Goal: Task Accomplishment & Management: Manage account settings

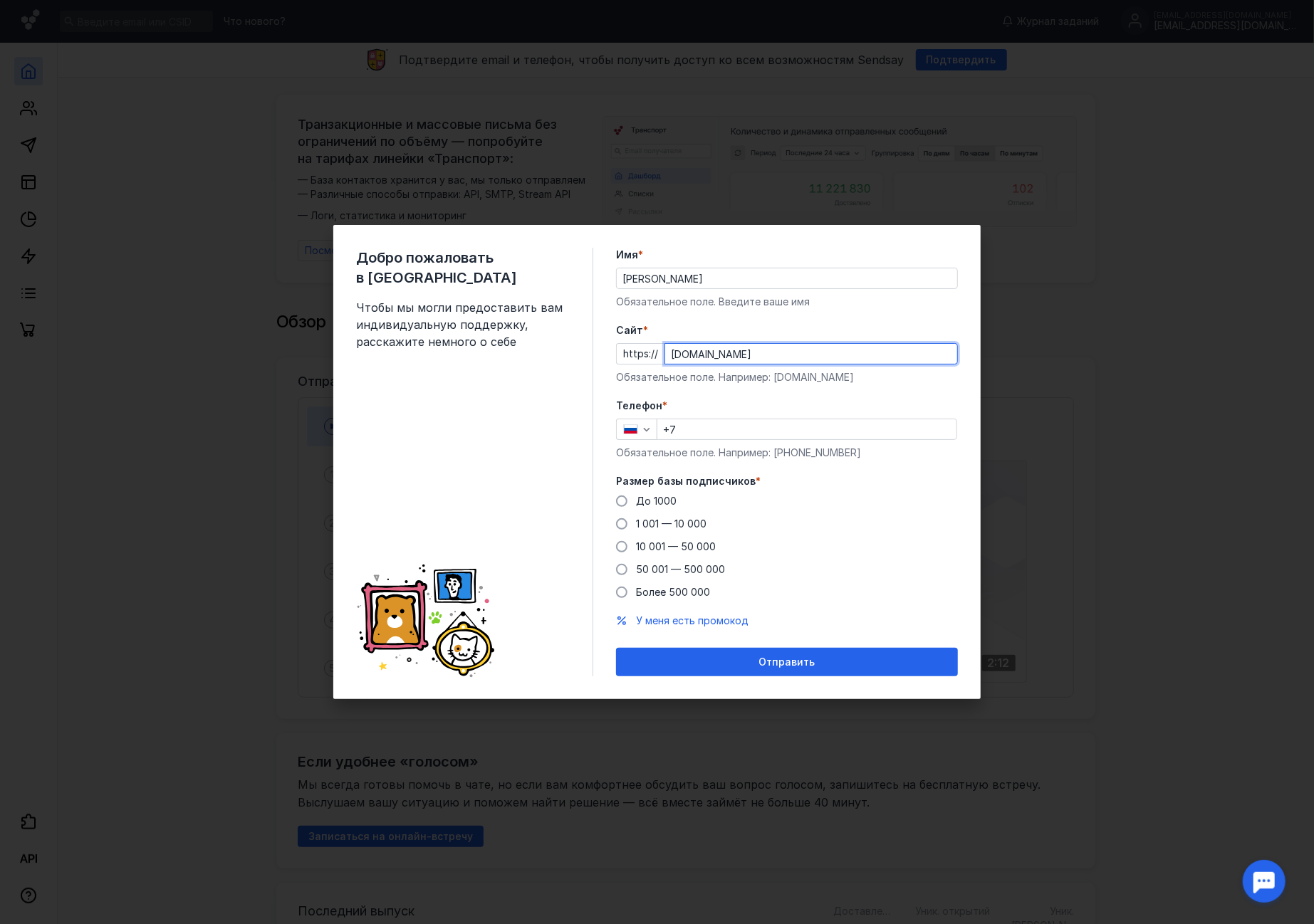
type input "[DOMAIN_NAME]"
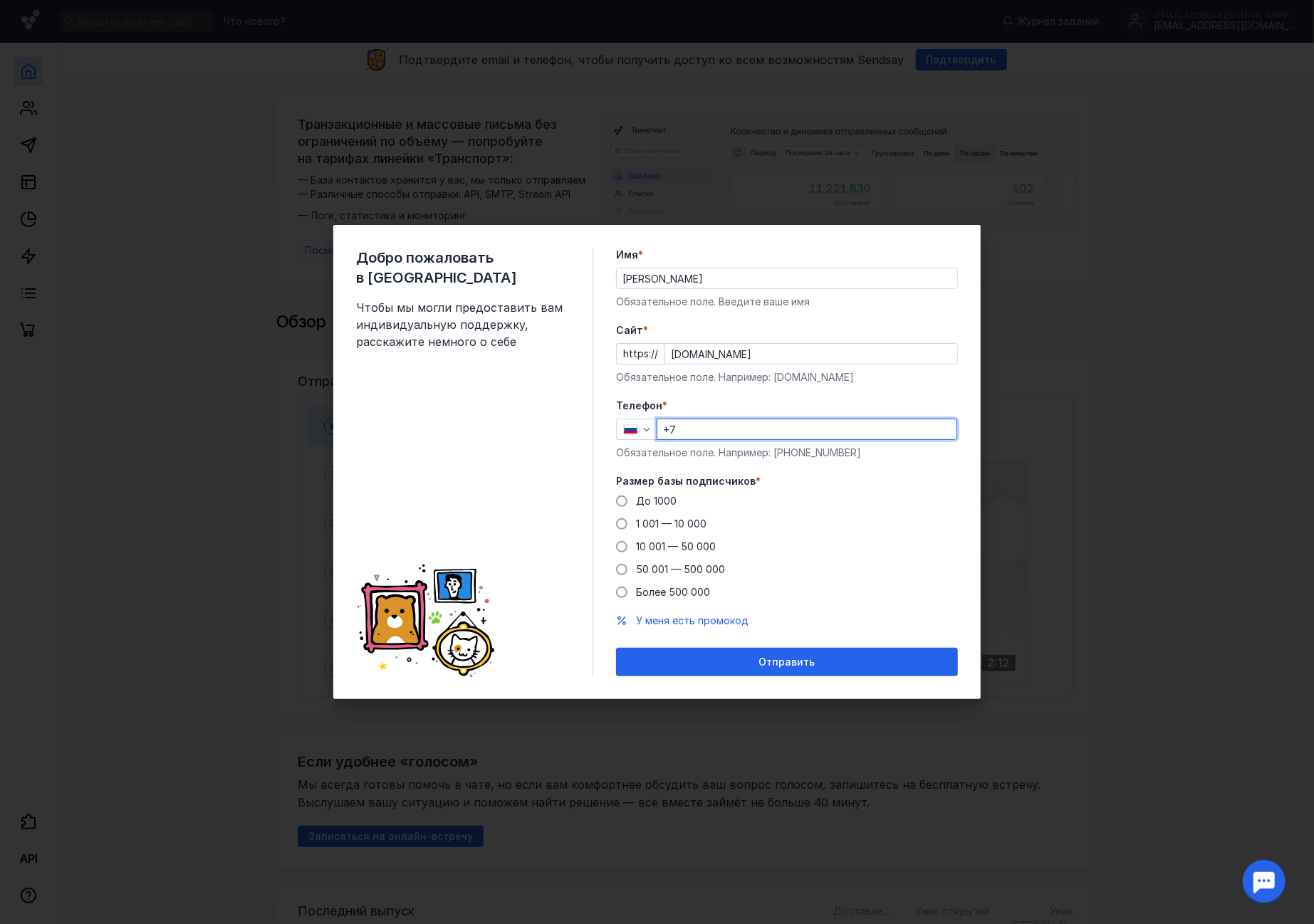
click at [807, 347] on input "[DOMAIN_NAME]" at bounding box center [811, 353] width 292 height 20
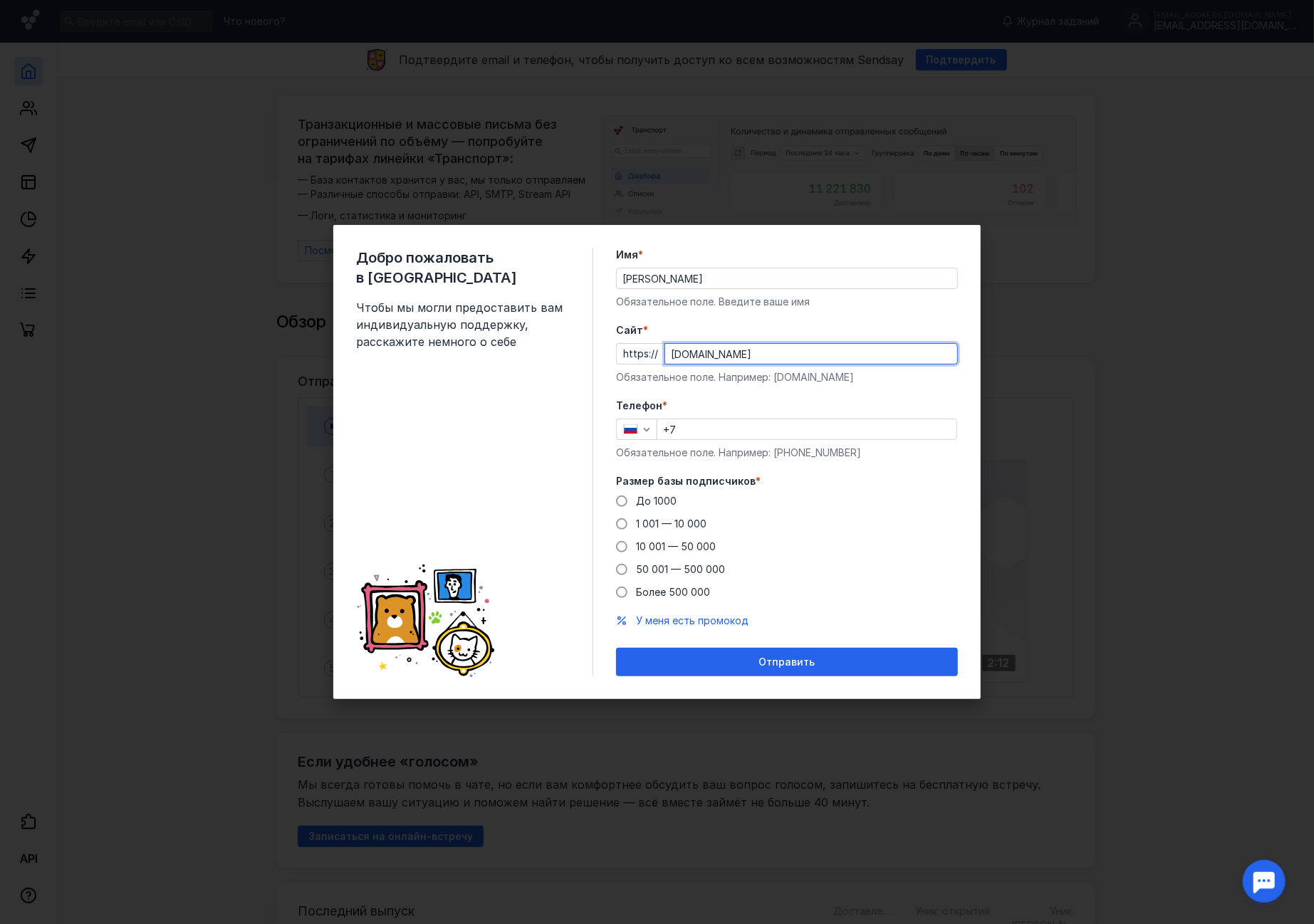
click at [807, 348] on input "[DOMAIN_NAME]" at bounding box center [811, 353] width 292 height 20
type input "[DOMAIN_NAME]"
drag, startPoint x: 786, startPoint y: 420, endPoint x: 789, endPoint y: 428, distance: 8.5
click at [786, 420] on input "+7" at bounding box center [807, 429] width 300 height 20
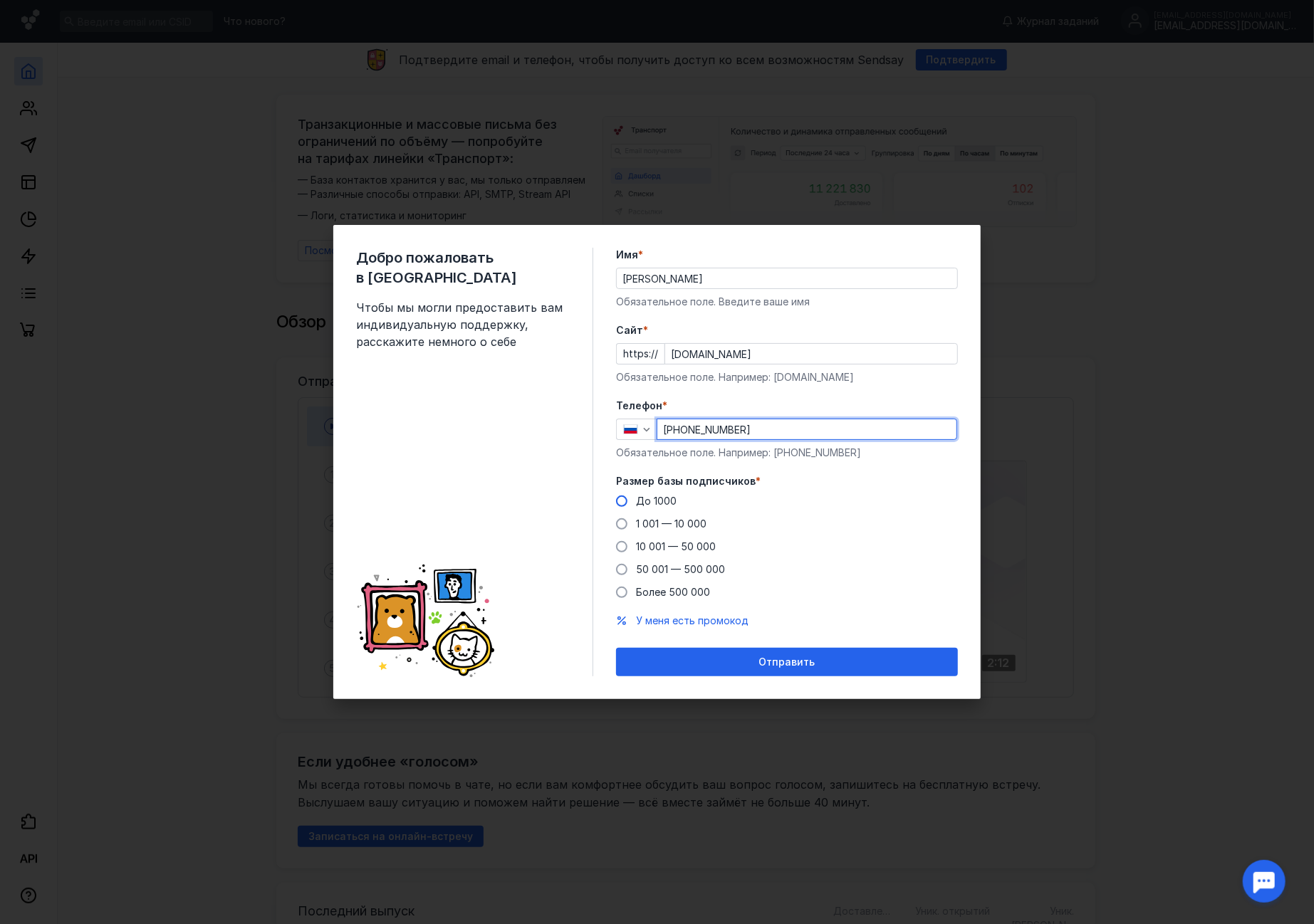
type input "[PHONE_NUMBER]"
click at [647, 505] on span "До 1000" at bounding box center [656, 500] width 40 height 12
click at [0, 0] on input "До 1000" at bounding box center [0, 0] width 0 height 0
click at [724, 621] on span "У меня есть промокод" at bounding box center [692, 621] width 113 height 12
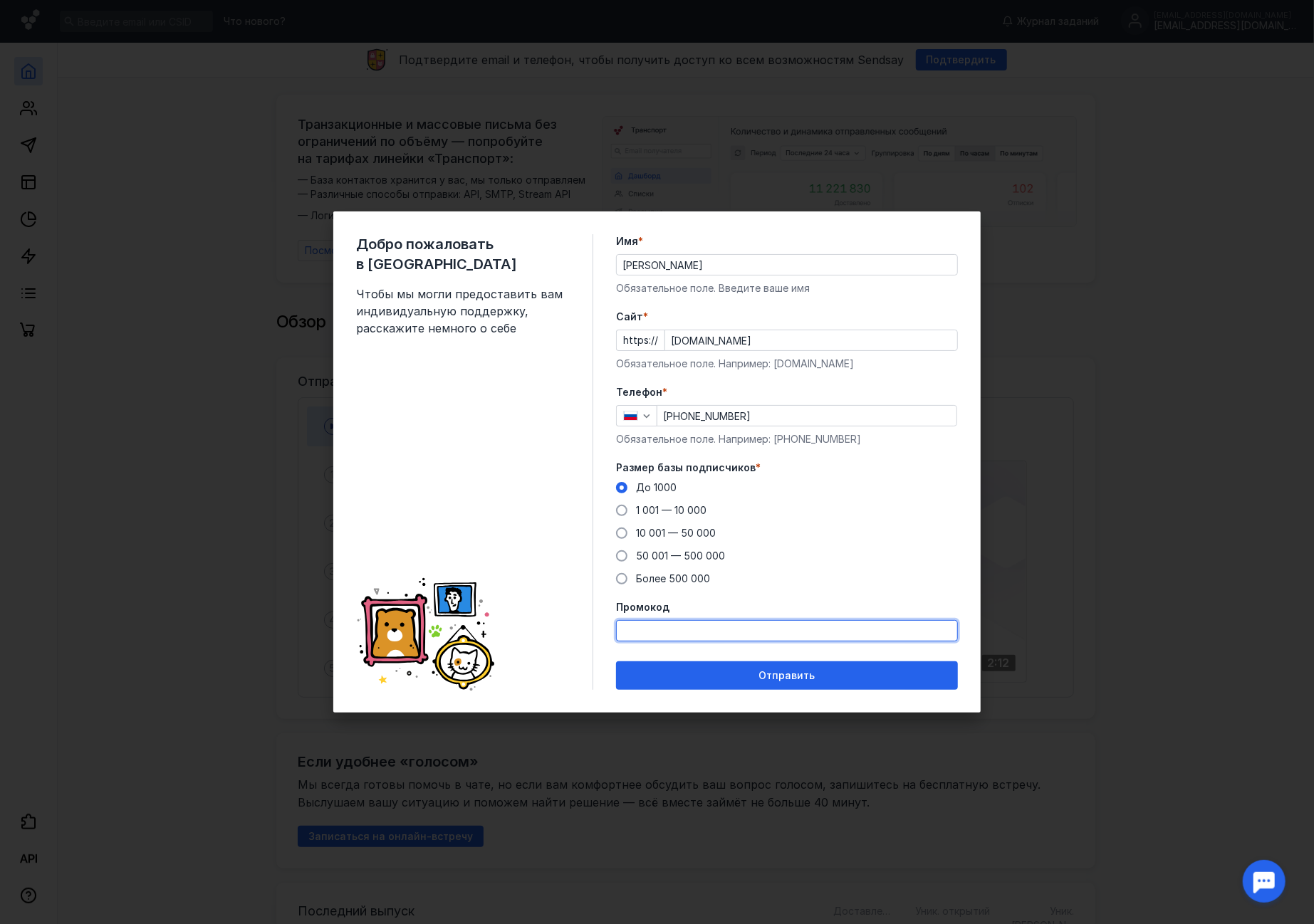
click at [715, 627] on input "Промокод" at bounding box center [787, 630] width 341 height 20
type input "sendsaytest"
click at [815, 682] on div "Отправить" at bounding box center [787, 676] width 328 height 12
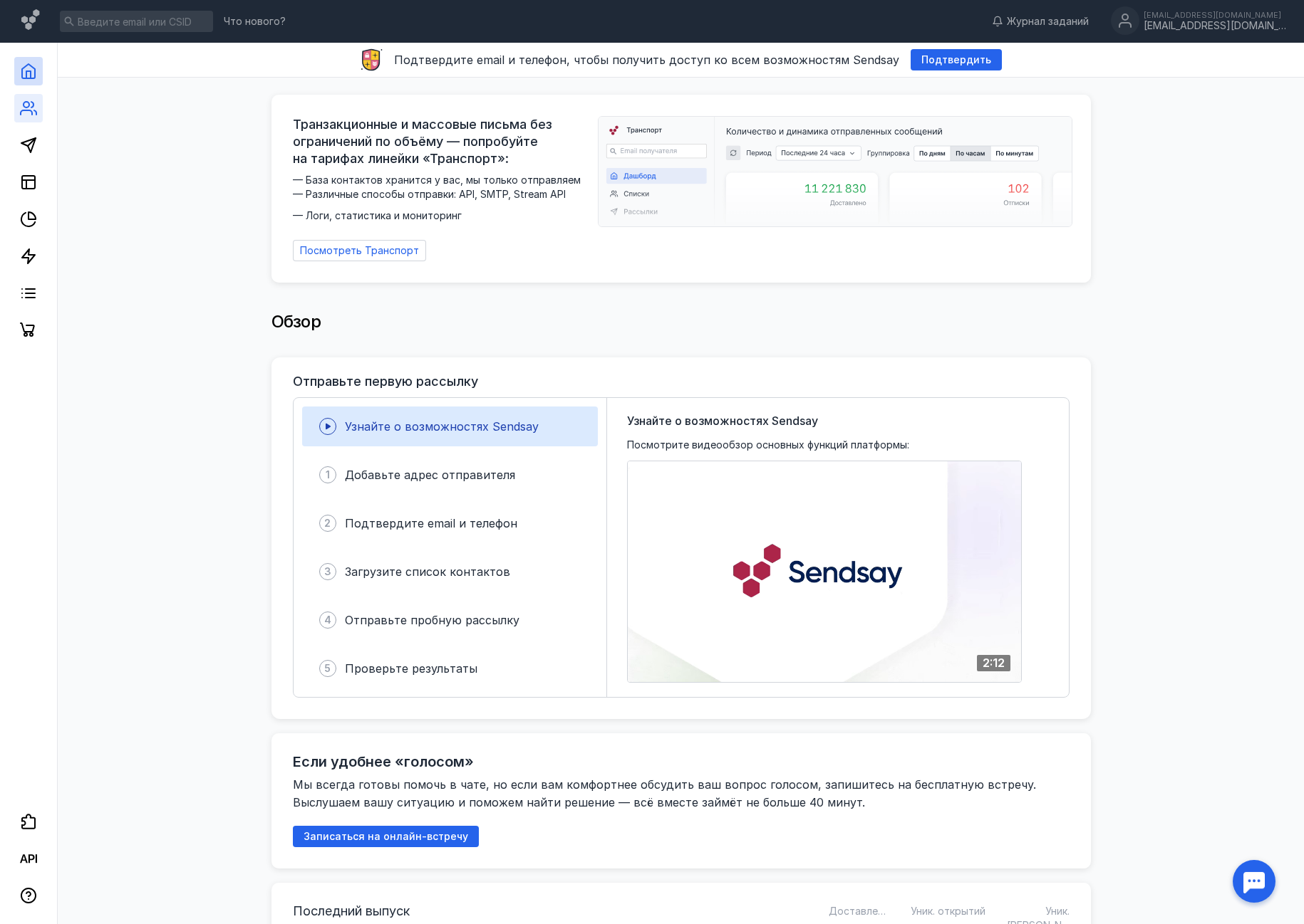
click at [29, 111] on icon at bounding box center [28, 108] width 17 height 17
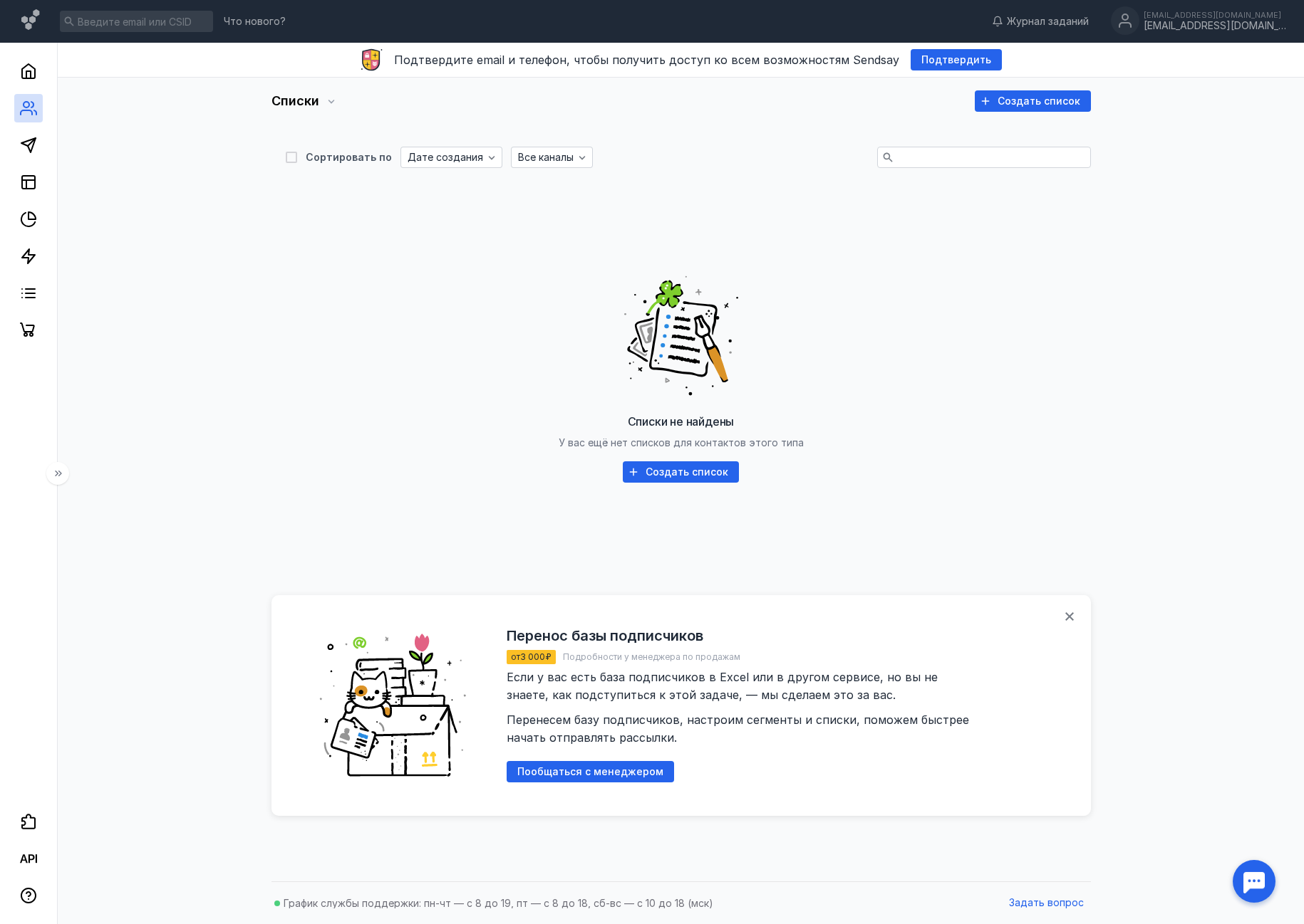
click at [53, 475] on icon at bounding box center [58, 473] width 11 height 11
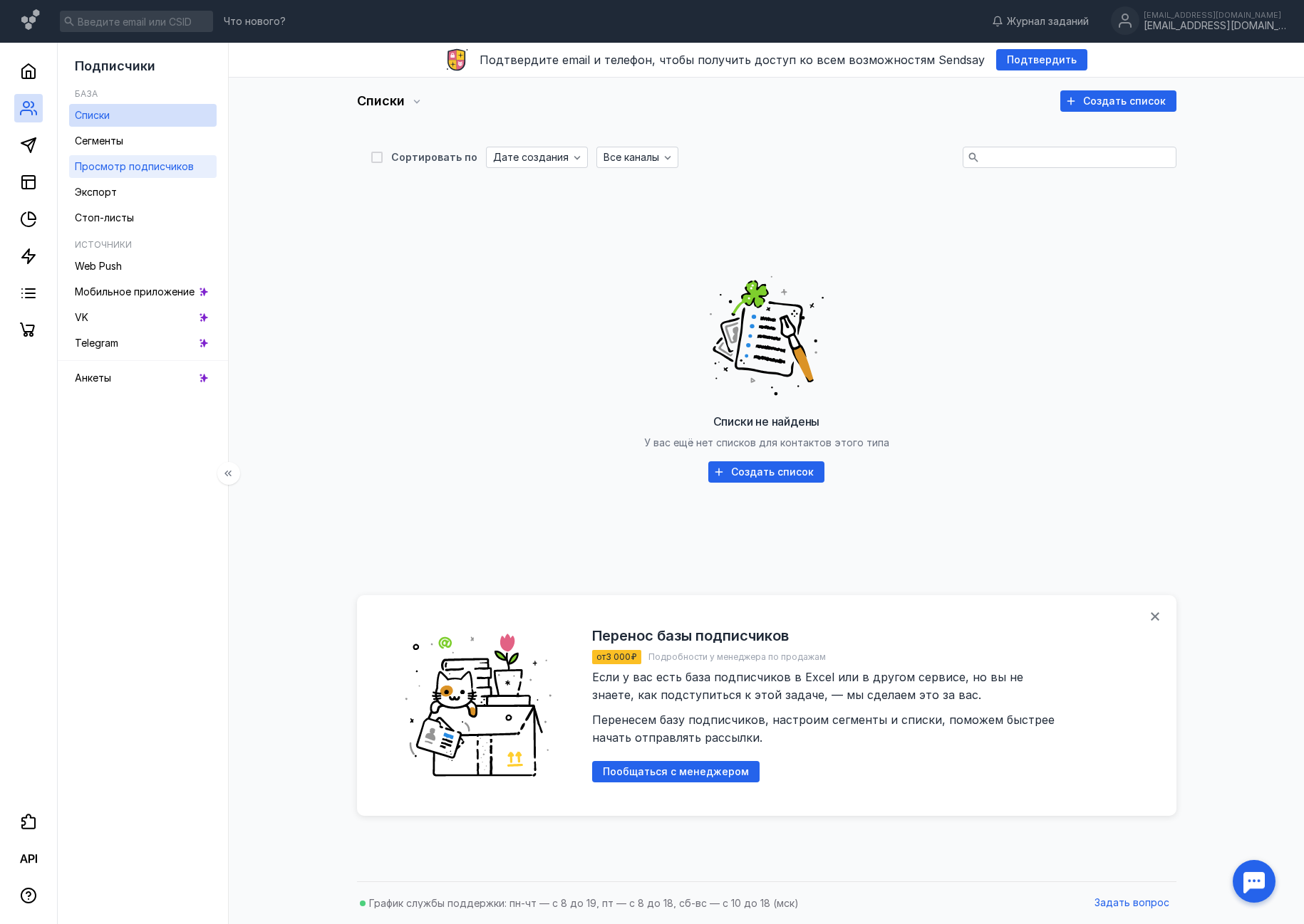
click at [132, 163] on span "Просмотр подписчиков" at bounding box center [134, 166] width 119 height 12
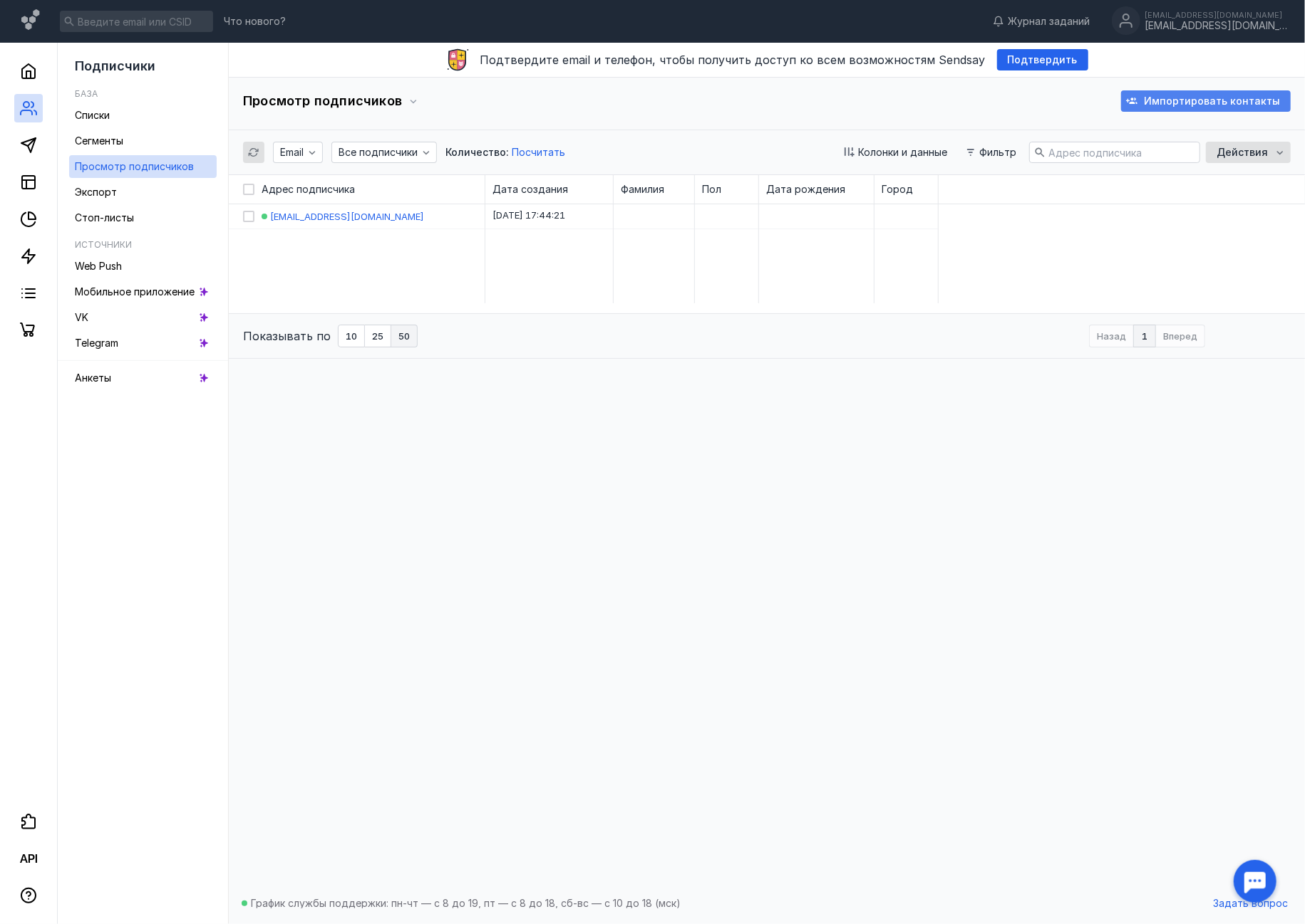
click at [1200, 92] on div "Импортировать контакты" at bounding box center [1205, 100] width 170 height 22
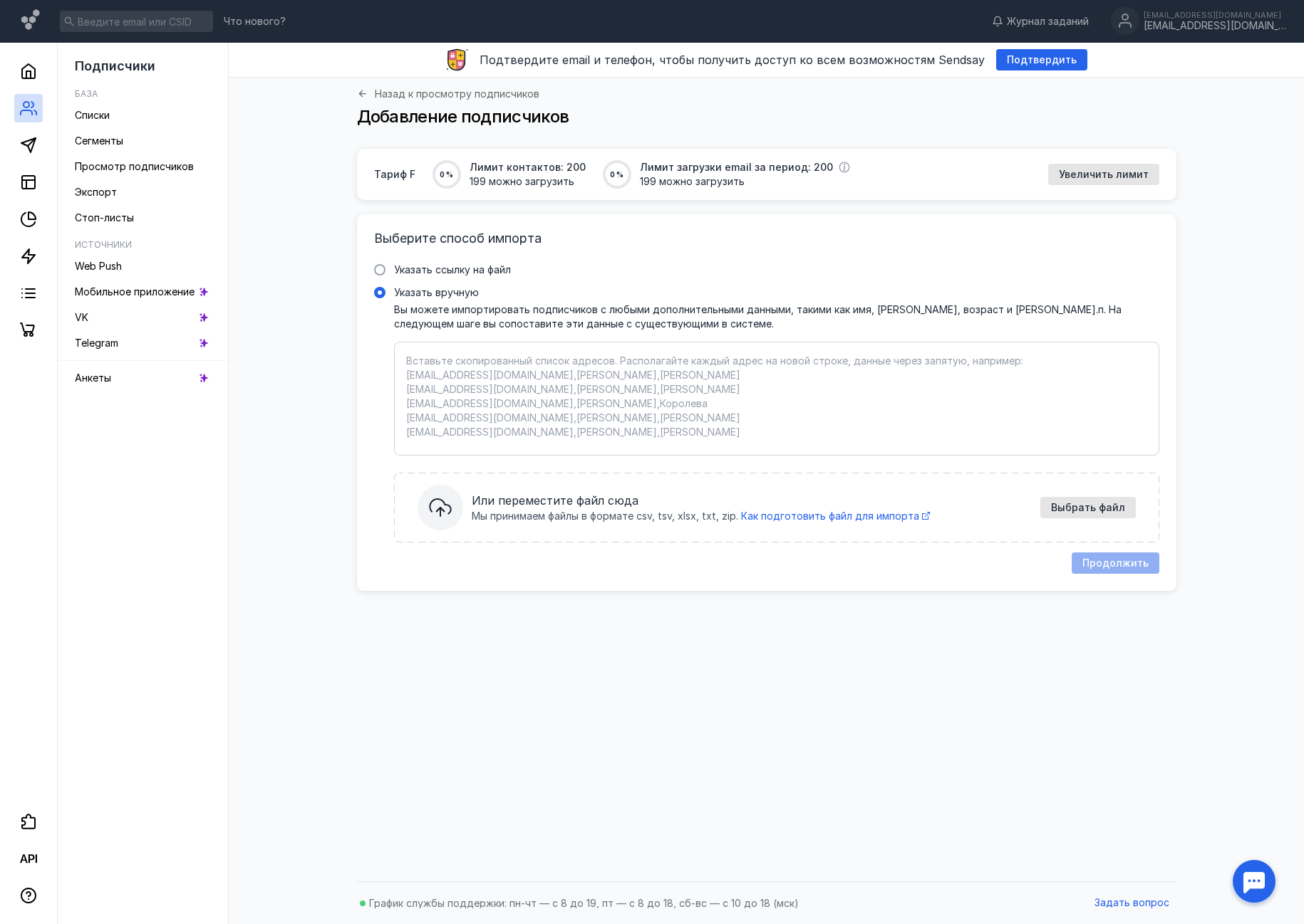
click at [489, 385] on textarea "Указать вручную Вы можете импортировать подписчиков с любыми дополнительными да…" at bounding box center [776, 399] width 741 height 90
paste textarea "first_name,last_name,email,gender [PERSON_NAME],[PERSON_NAME],[EMAIL_ADDRESS][D…"
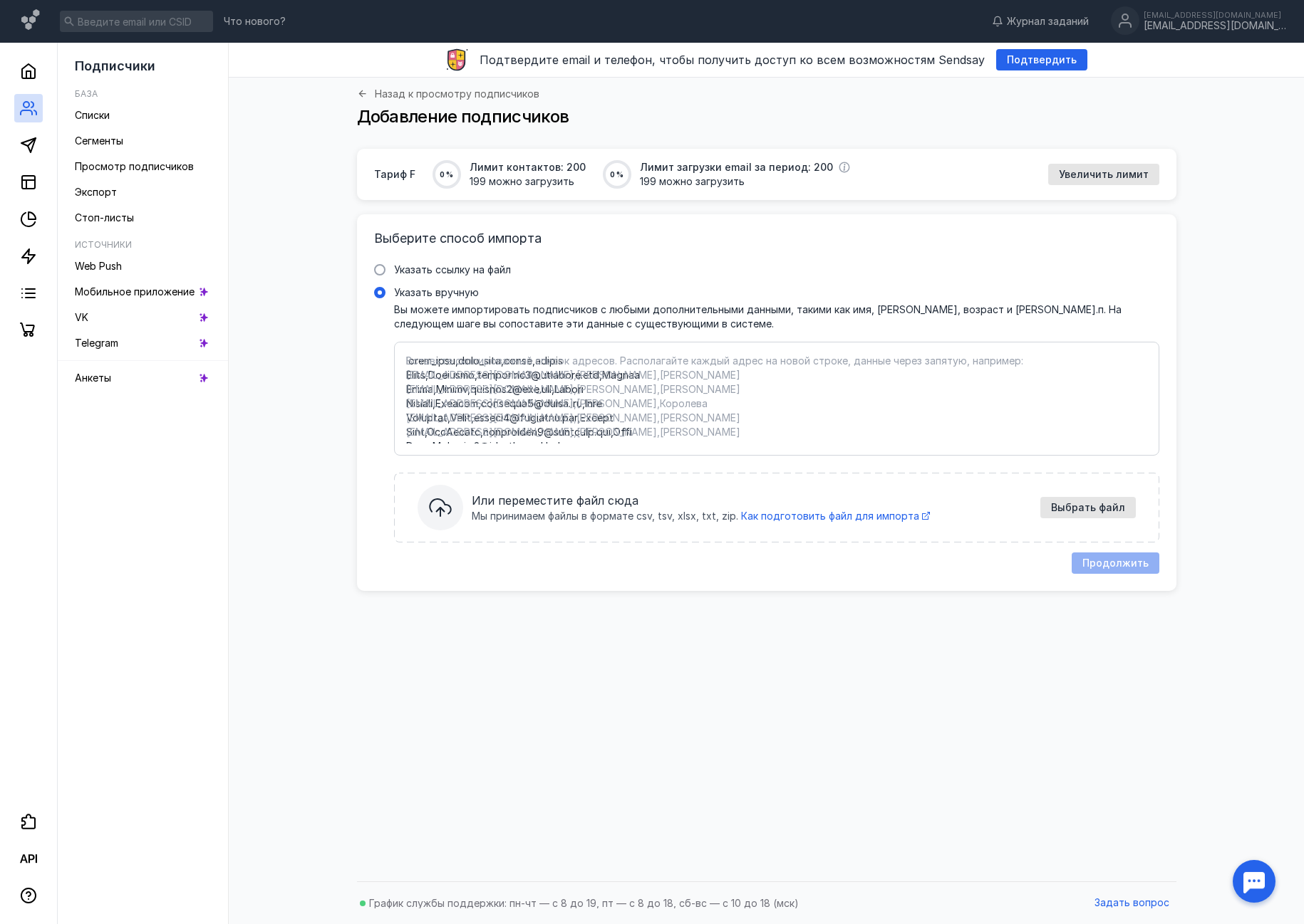
scroll to position [1267, 0]
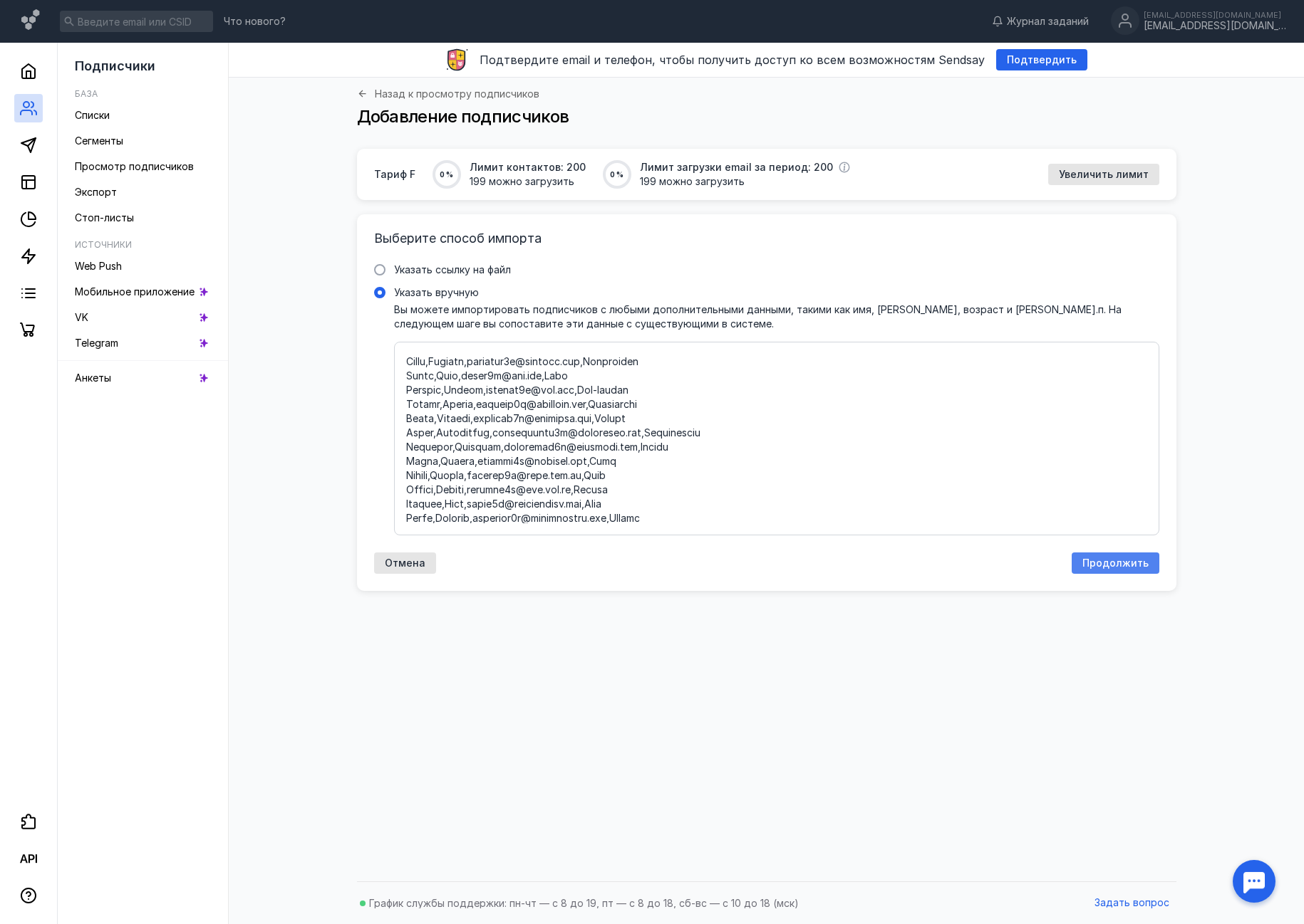
type textarea "first_name,last_name,email,gender [PERSON_NAME],[PERSON_NAME],[EMAIL_ADDRESS][D…"
click at [1134, 567] on span "Продолжить" at bounding box center [1115, 563] width 67 height 12
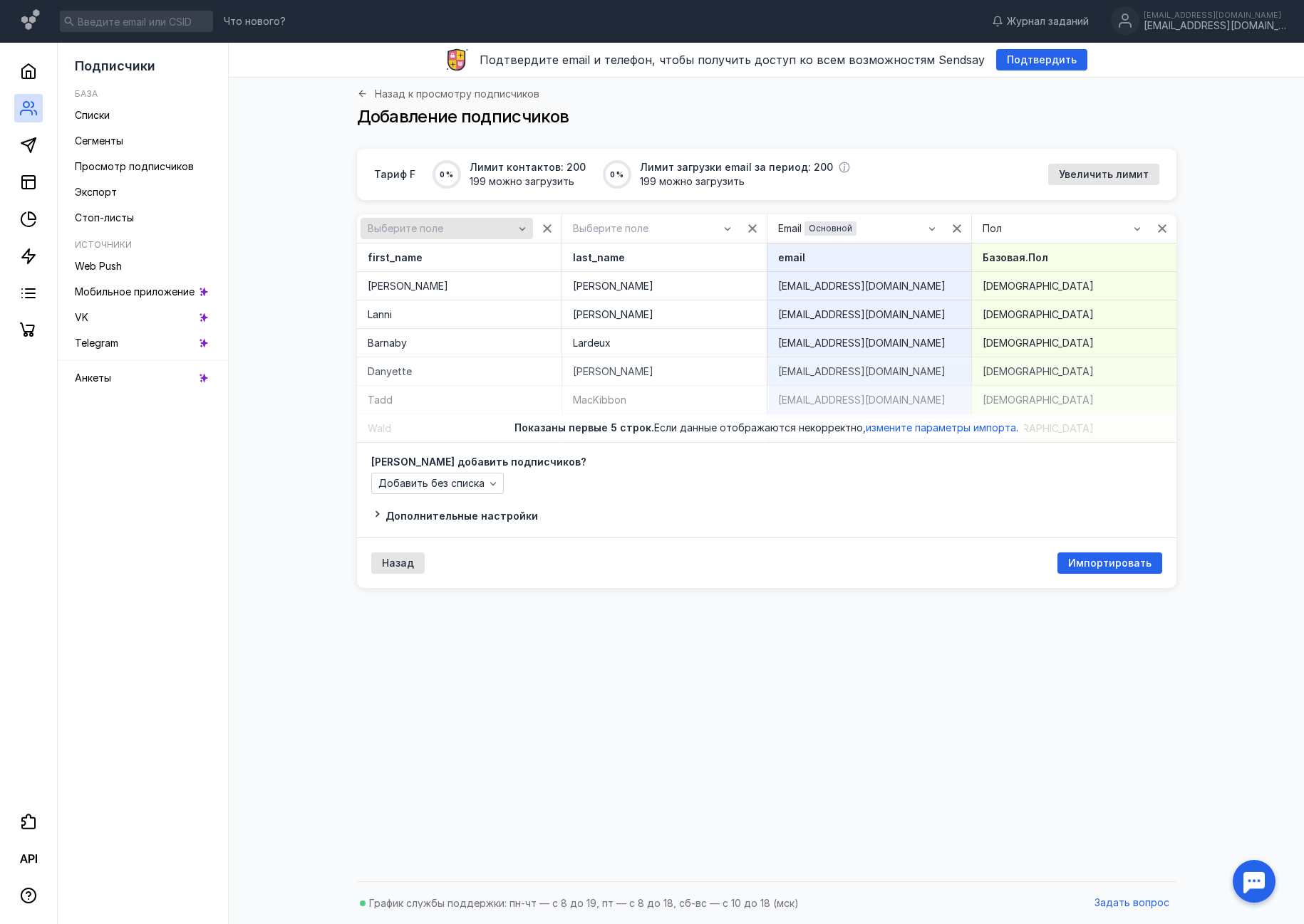
click at [423, 223] on span "Выберите поле" at bounding box center [405, 228] width 75 height 12
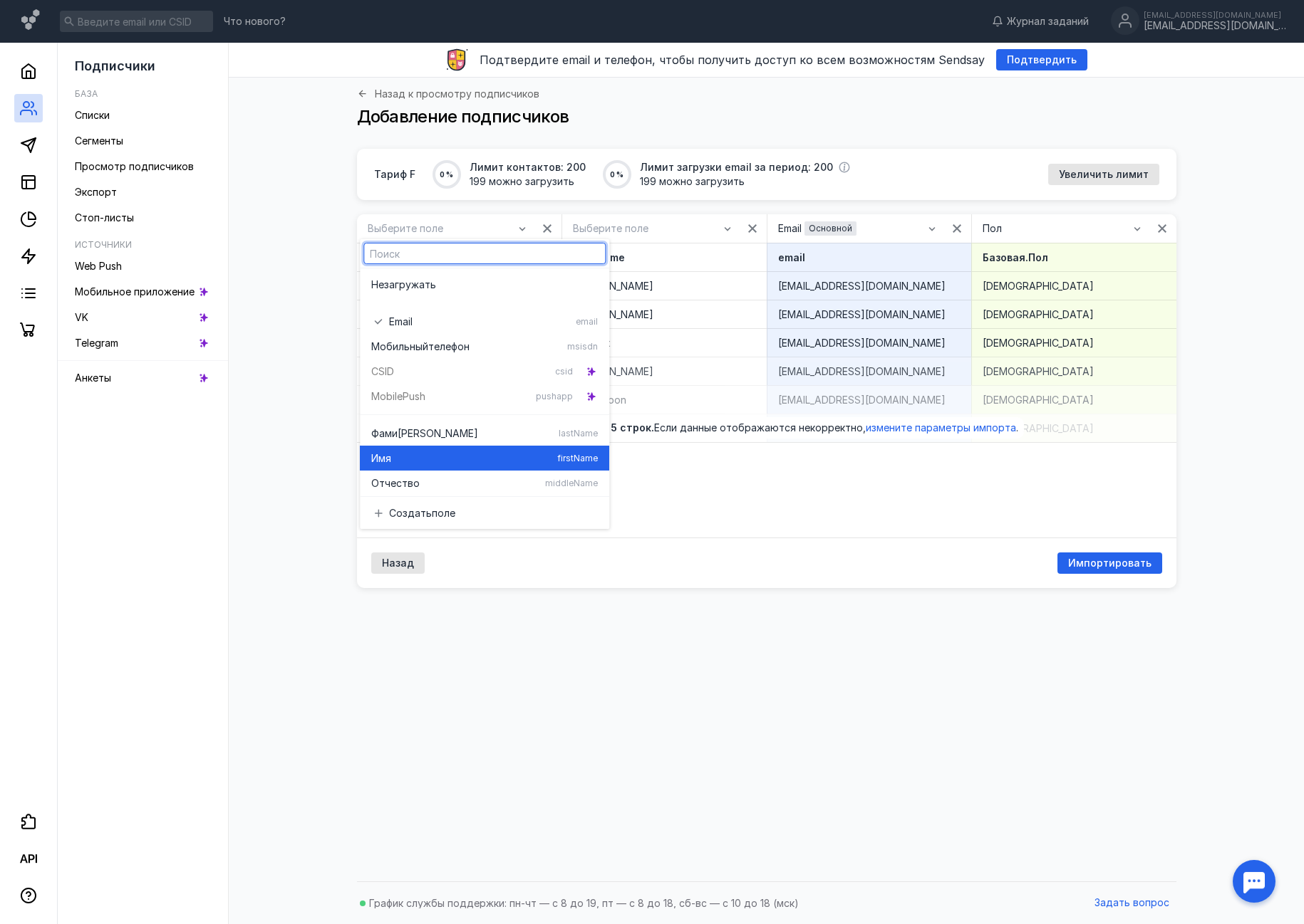
click at [423, 456] on div "Имя" at bounding box center [461, 458] width 180 height 14
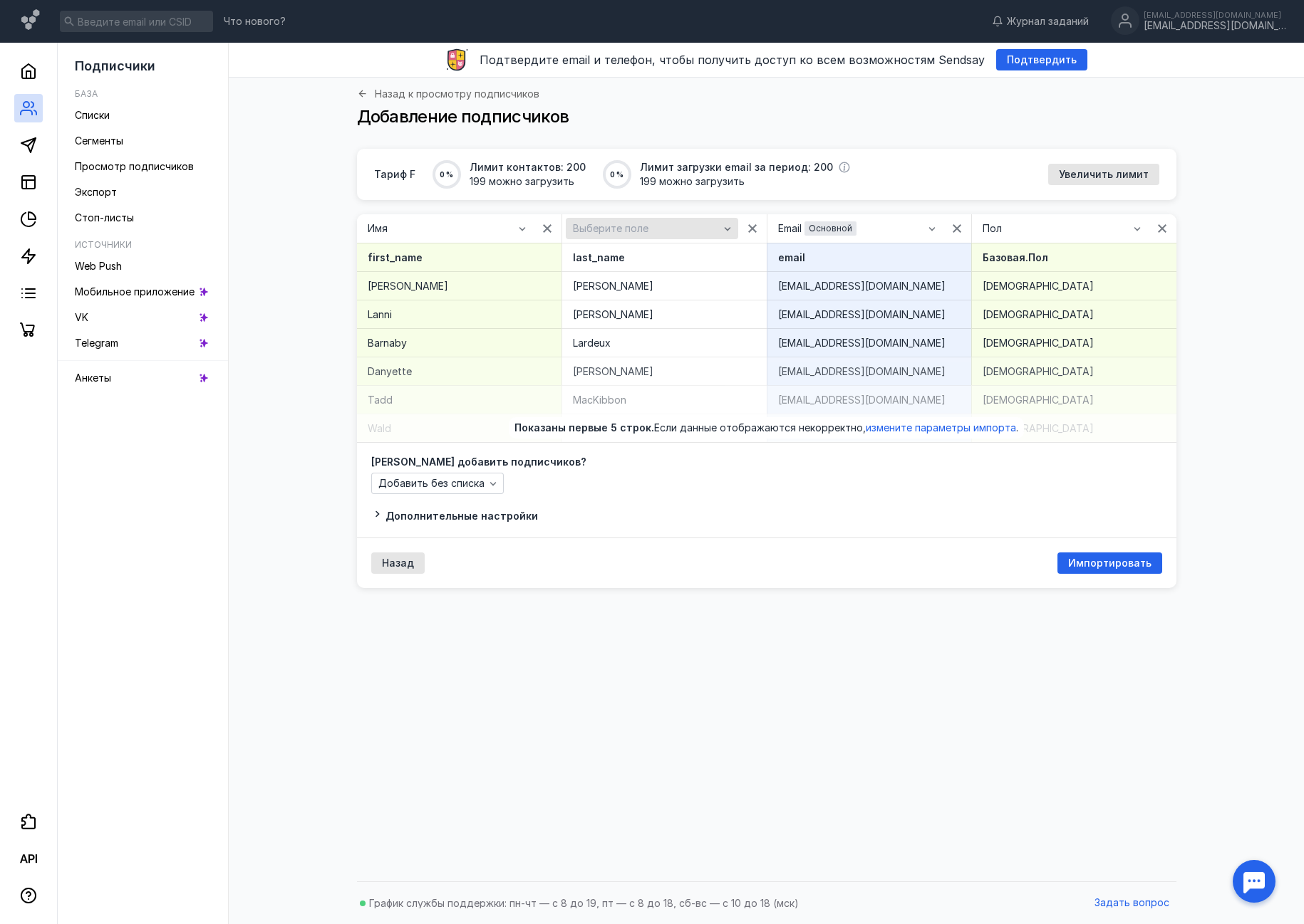
click at [641, 227] on span "Выберите поле" at bounding box center [611, 228] width 75 height 12
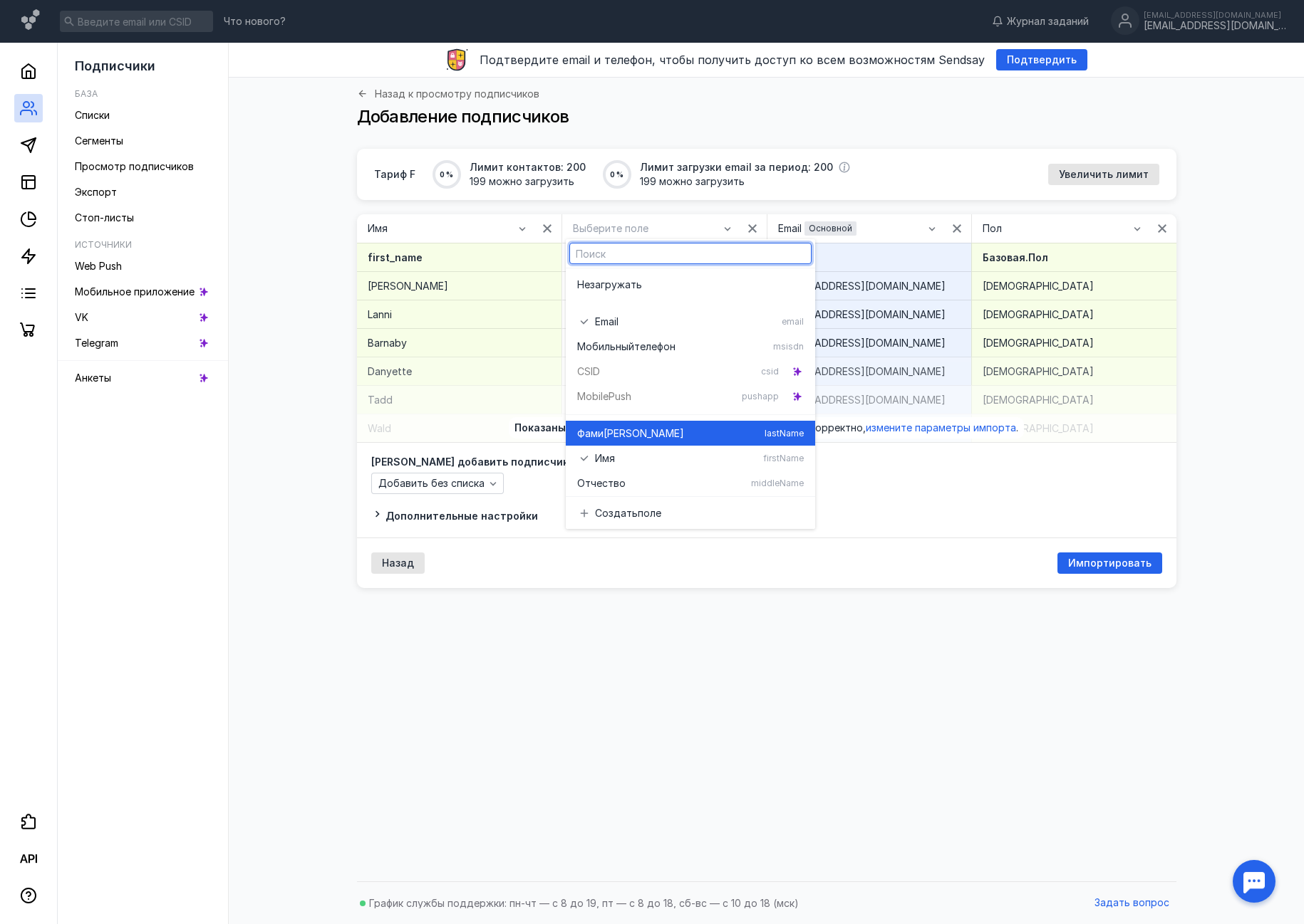
click at [616, 439] on span "[PERSON_NAME]" at bounding box center [644, 433] width 81 height 14
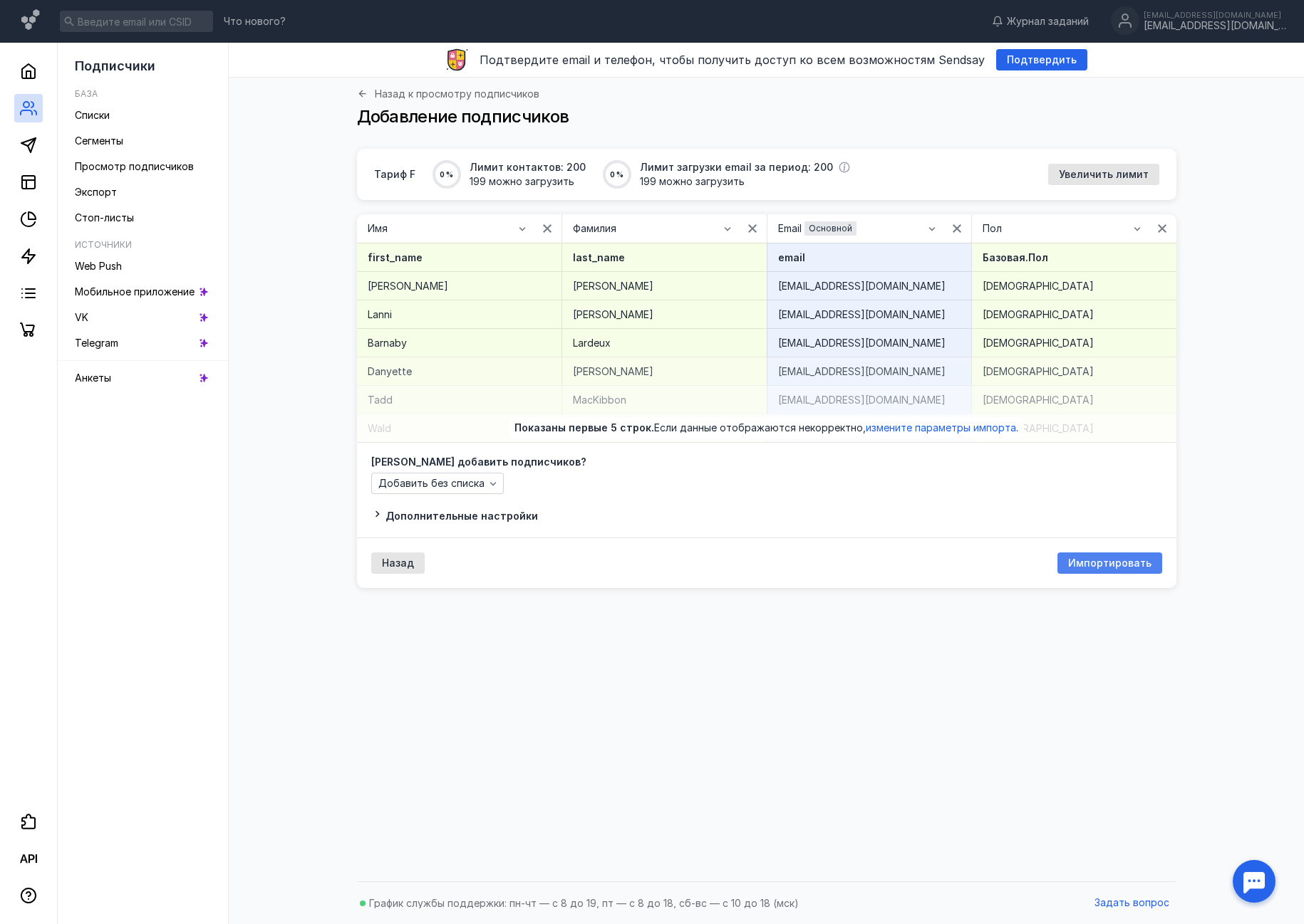
click at [1098, 560] on span "Импортировать" at bounding box center [1110, 563] width 84 height 12
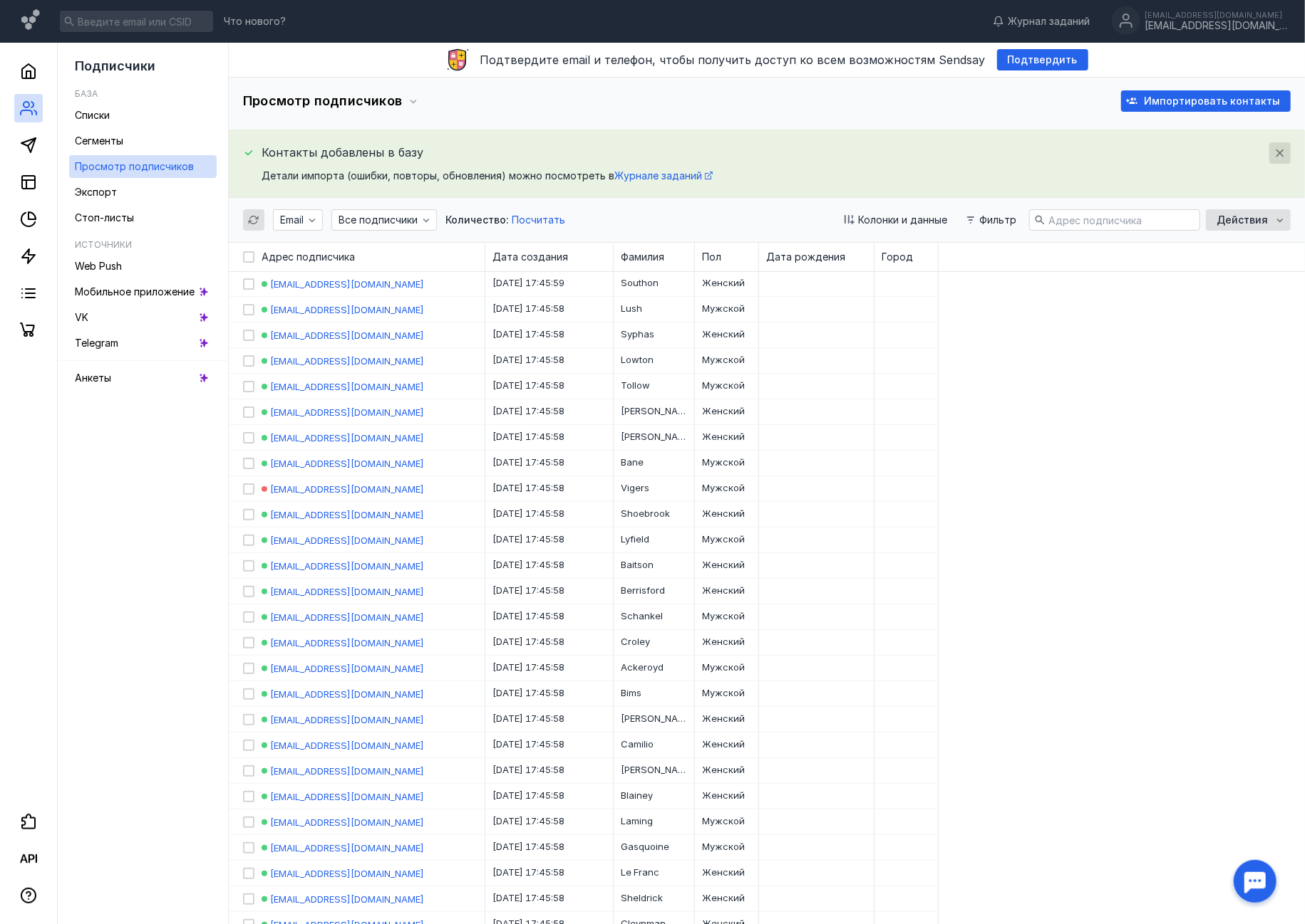
click at [1273, 150] on div "button" at bounding box center [1280, 152] width 14 height 14
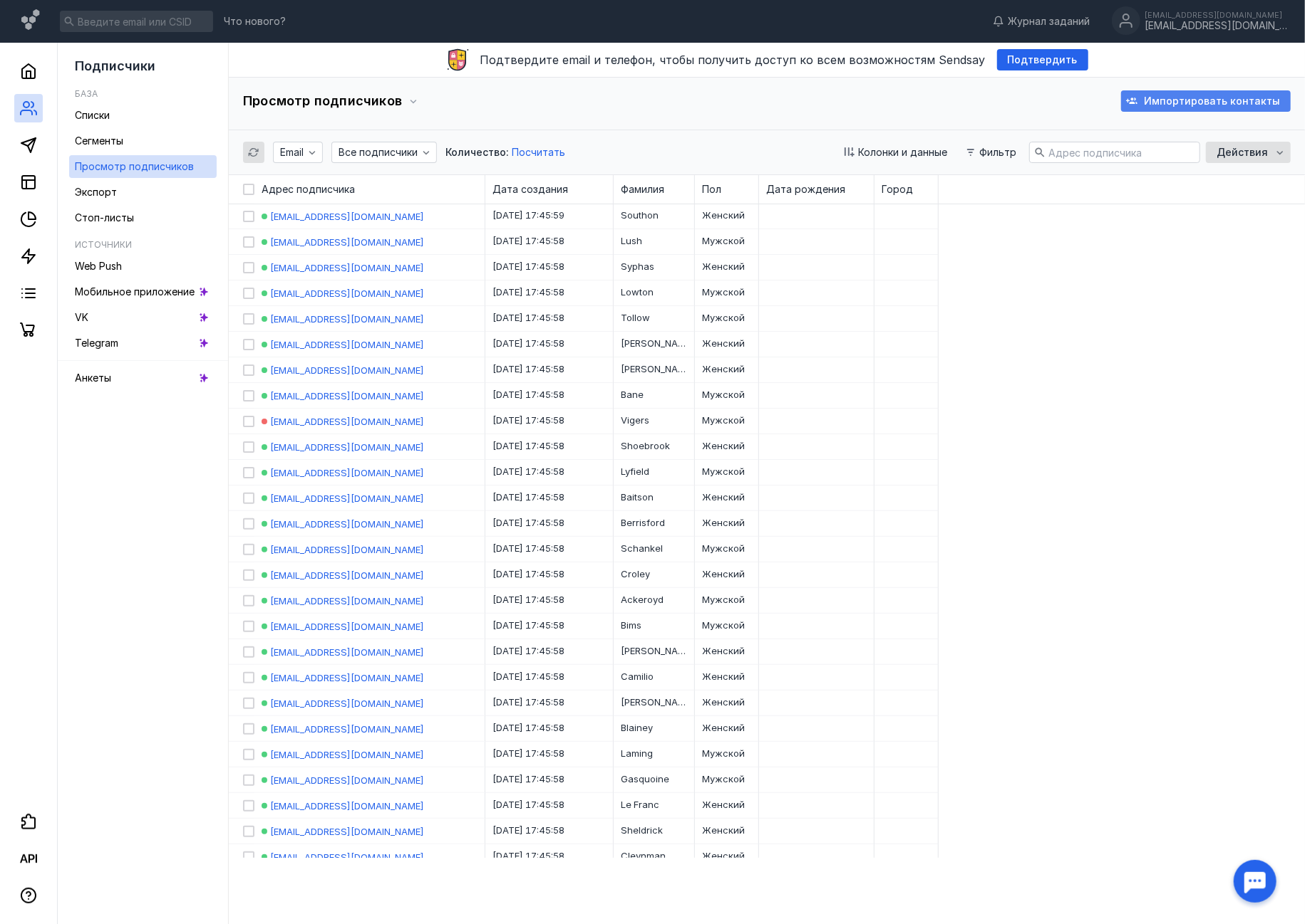
click at [1199, 96] on span "Импортировать контакты" at bounding box center [1211, 101] width 136 height 12
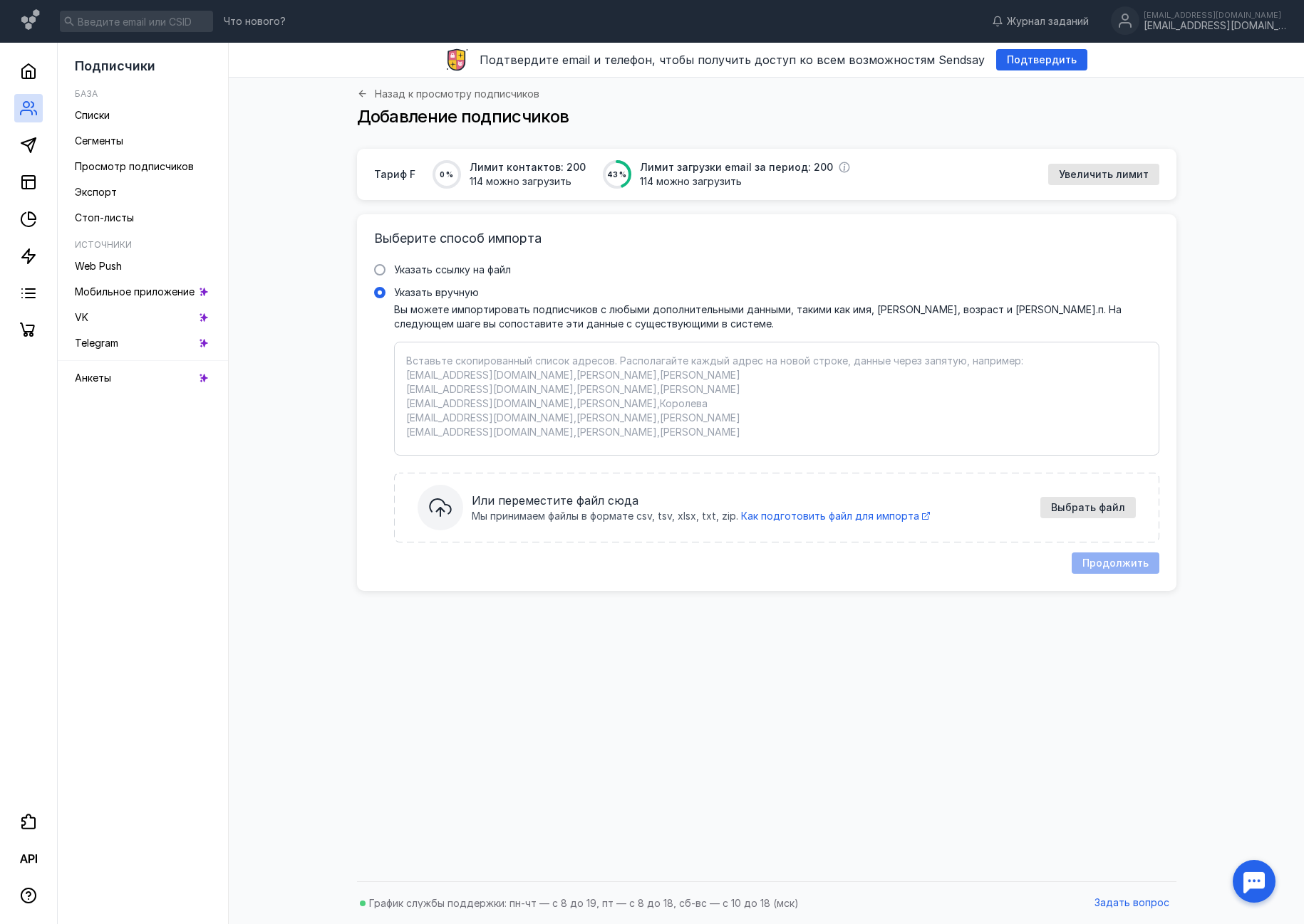
click at [792, 381] on textarea "Указать вручную Вы можете импортировать подписчиков с любыми дополнительными да…" at bounding box center [776, 399] width 741 height 90
paste textarea "loremips Dolorsi am consecte adip elit seddo ei temp incididunt utla? Etdol mag…"
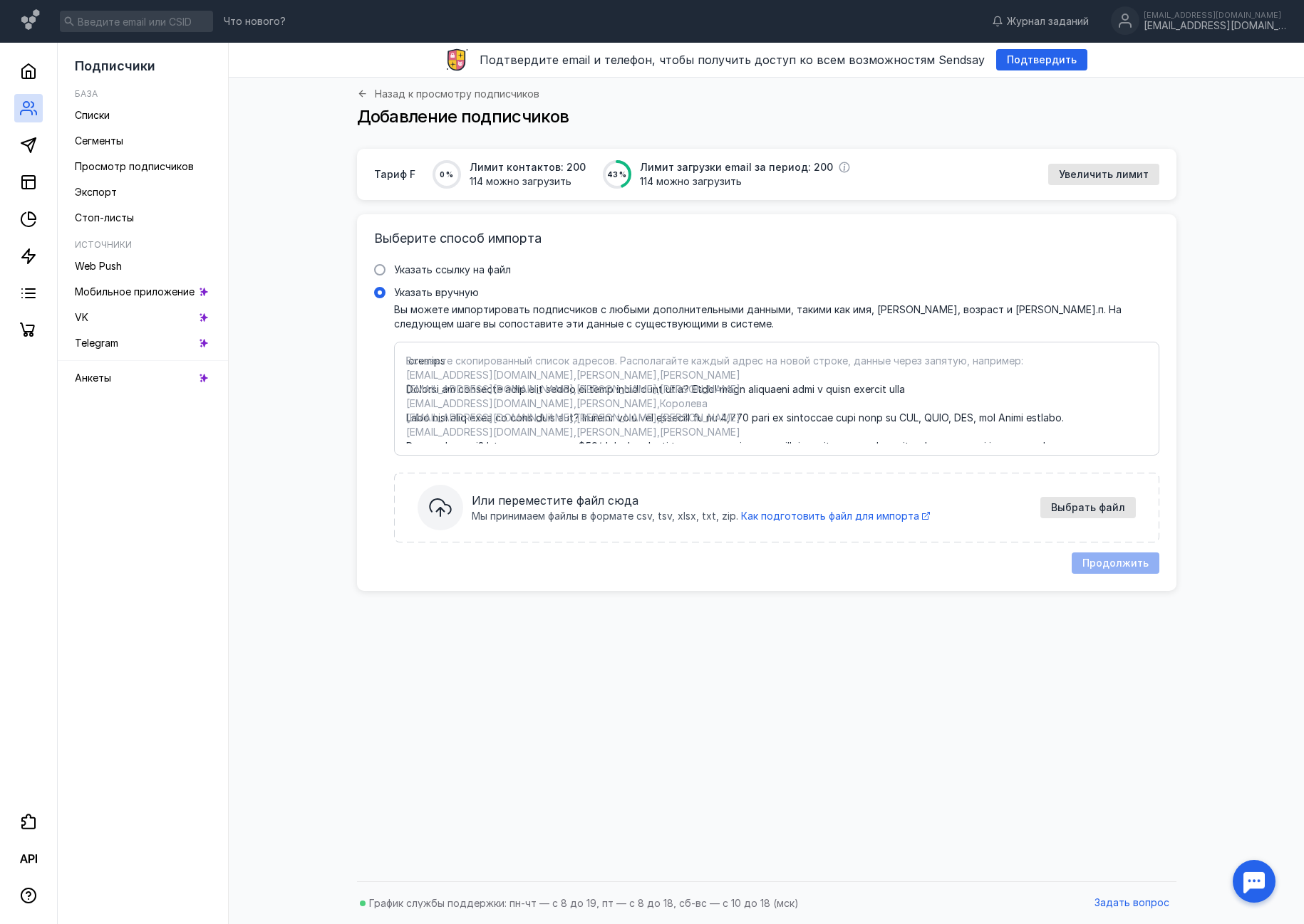
scroll to position [3019, 0]
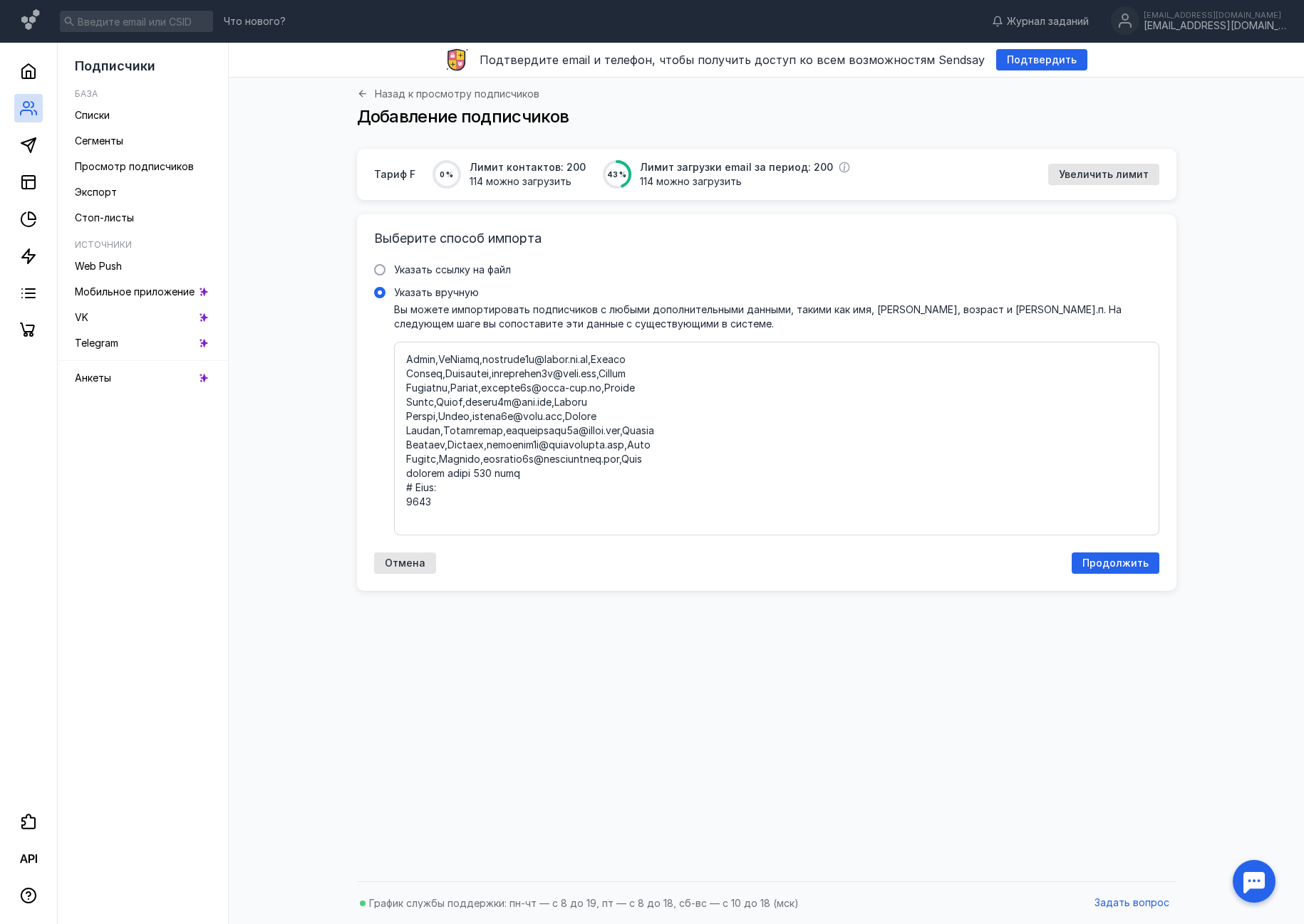
drag, startPoint x: 615, startPoint y: 509, endPoint x: 390, endPoint y: 461, distance: 230.1
click at [390, 461] on label "Указать вручную Вы можете импортировать подписчиков с любыми дополнительными да…" at bounding box center [767, 410] width 785 height 250
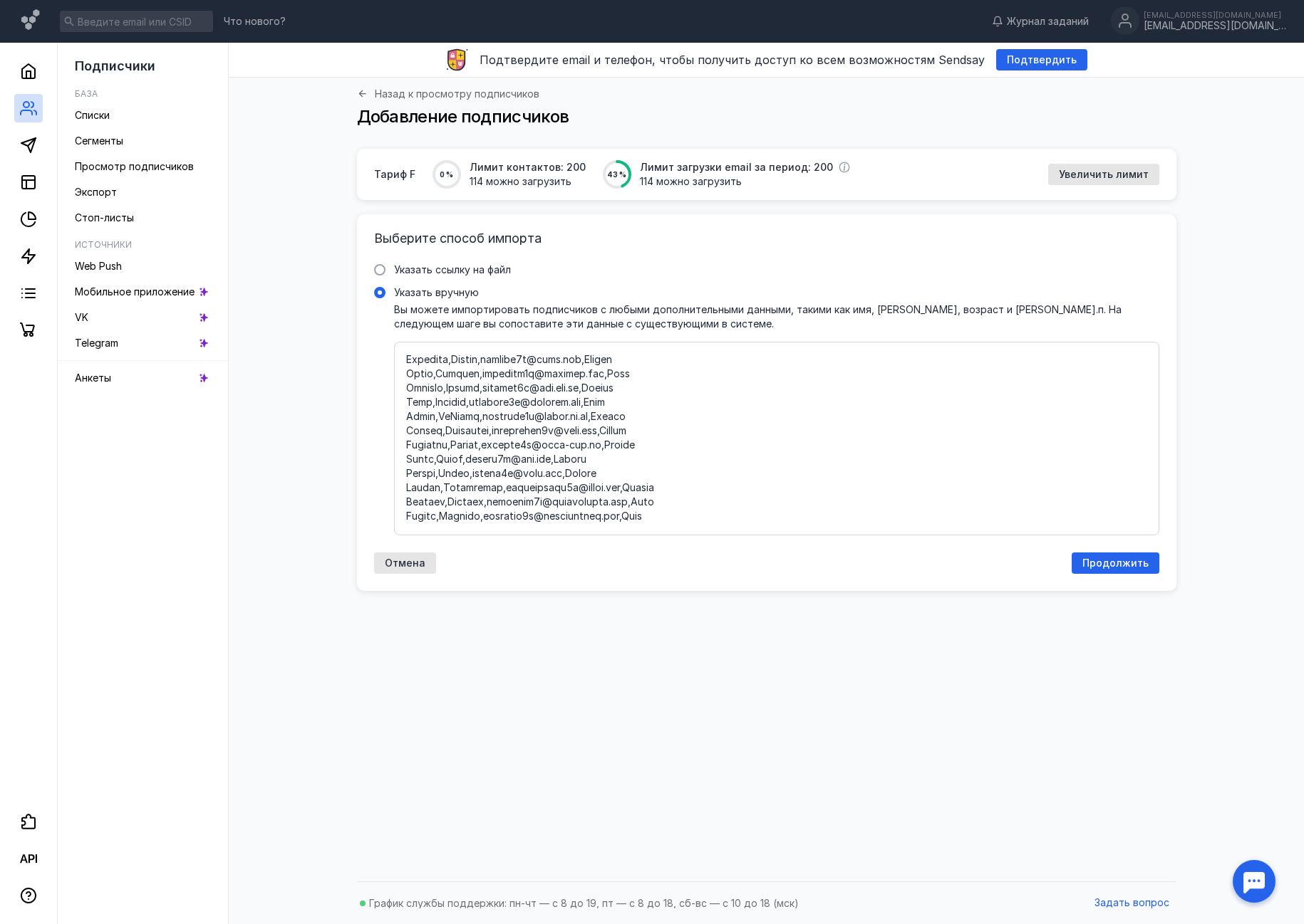
scroll to position [2949, 0]
type textarea "loremips Dolorsi am consecte adip elit seddo ei temp incididunt utla? Etdol mag…"
click at [1099, 562] on span "Продолжить" at bounding box center [1115, 563] width 67 height 12
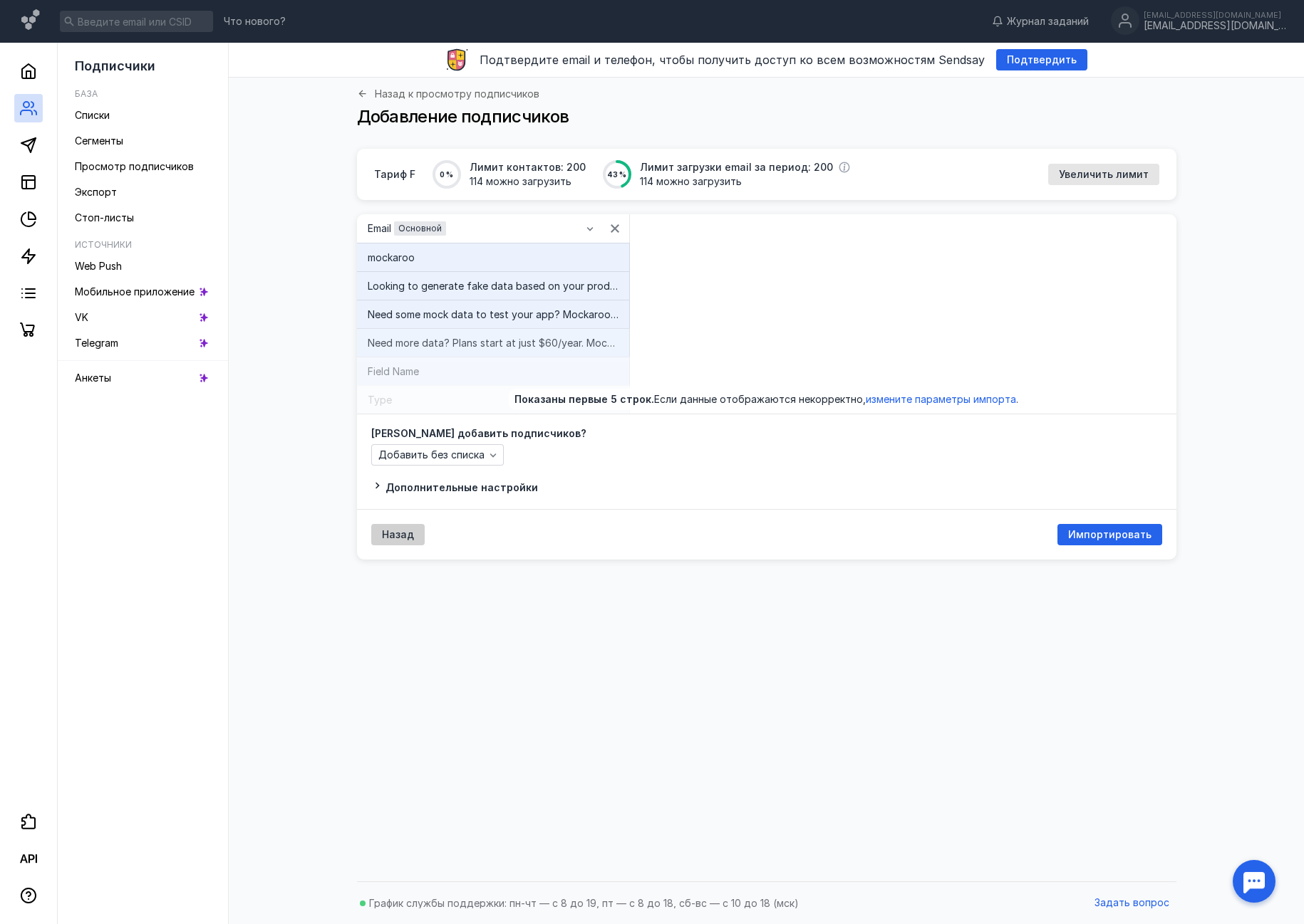
click at [399, 535] on span "Назад" at bounding box center [398, 535] width 32 height 12
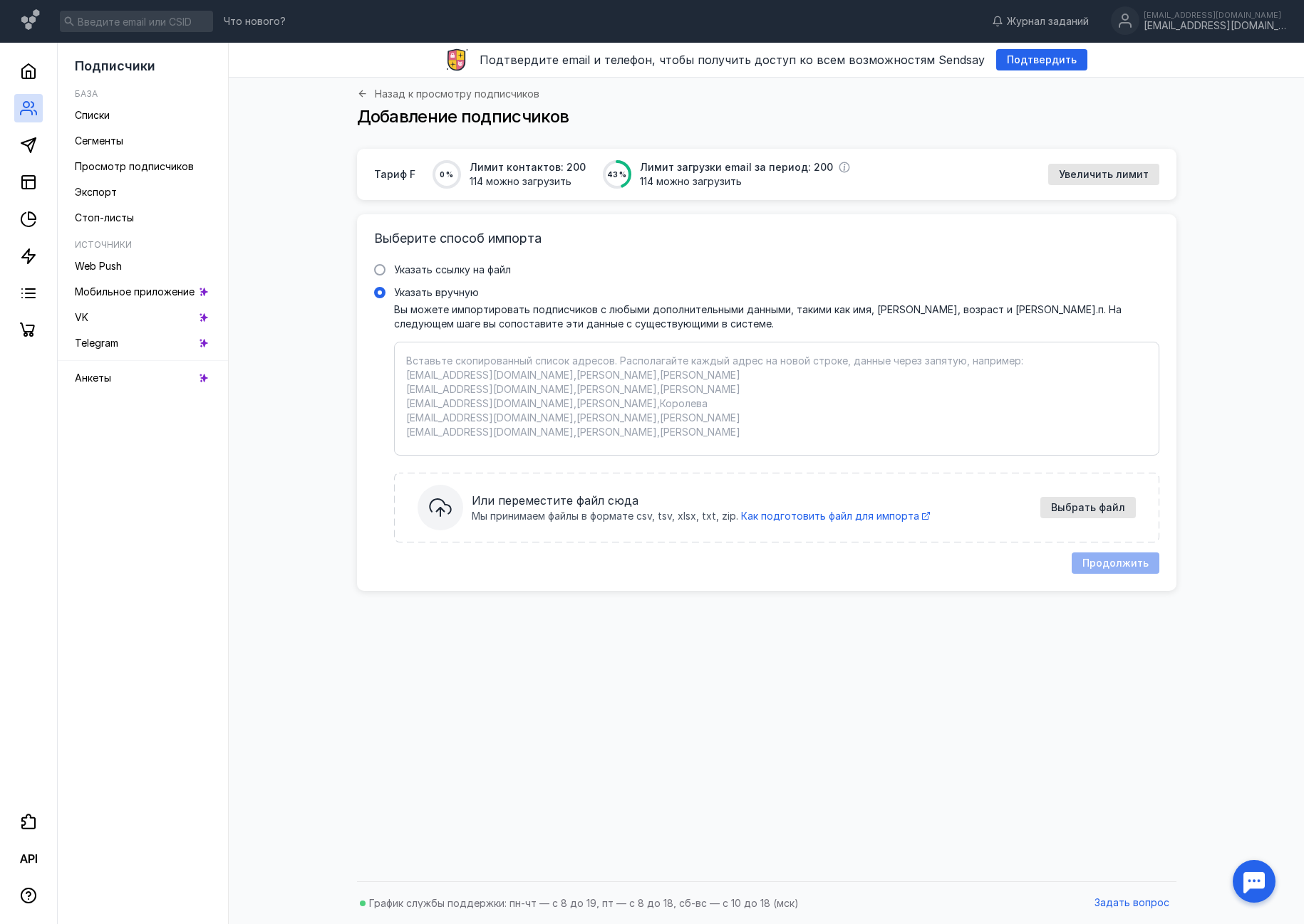
click at [680, 432] on textarea "Указать вручную Вы можете импортировать подписчиков с любыми дополнительными да…" at bounding box center [776, 399] width 741 height 90
paste textarea "loremips Dolorsi am consecte adip elit seddo ei temp incididunt utla? Etdol mag…"
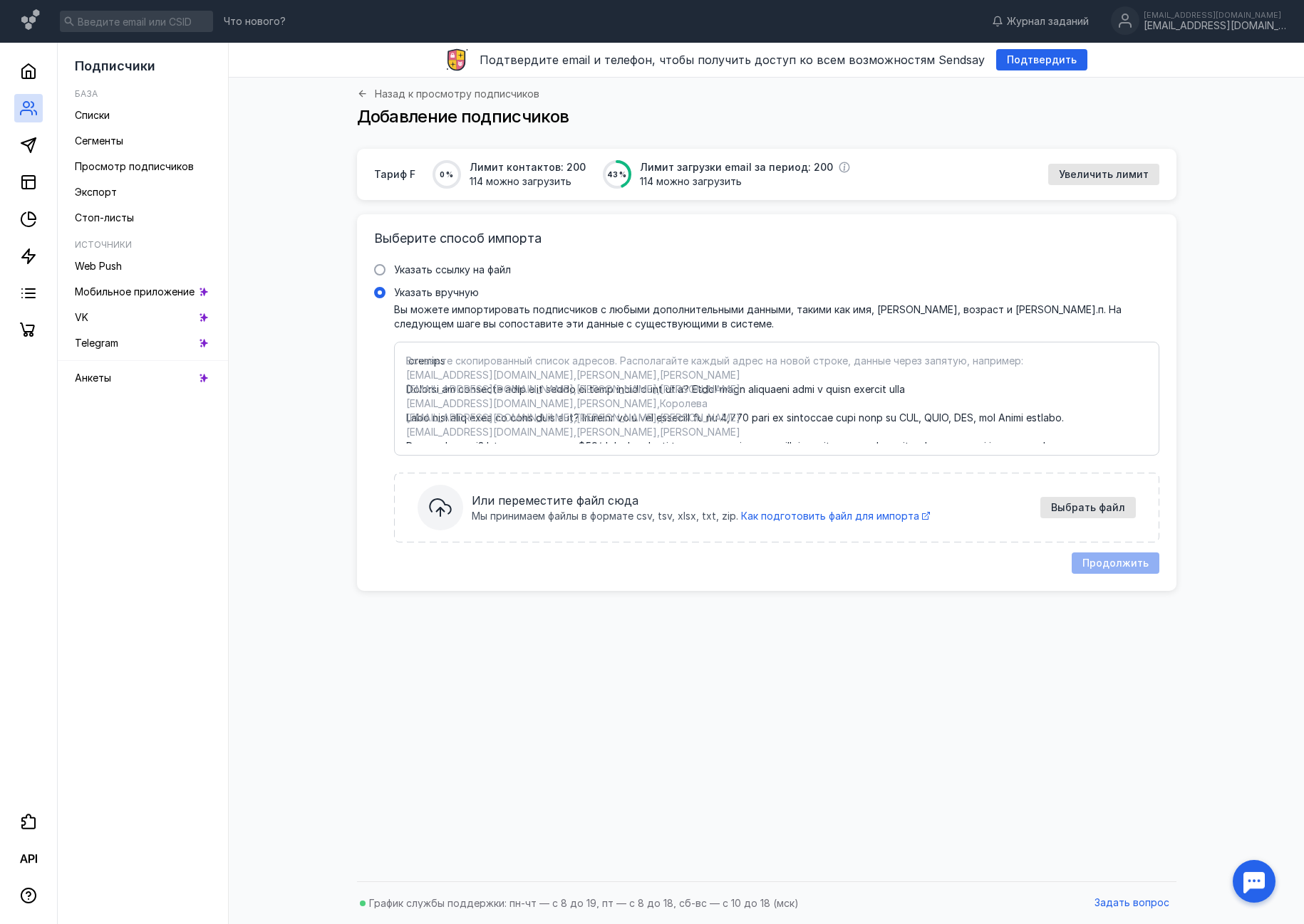
scroll to position [3019, 0]
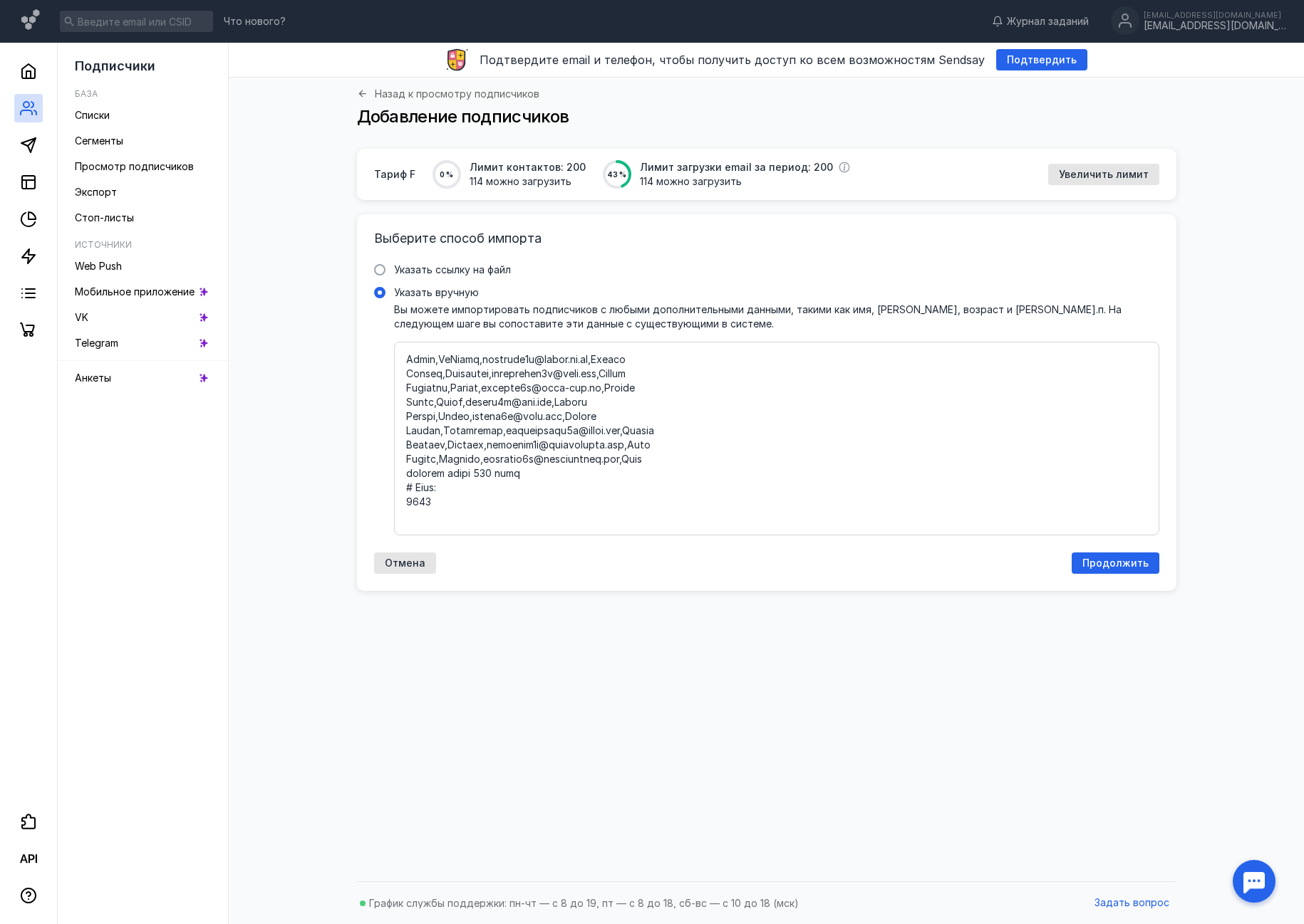
drag, startPoint x: 490, startPoint y: 498, endPoint x: 399, endPoint y: 462, distance: 97.9
click at [399, 462] on div at bounding box center [776, 439] width 766 height 193
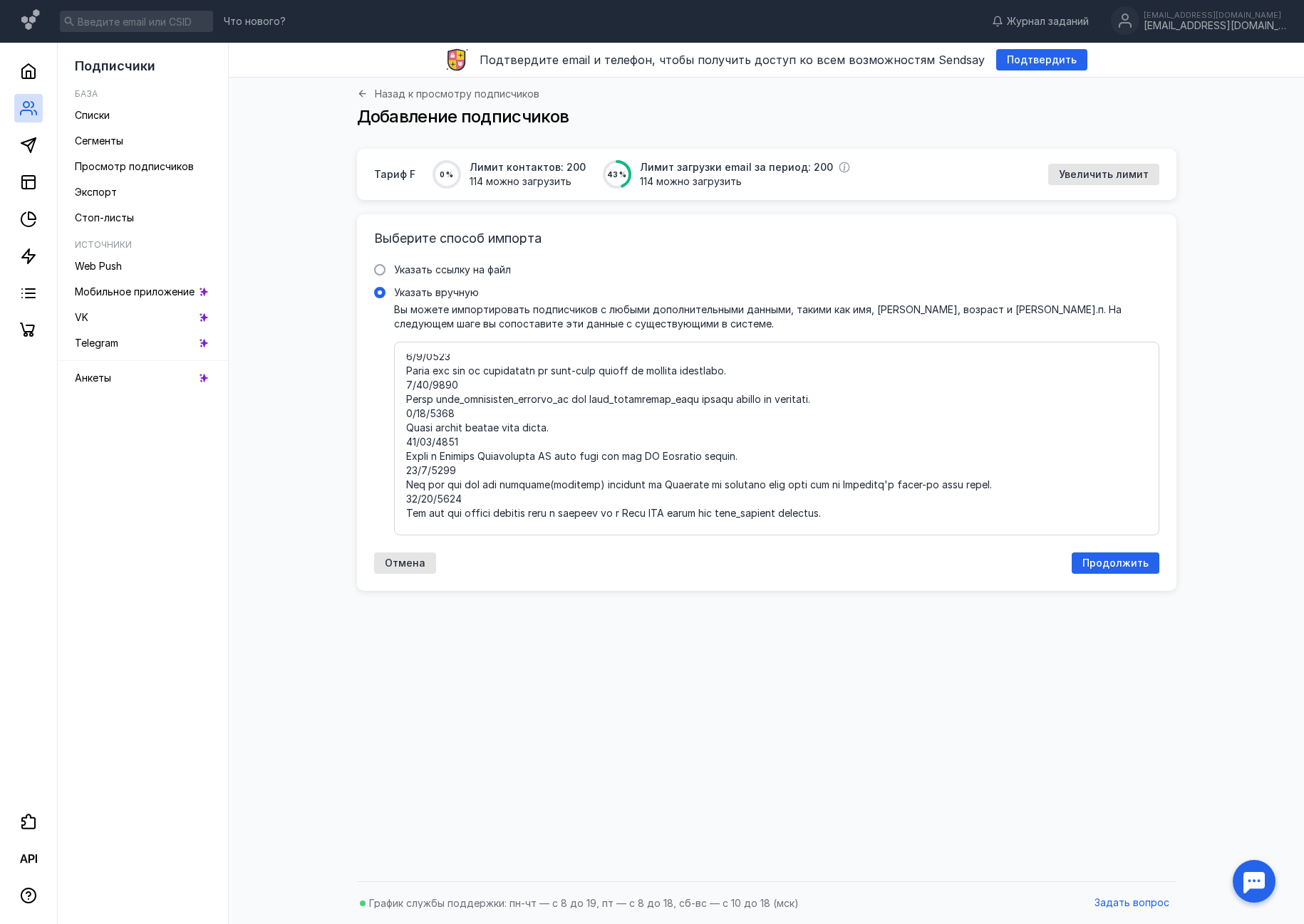
scroll to position [0, 0]
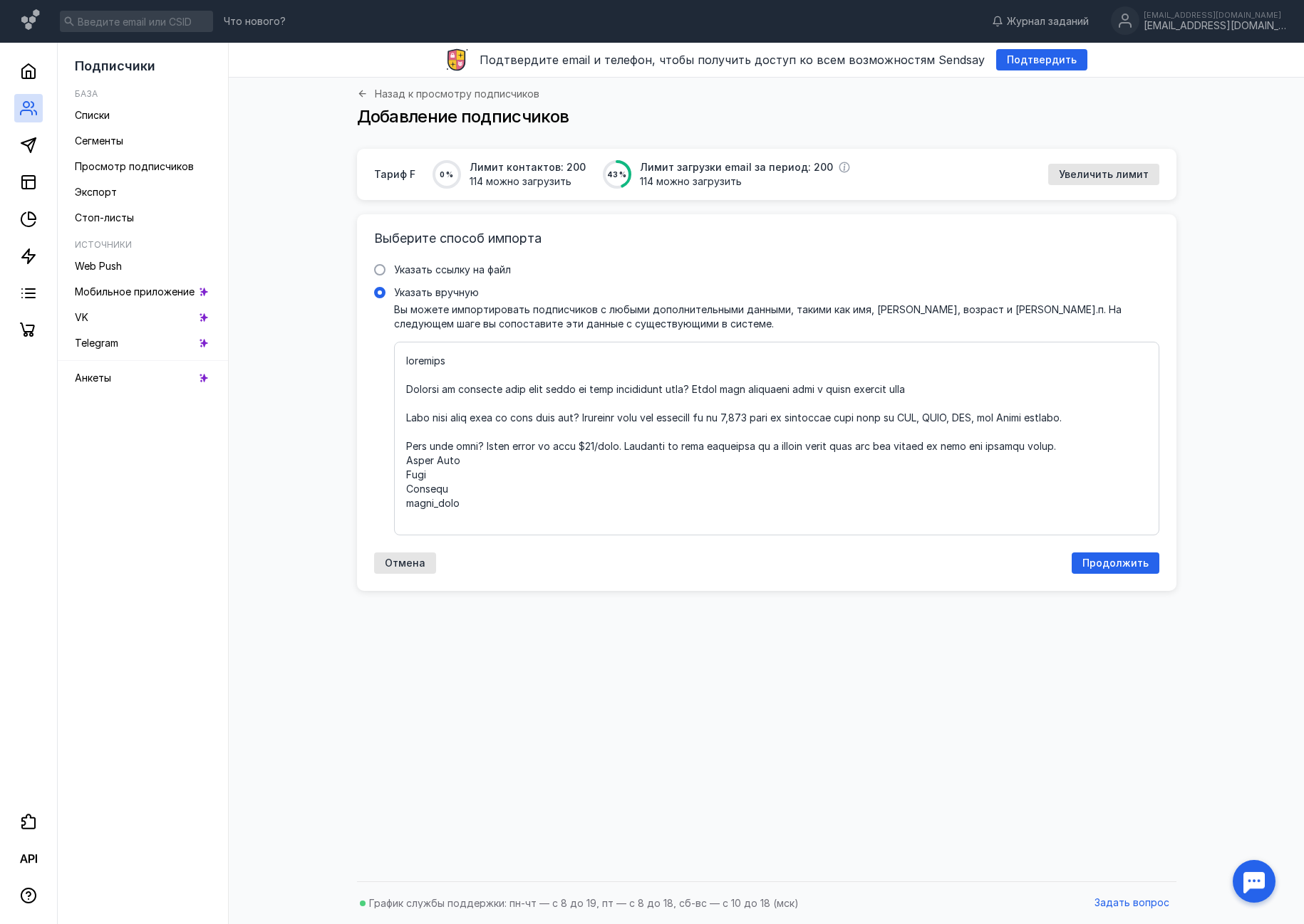
drag, startPoint x: 493, startPoint y: 458, endPoint x: 369, endPoint y: 190, distance: 295.3
click at [375, 192] on div "Тариф F 0 % Лимит контактов: 200 114 можно загрузить 43 % Лимит загрузки email …" at bounding box center [767, 370] width 819 height 442
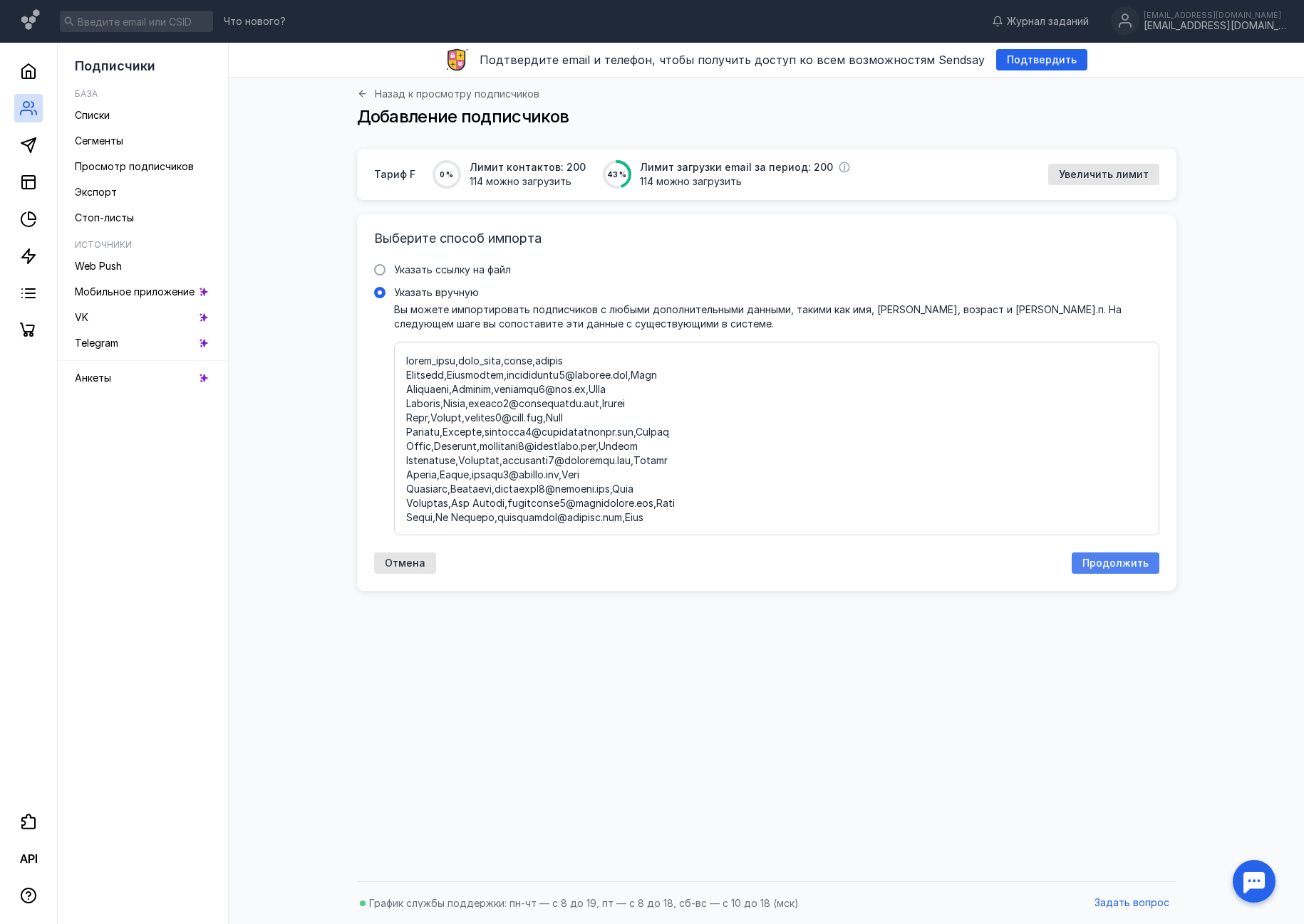
type textarea "first_name,last_name,email,gender [PERSON_NAME],[PERSON_NAME],[EMAIL_ADDRESS][D…"
click at [1114, 564] on span "Продолжить" at bounding box center [1115, 563] width 67 height 12
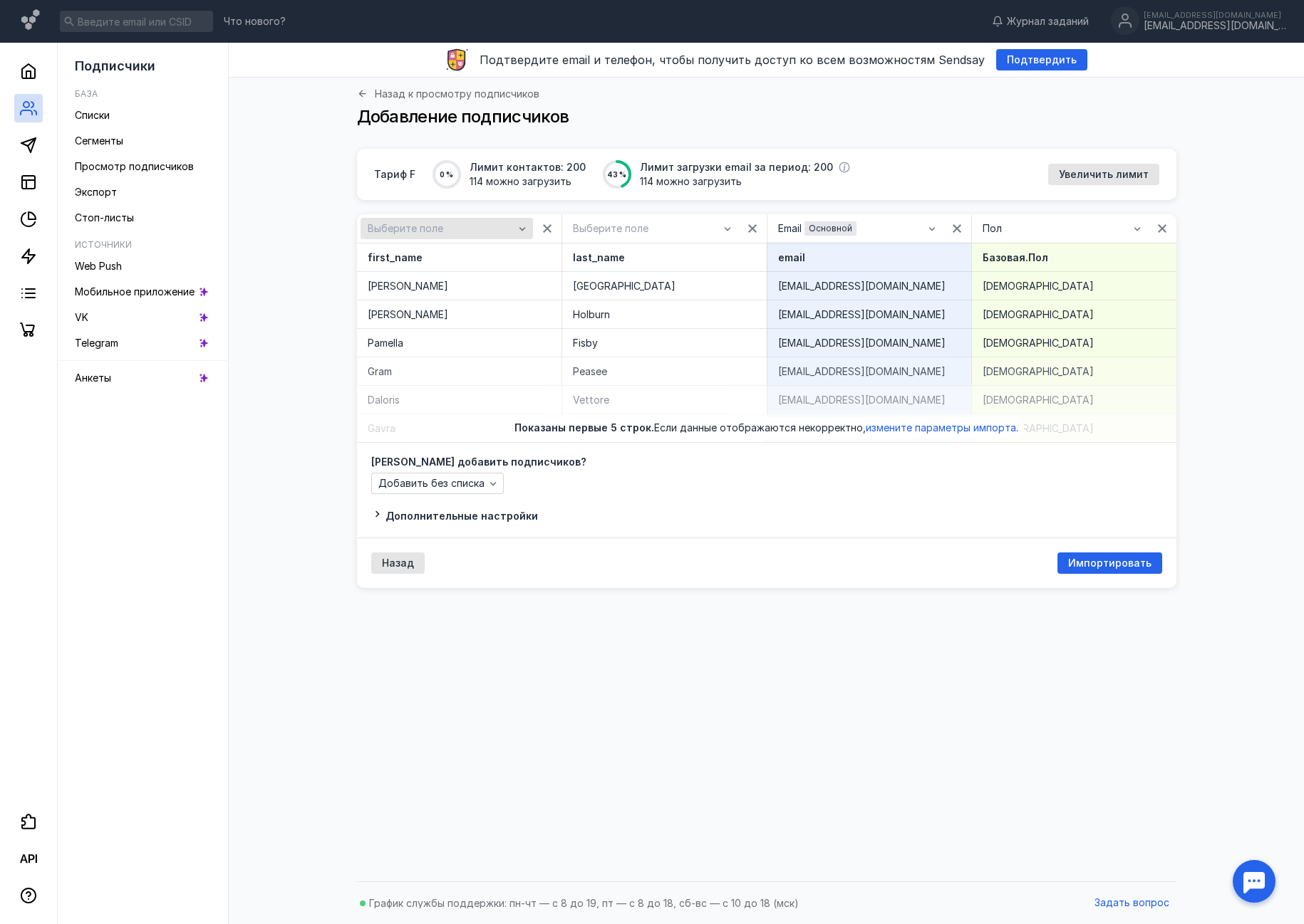
click at [389, 223] on span "Выберите поле" at bounding box center [405, 228] width 75 height 12
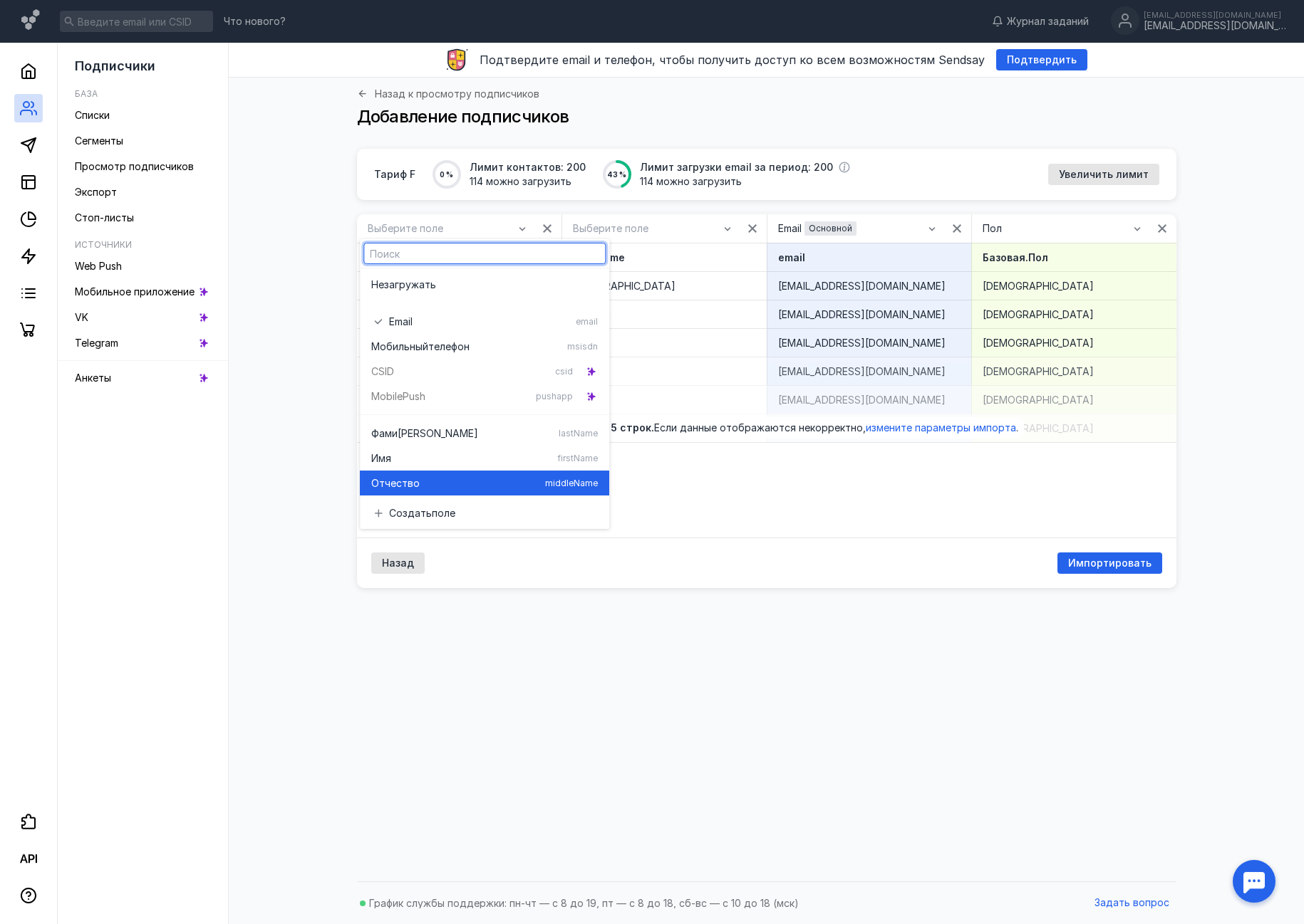
click at [412, 458] on div "Имя" at bounding box center [461, 458] width 180 height 14
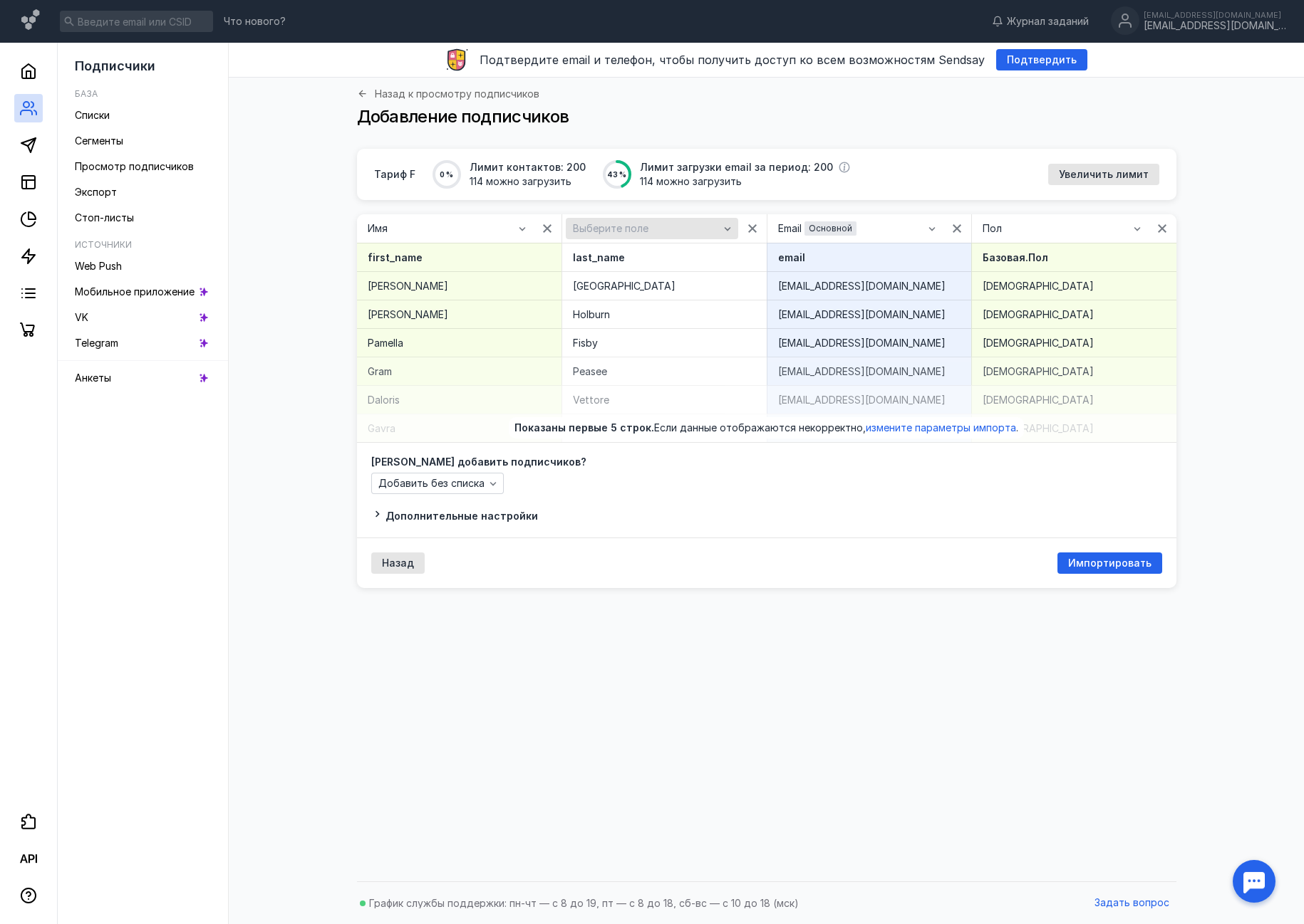
click at [648, 217] on div "Выберите поле" at bounding box center [664, 228] width 205 height 28
click at [651, 223] on div "Выберите поле" at bounding box center [645, 228] width 153 height 12
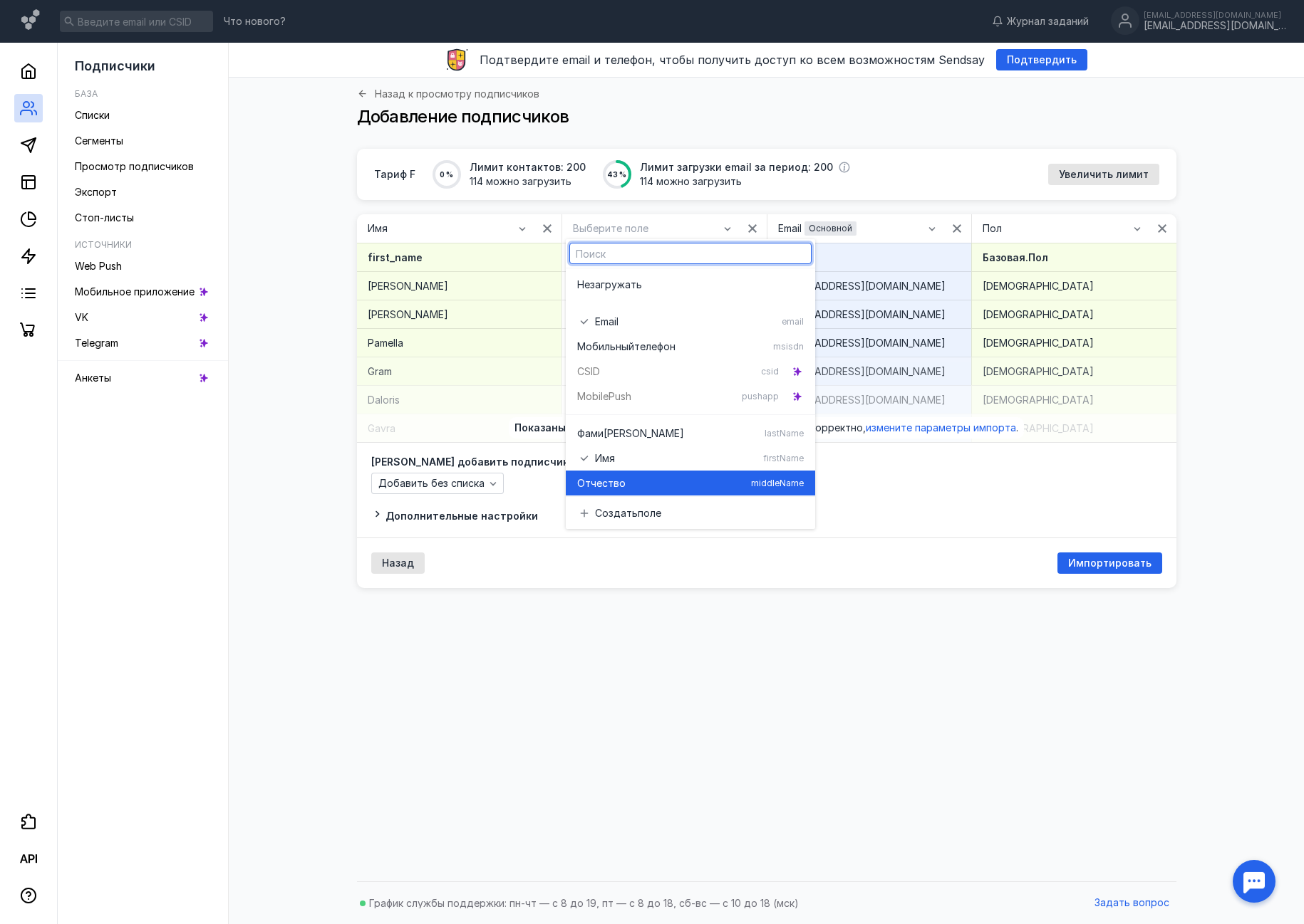
click at [635, 485] on div "Отчест во" at bounding box center [660, 483] width 168 height 14
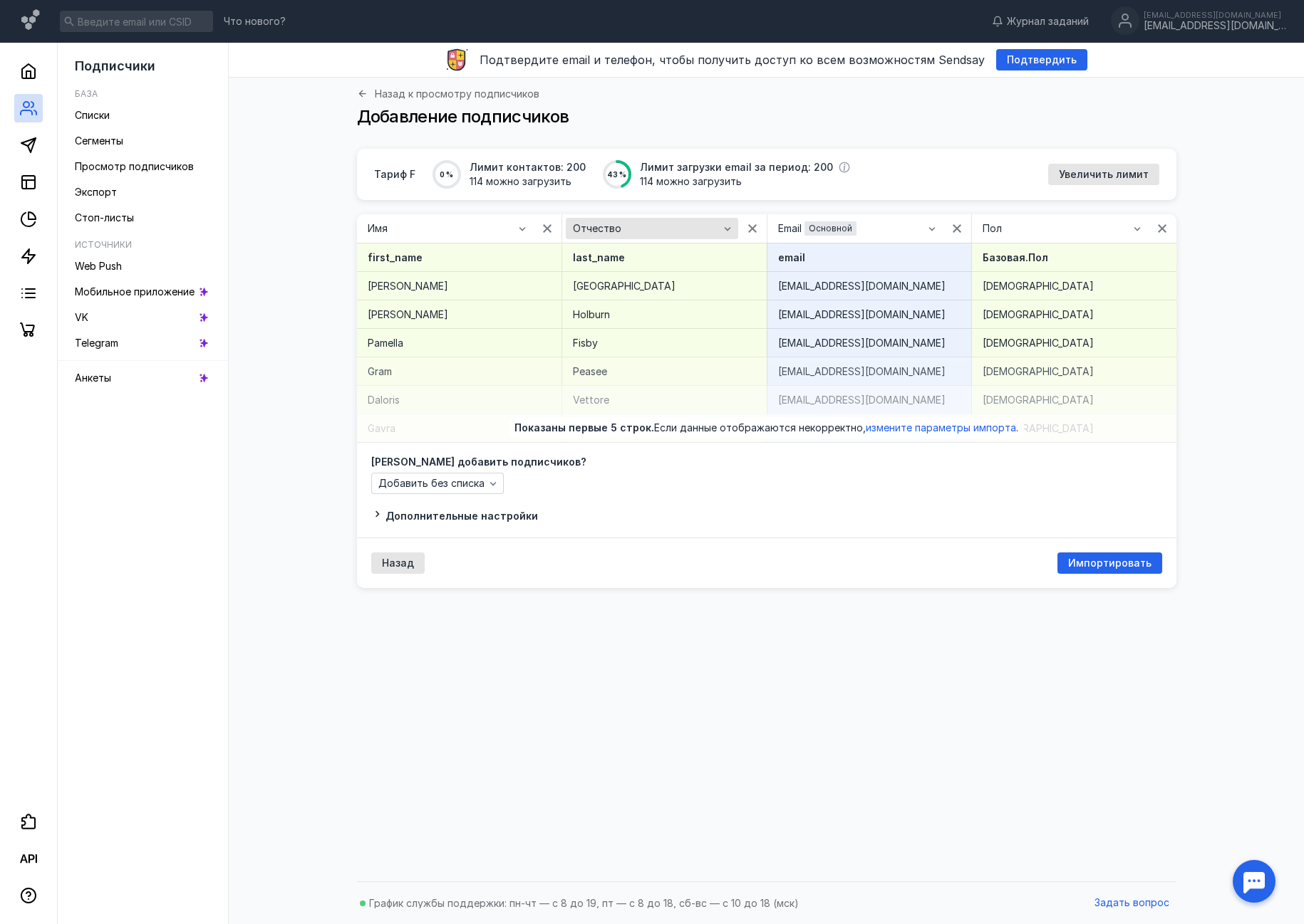
click at [617, 230] on span "Отчество" at bounding box center [598, 228] width 49 height 12
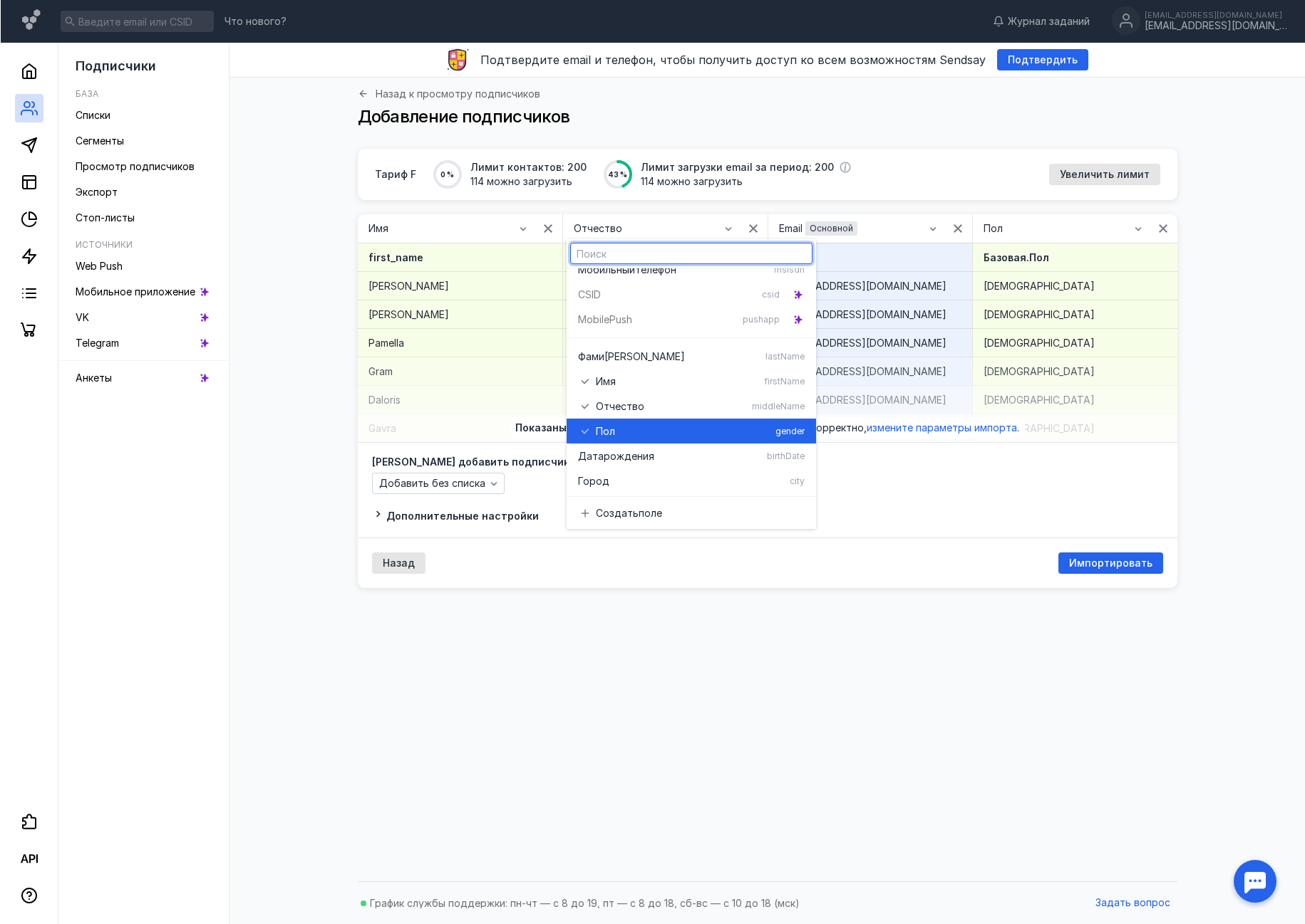
scroll to position [29, 0]
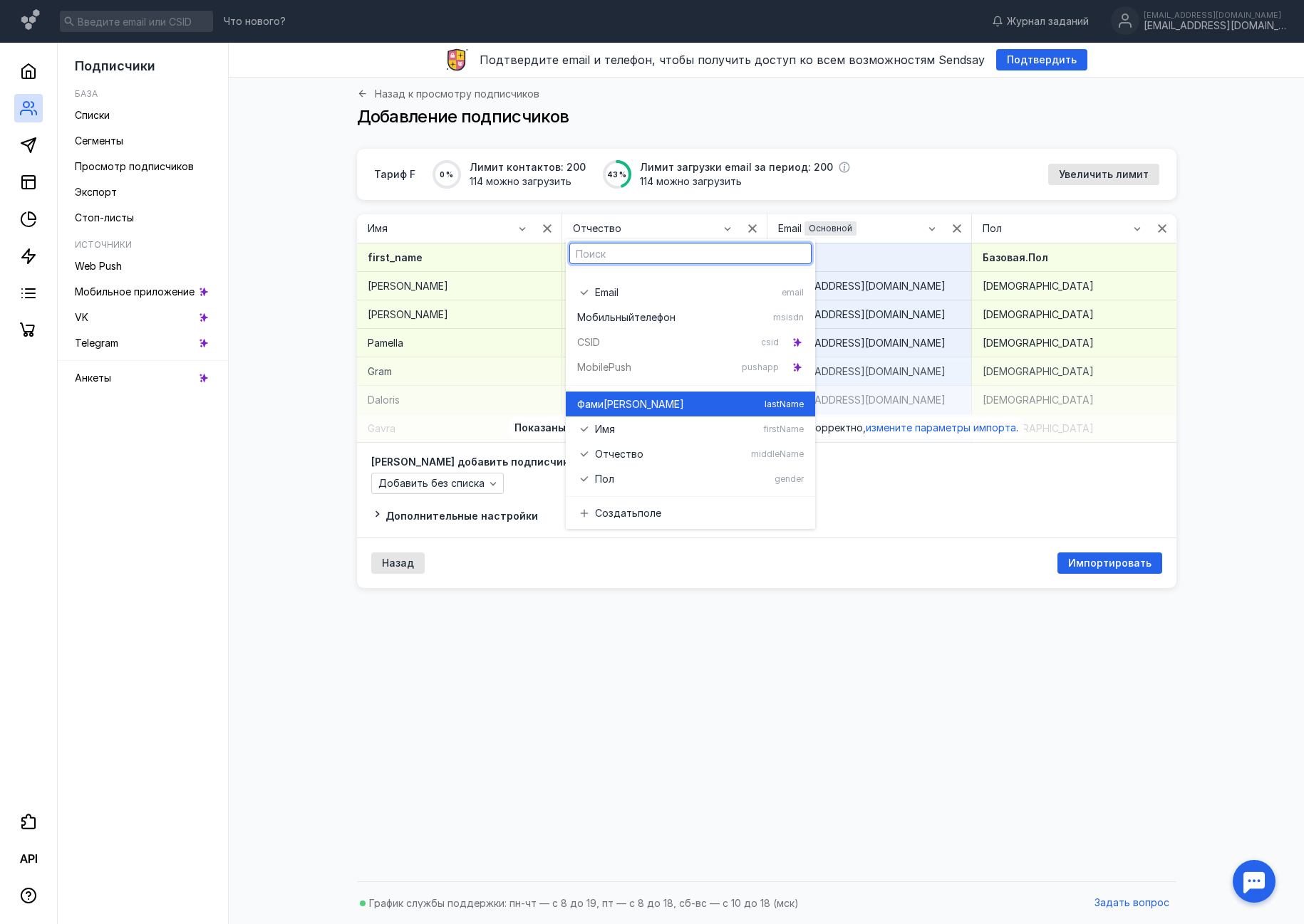
click at [632, 397] on div "Фами [PERSON_NAME]" at bounding box center [667, 404] width 181 height 14
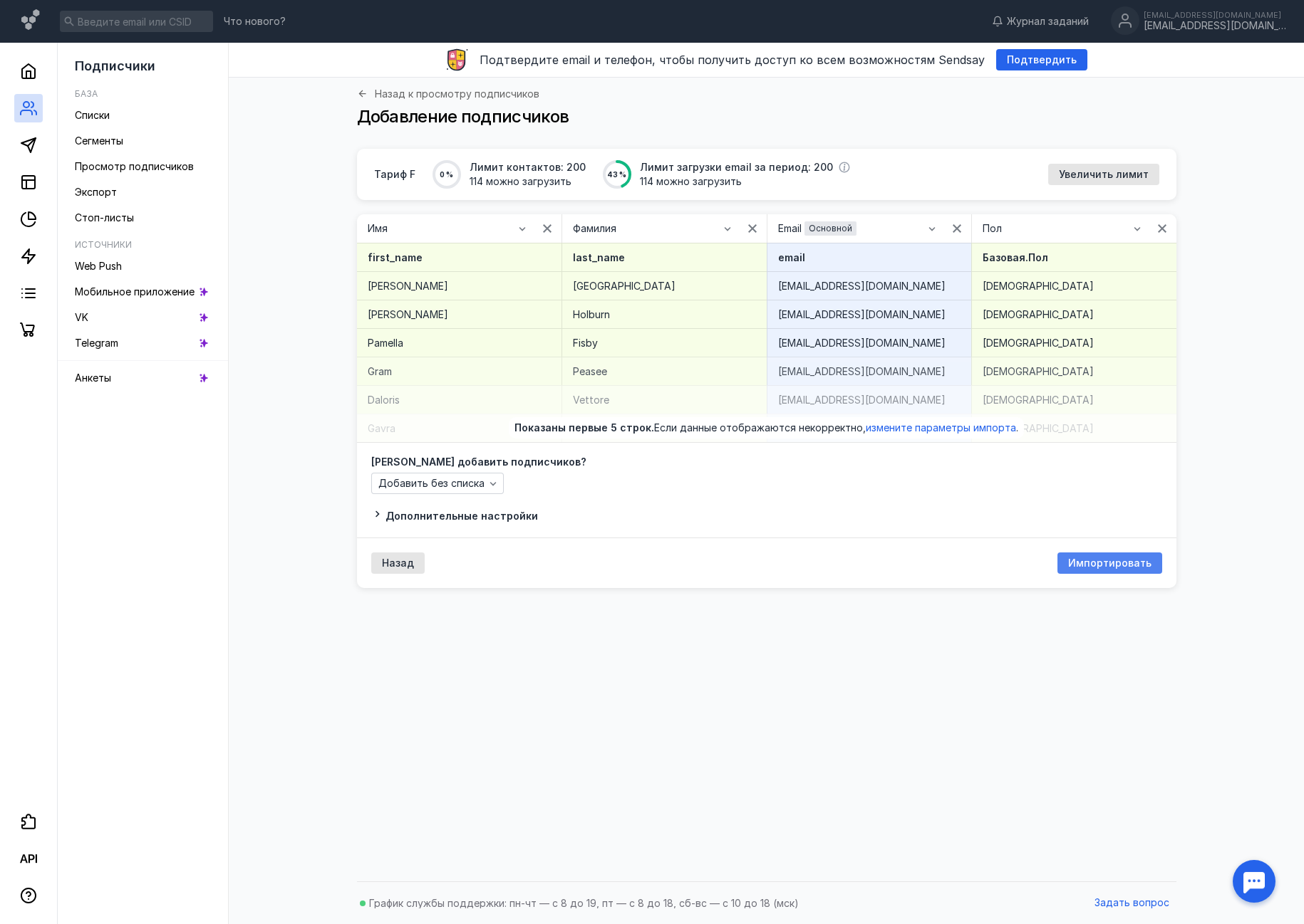
click at [1120, 560] on span "Импортировать" at bounding box center [1110, 563] width 84 height 12
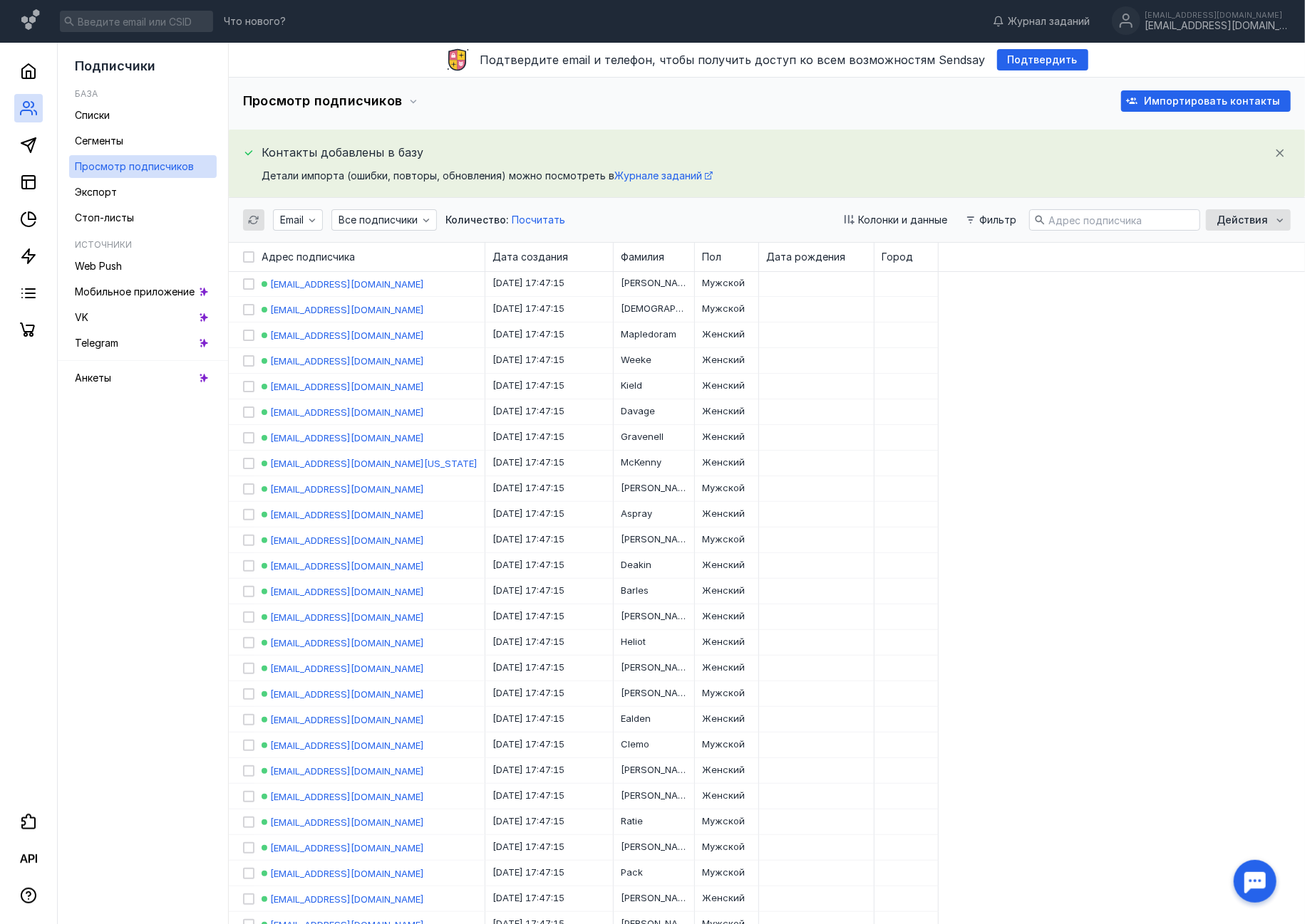
drag, startPoint x: 292, startPoint y: 176, endPoint x: 851, endPoint y: 158, distance: 559.3
click at [851, 158] on div "Контакты добавлены в базу Детали импорта (ошибки, повторы, обновления) можно по…" at bounding box center [767, 163] width 1048 height 39
click at [851, 158] on div "Контакты добавлены в базу" at bounding box center [775, 152] width 1029 height 18
click at [540, 222] on span "Посчитать" at bounding box center [538, 220] width 54 height 12
click at [1273, 162] on div "button" at bounding box center [1280, 153] width 22 height 22
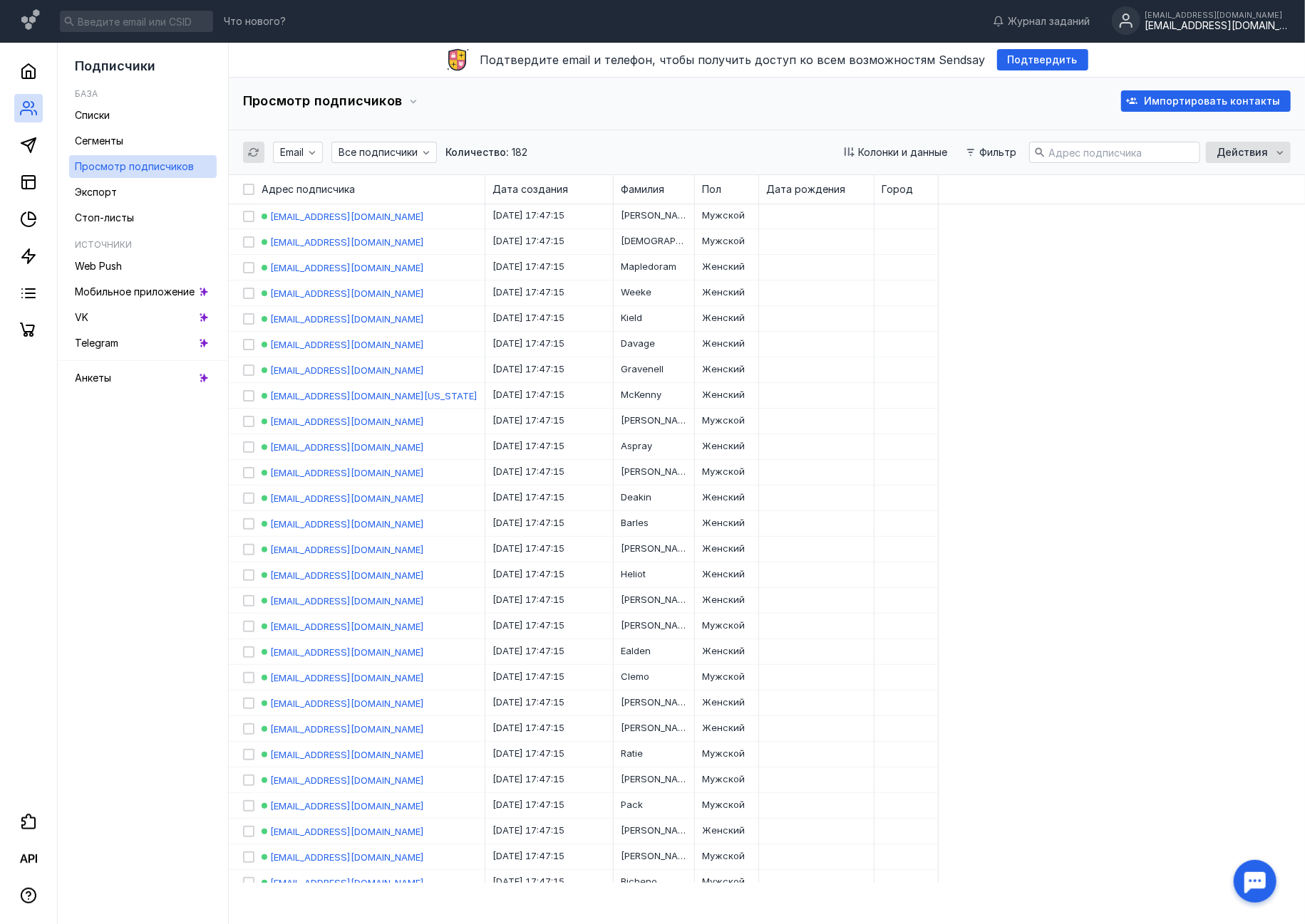
click at [1176, 29] on div "[EMAIL_ADDRESS][DOMAIN_NAME]" at bounding box center [1216, 25] width 143 height 12
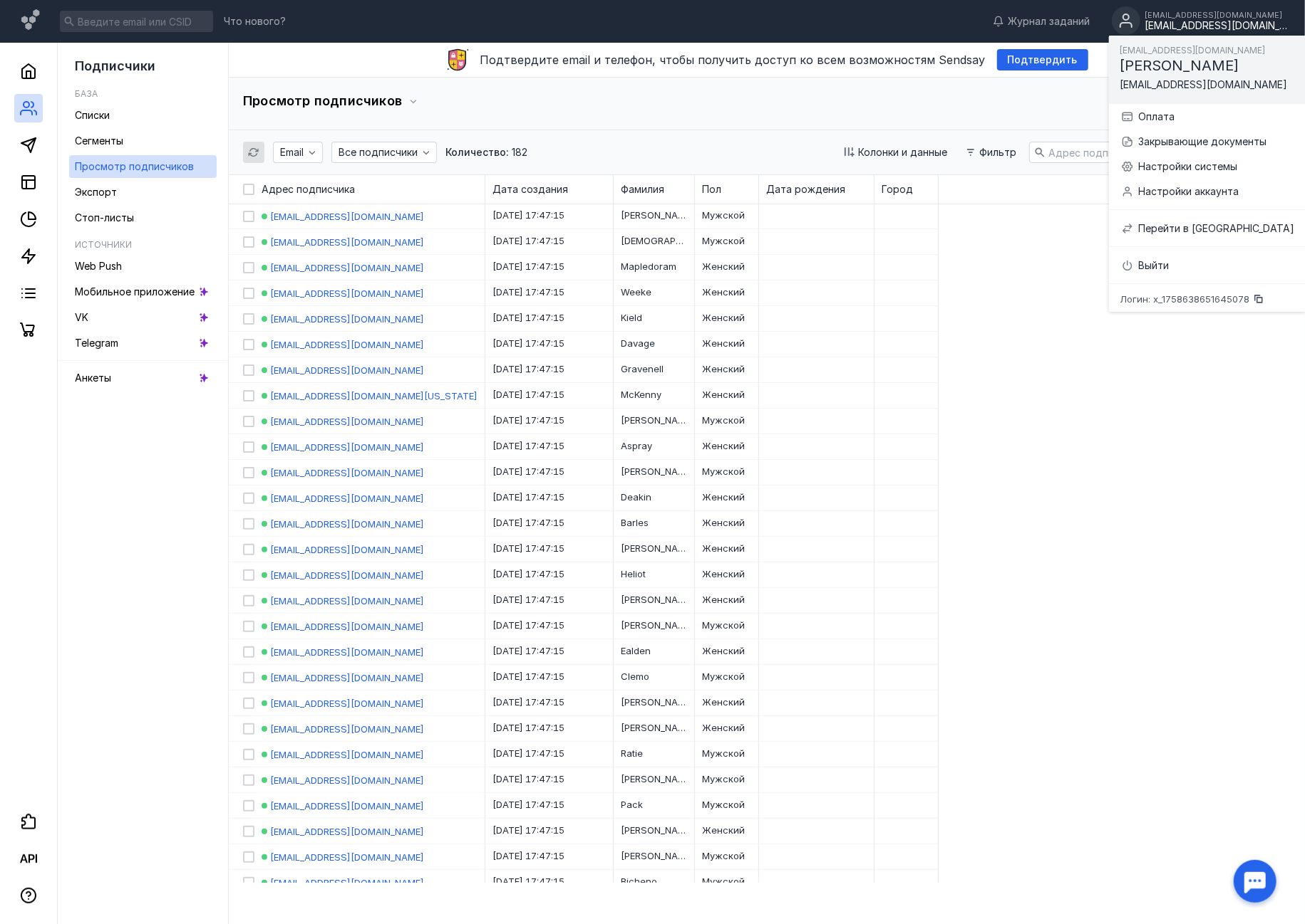
click at [1176, 29] on div "[EMAIL_ADDRESS][DOMAIN_NAME]" at bounding box center [1216, 25] width 143 height 12
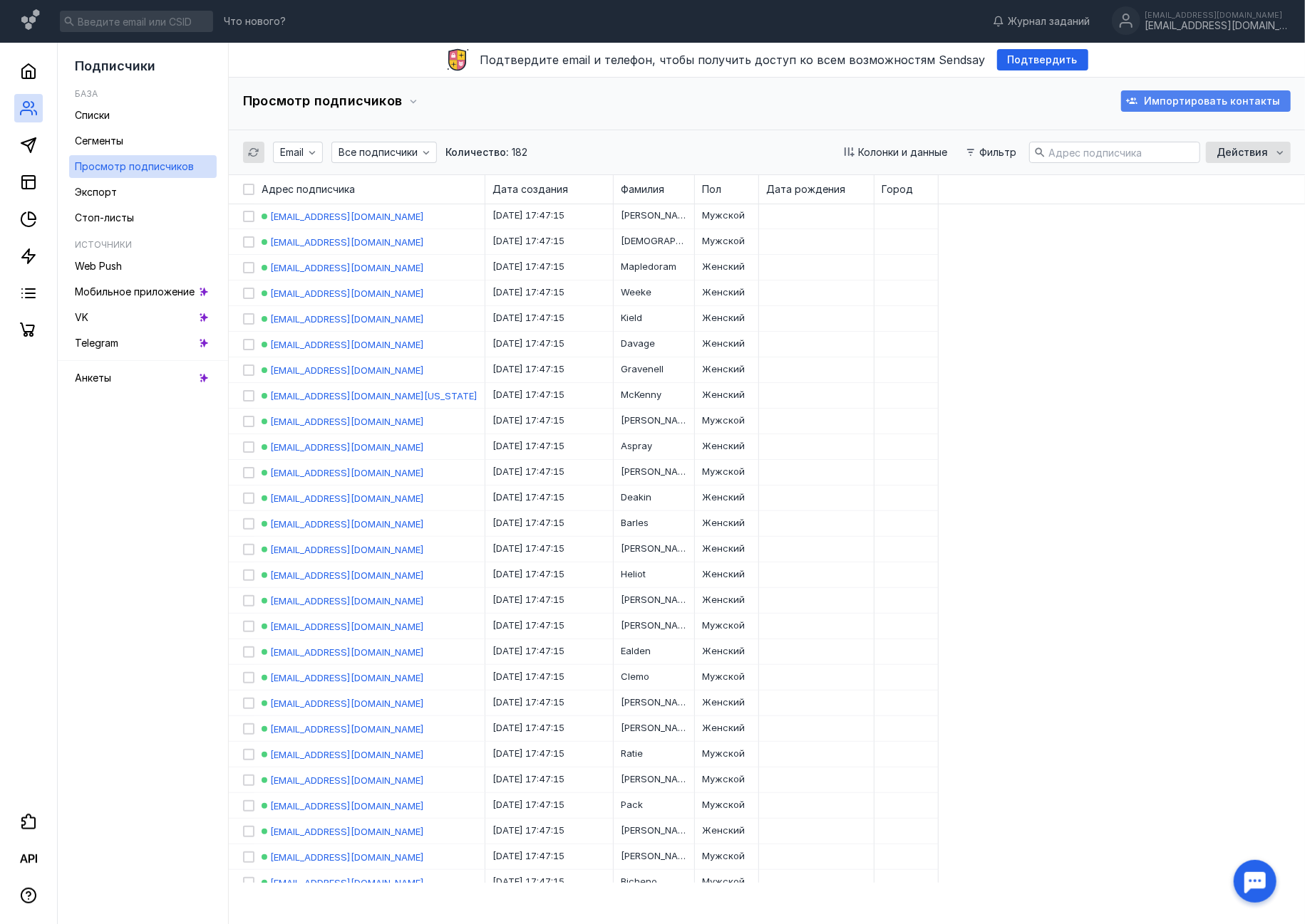
click at [1174, 101] on span "Импортировать контакты" at bounding box center [1211, 101] width 136 height 12
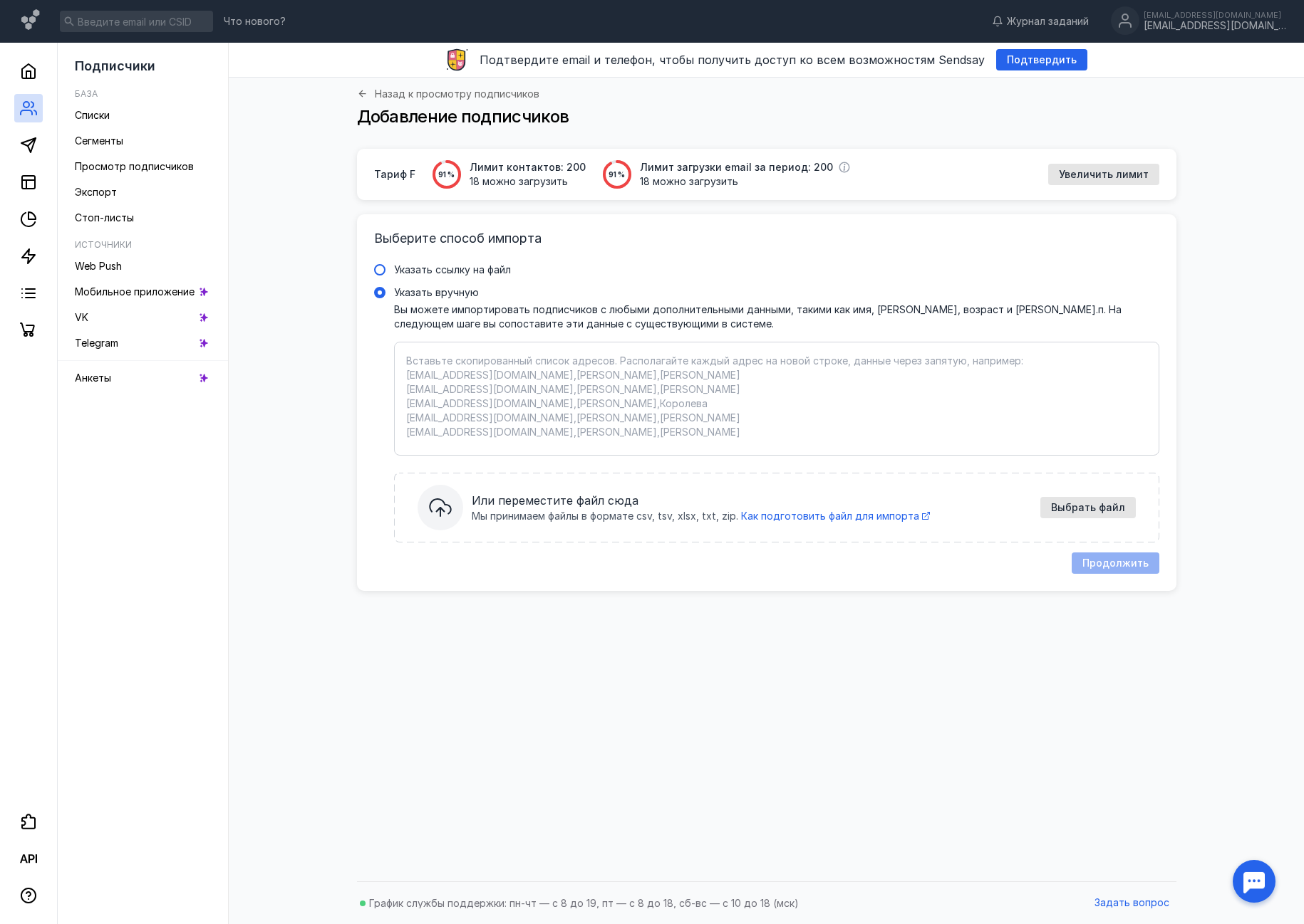
click at [432, 269] on span "Указать ссылку на файл" at bounding box center [452, 270] width 116 height 12
click at [0, 0] on input "Указать ссылку на файл" at bounding box center [0, 0] width 0 height 0
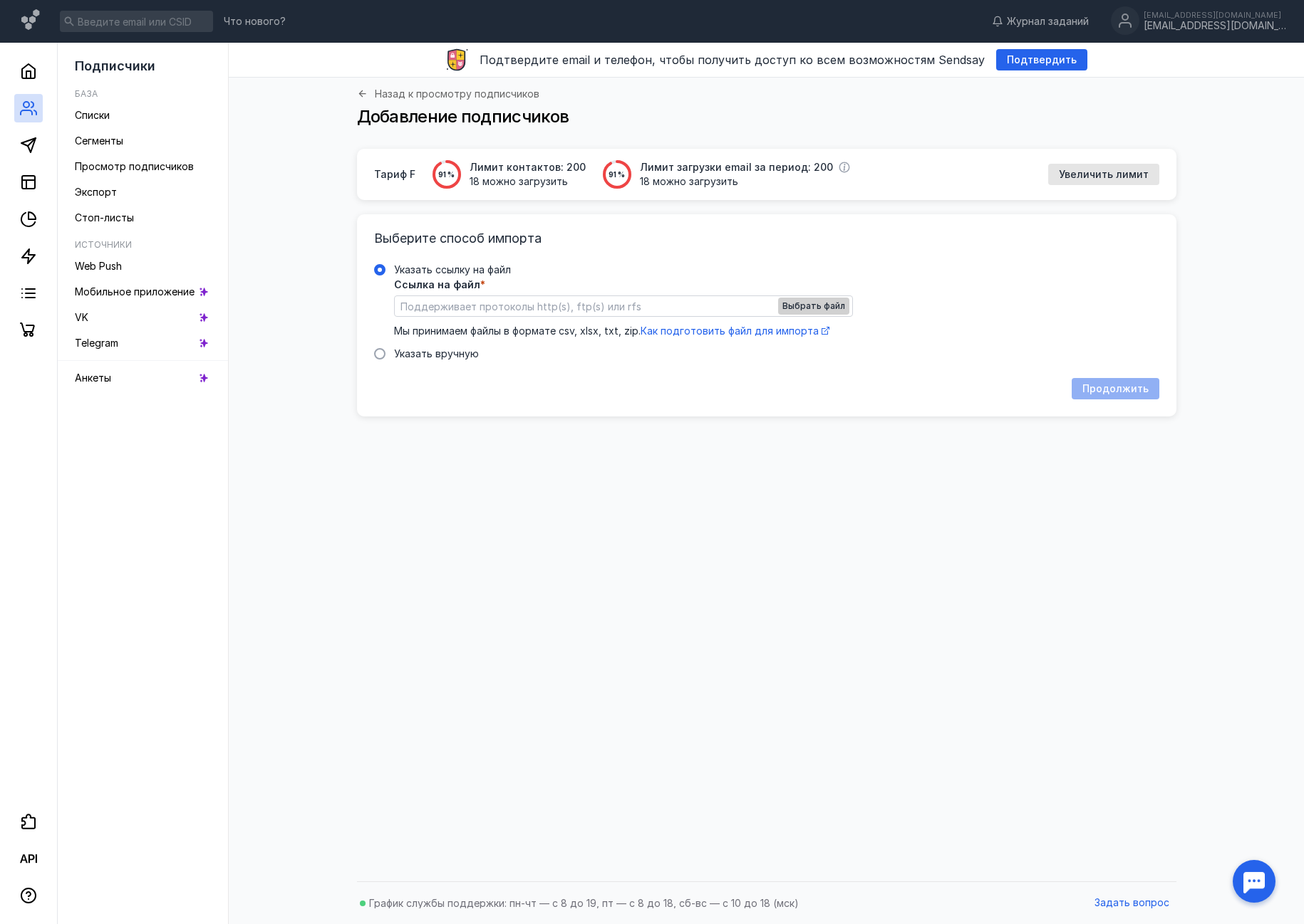
click at [794, 308] on span "Выбрать файл" at bounding box center [814, 306] width 63 height 10
click at [435, 356] on span "Указать вручную" at bounding box center [436, 353] width 85 height 12
click at [0, 0] on input "Указать вручную" at bounding box center [0, 0] width 0 height 0
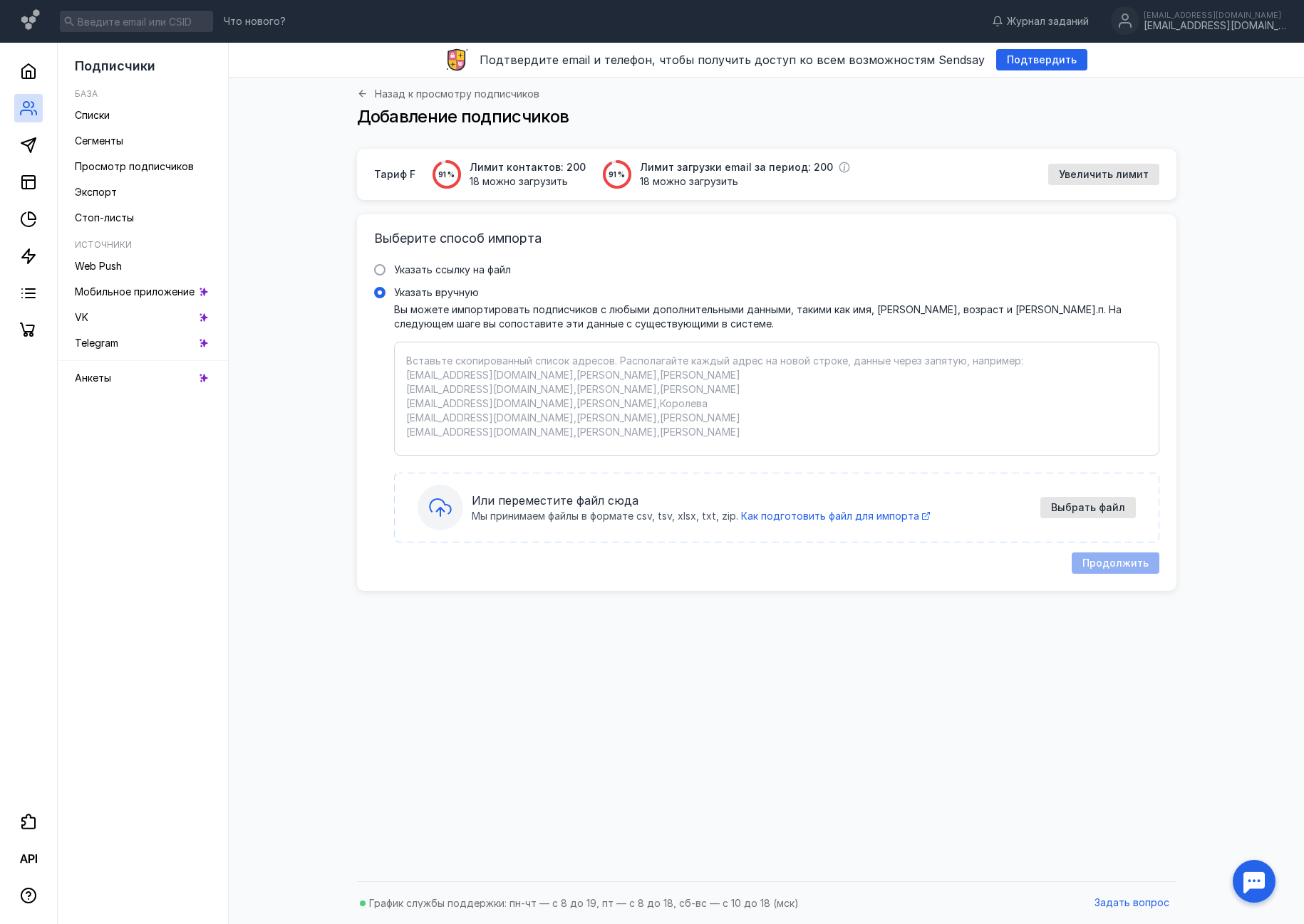
click at [728, 518] on span "Мы принимаем файлы в формате csv, tsv, xlsx, txt, zip." at bounding box center [605, 516] width 267 height 14
click at [0, 0] on input "Указать вручную" at bounding box center [0, 0] width 0 height 0
click at [683, 493] on span "Или переместите файл сюда" at bounding box center [752, 500] width 560 height 17
click at [0, 0] on input "Указать вручную" at bounding box center [0, 0] width 0 height 0
click at [683, 493] on span "Или переместите файл сюда" at bounding box center [752, 500] width 560 height 17
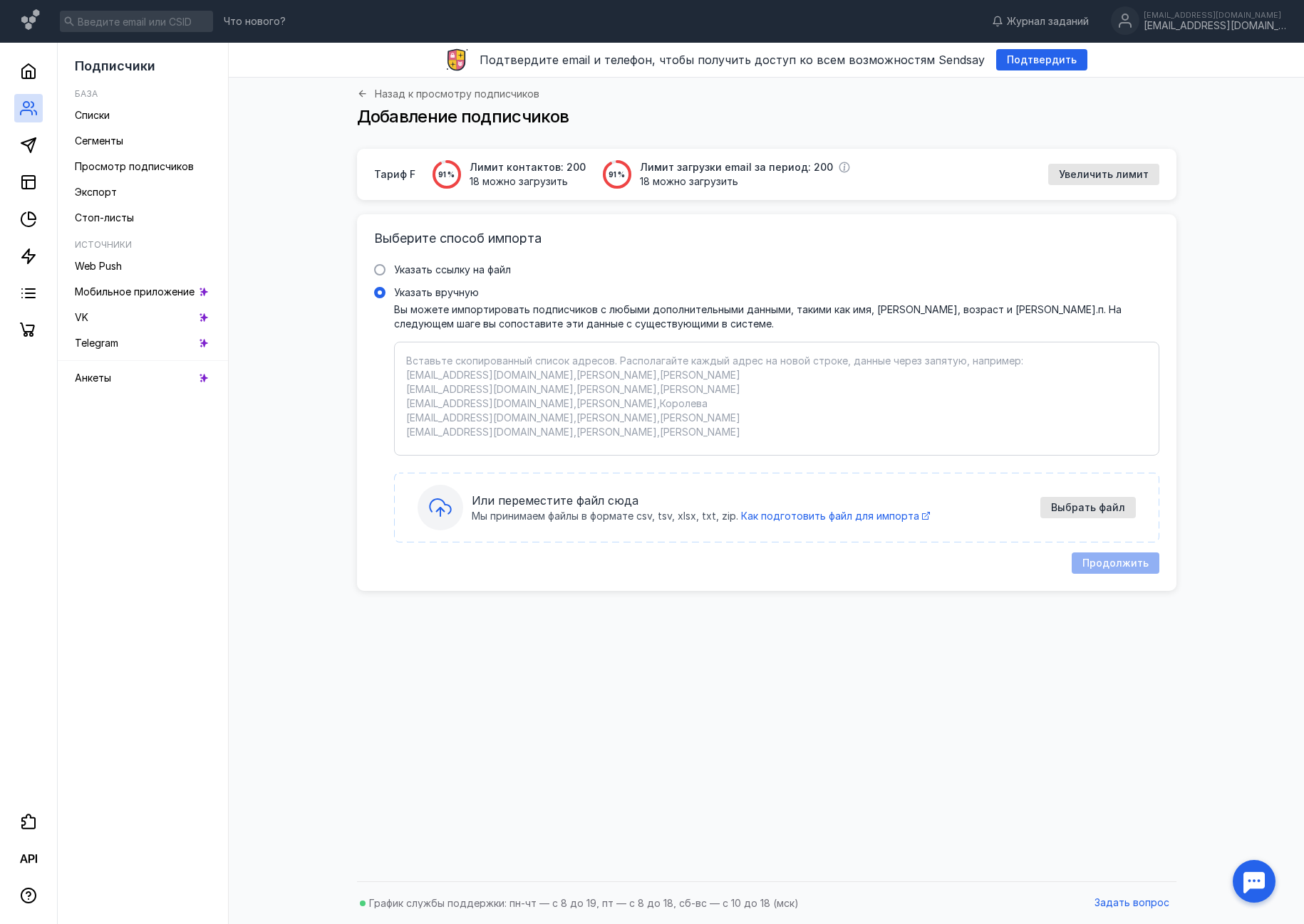
click at [0, 0] on input "Указать вручную" at bounding box center [0, 0] width 0 height 0
click at [683, 493] on span "Или переместите файл сюда" at bounding box center [752, 500] width 560 height 17
click at [0, 0] on input "Указать вручную" at bounding box center [0, 0] width 0 height 0
click at [683, 493] on span "Или переместите файл сюда" at bounding box center [752, 500] width 560 height 17
click at [0, 0] on input "Указать вручную" at bounding box center [0, 0] width 0 height 0
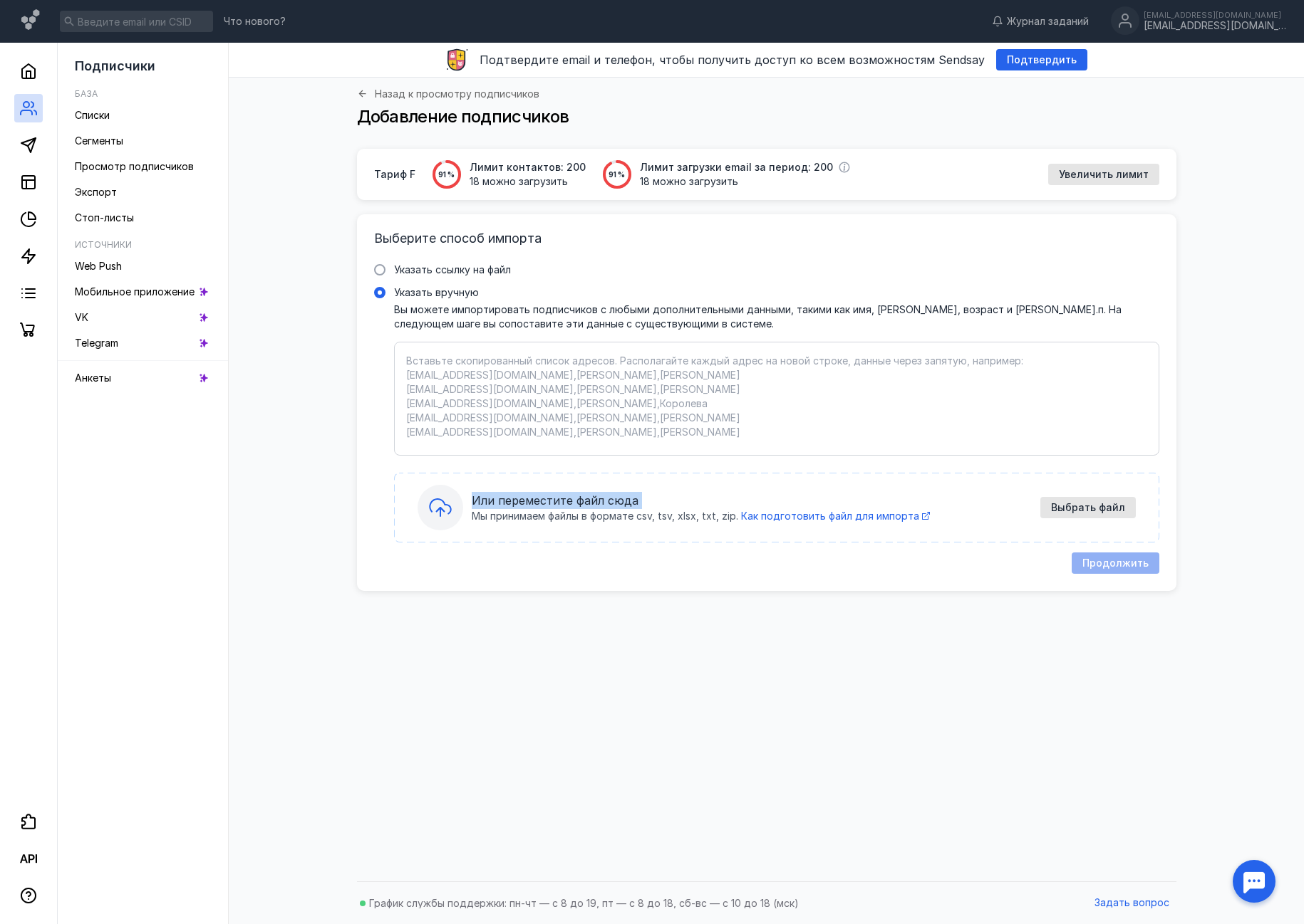
click at [709, 491] on div "Или переместите файл сюда Мы принимаем файлы в формате csv, tsv, xlsx, txt, zip…" at bounding box center [776, 507] width 718 height 46
click at [0, 0] on input "Указать вручную" at bounding box center [0, 0] width 0 height 0
click at [1070, 516] on div "Выбрать файл" at bounding box center [1088, 507] width 96 height 22
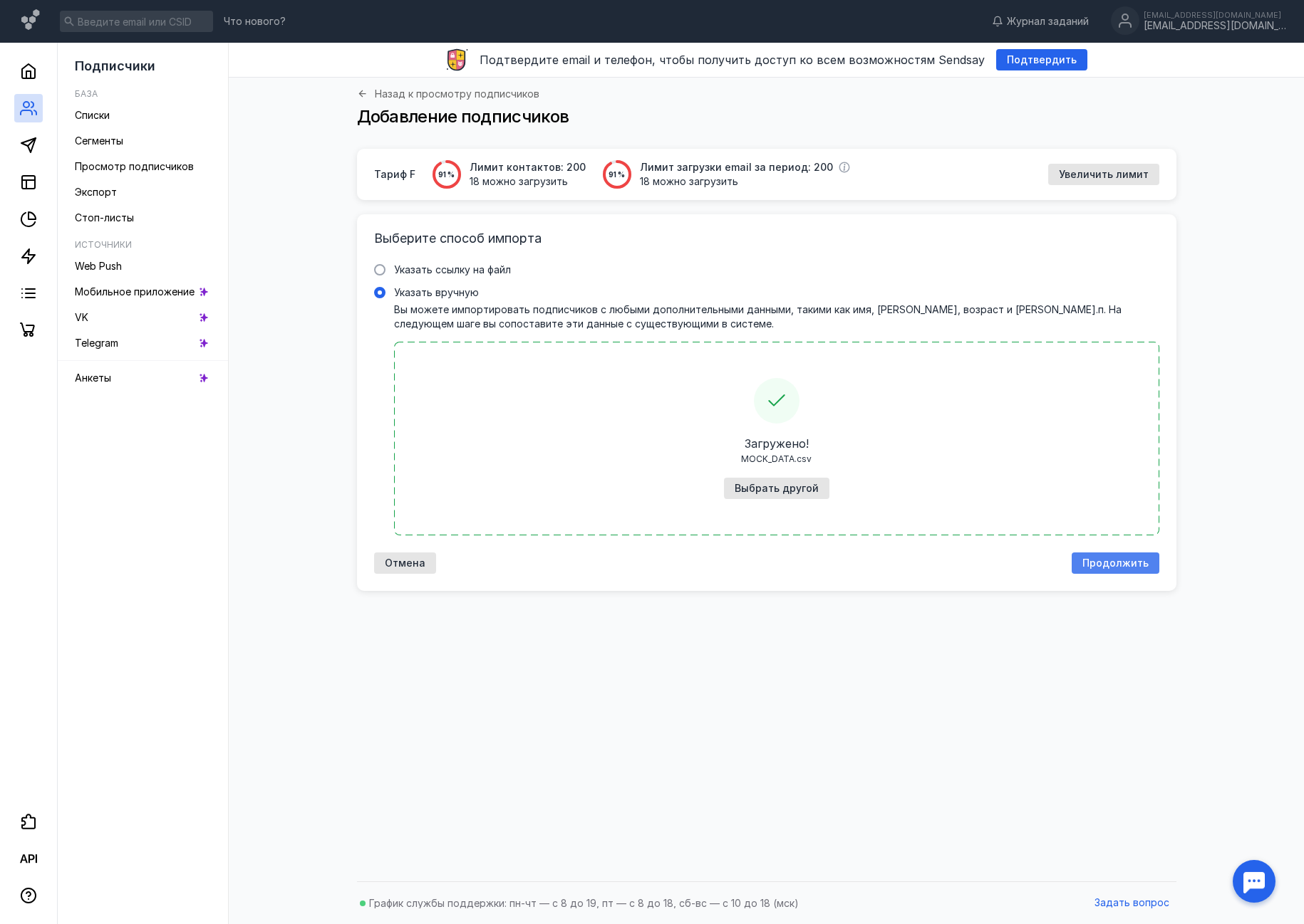
click at [1106, 562] on span "Продолжить" at bounding box center [1115, 563] width 67 height 12
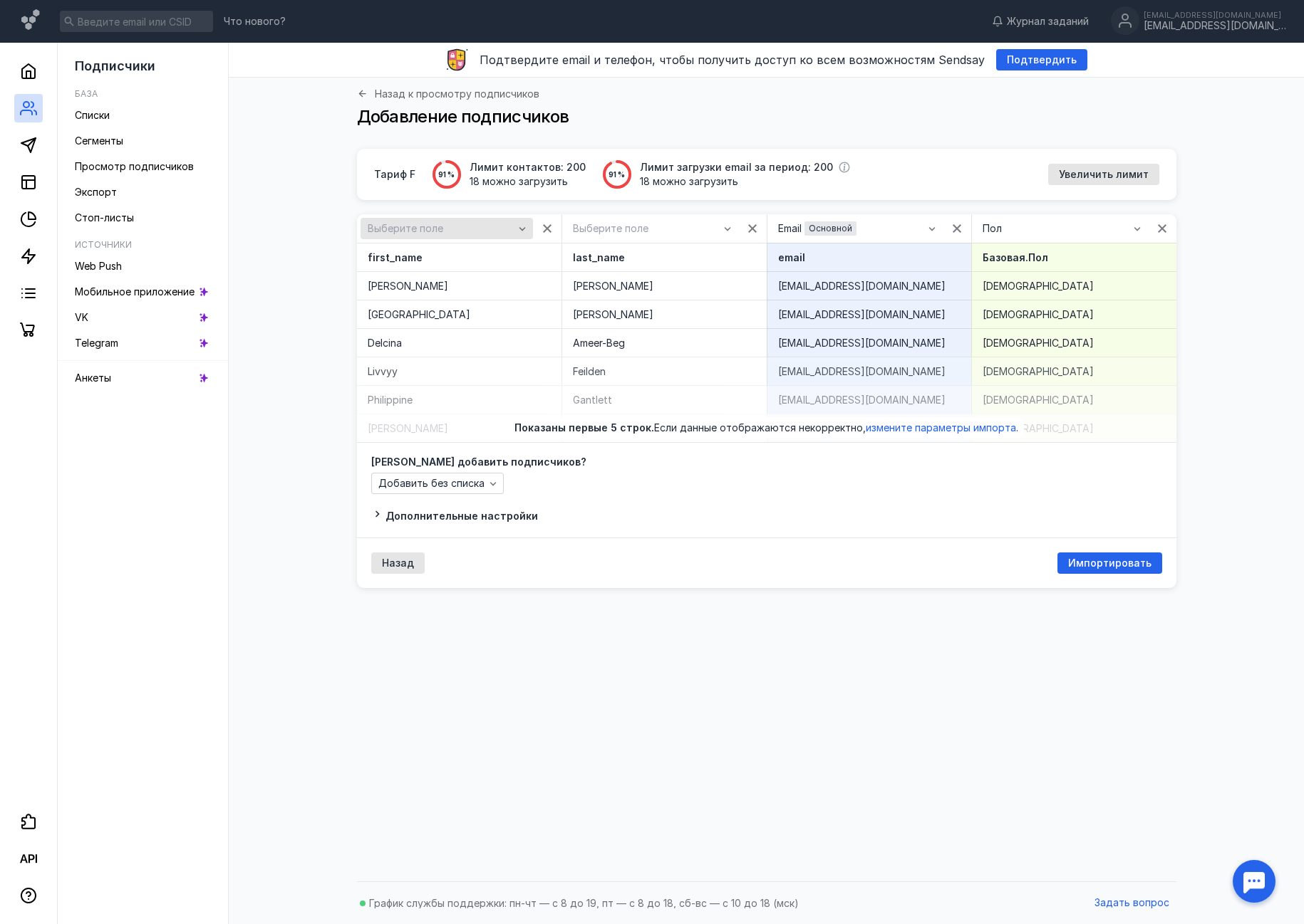
click at [429, 227] on span "Выберите поле" at bounding box center [405, 228] width 75 height 12
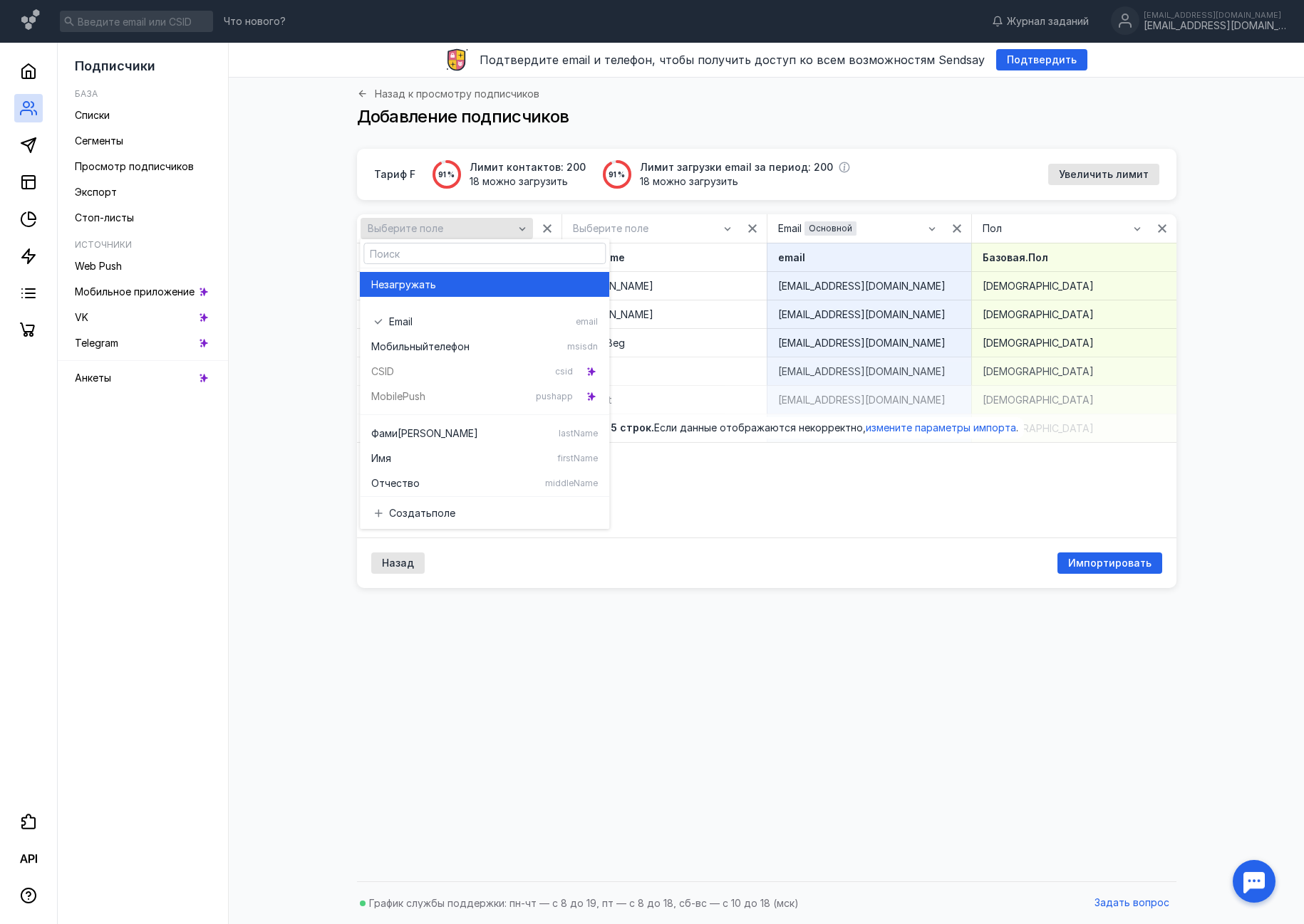
click at [429, 227] on span "Выберите поле" at bounding box center [405, 228] width 75 height 12
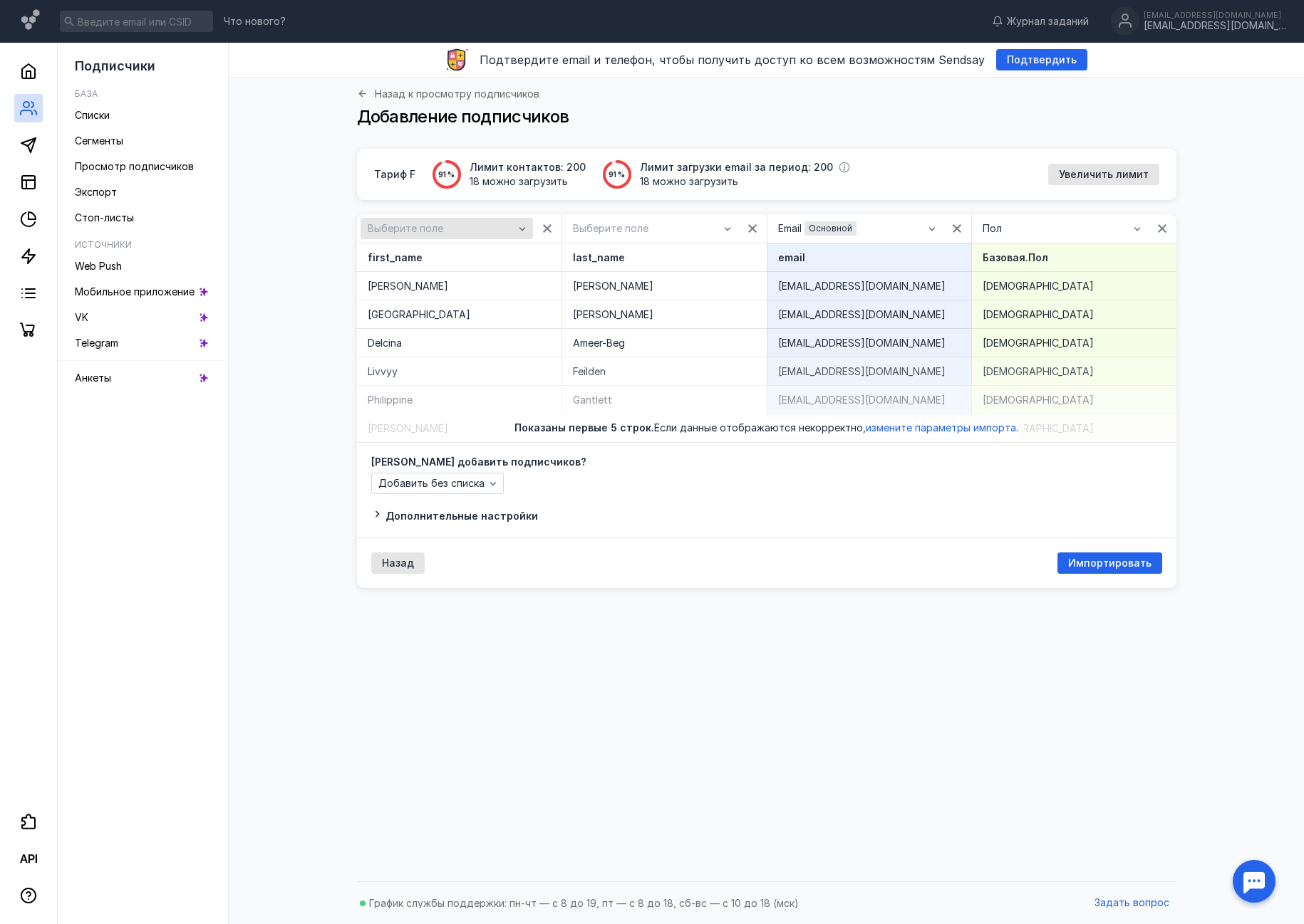
click at [424, 223] on span "Выберите поле" at bounding box center [405, 228] width 75 height 12
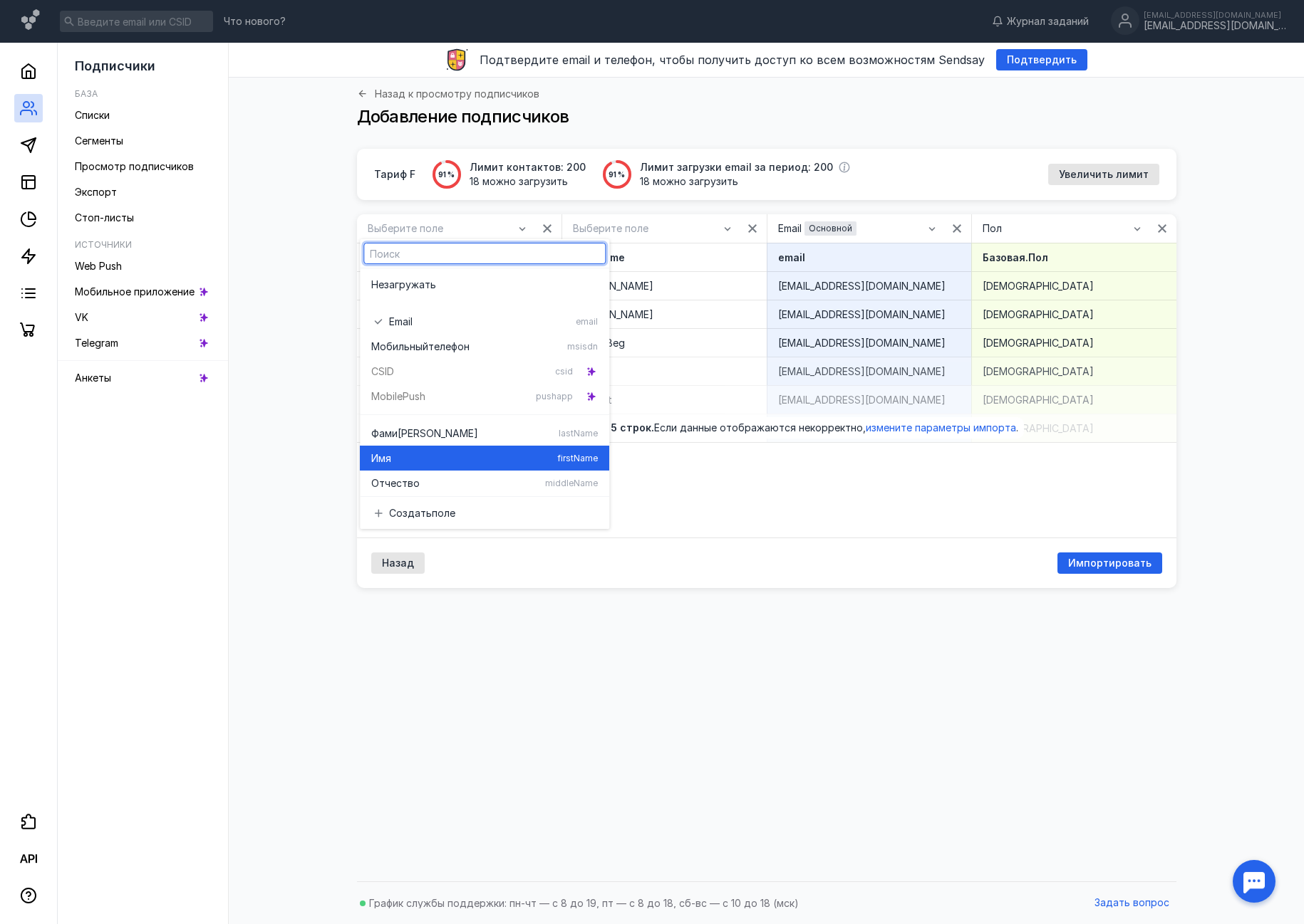
click at [433, 458] on div "Имя" at bounding box center [461, 458] width 180 height 14
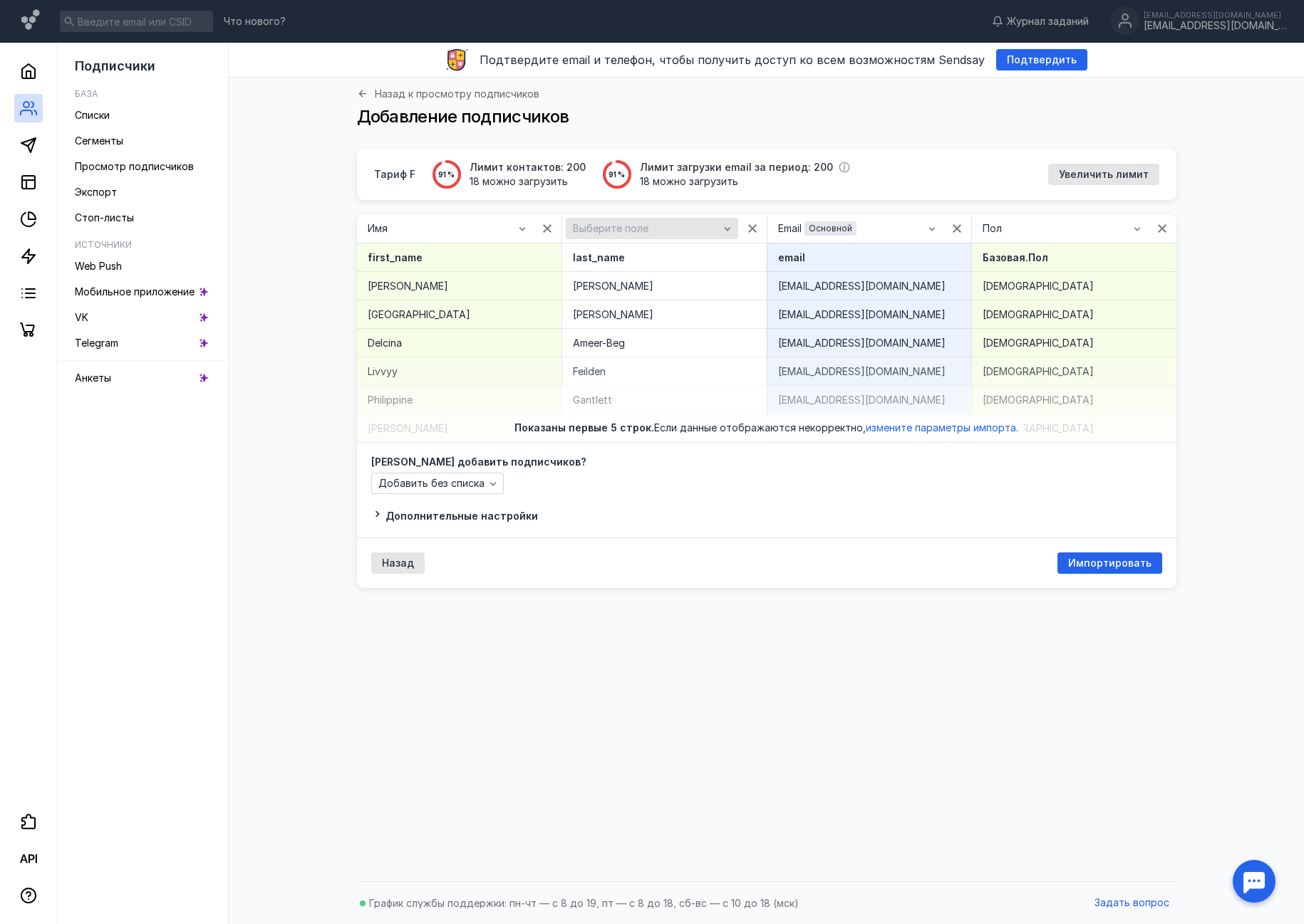
click at [631, 228] on span "Выберите поле" at bounding box center [611, 228] width 75 height 12
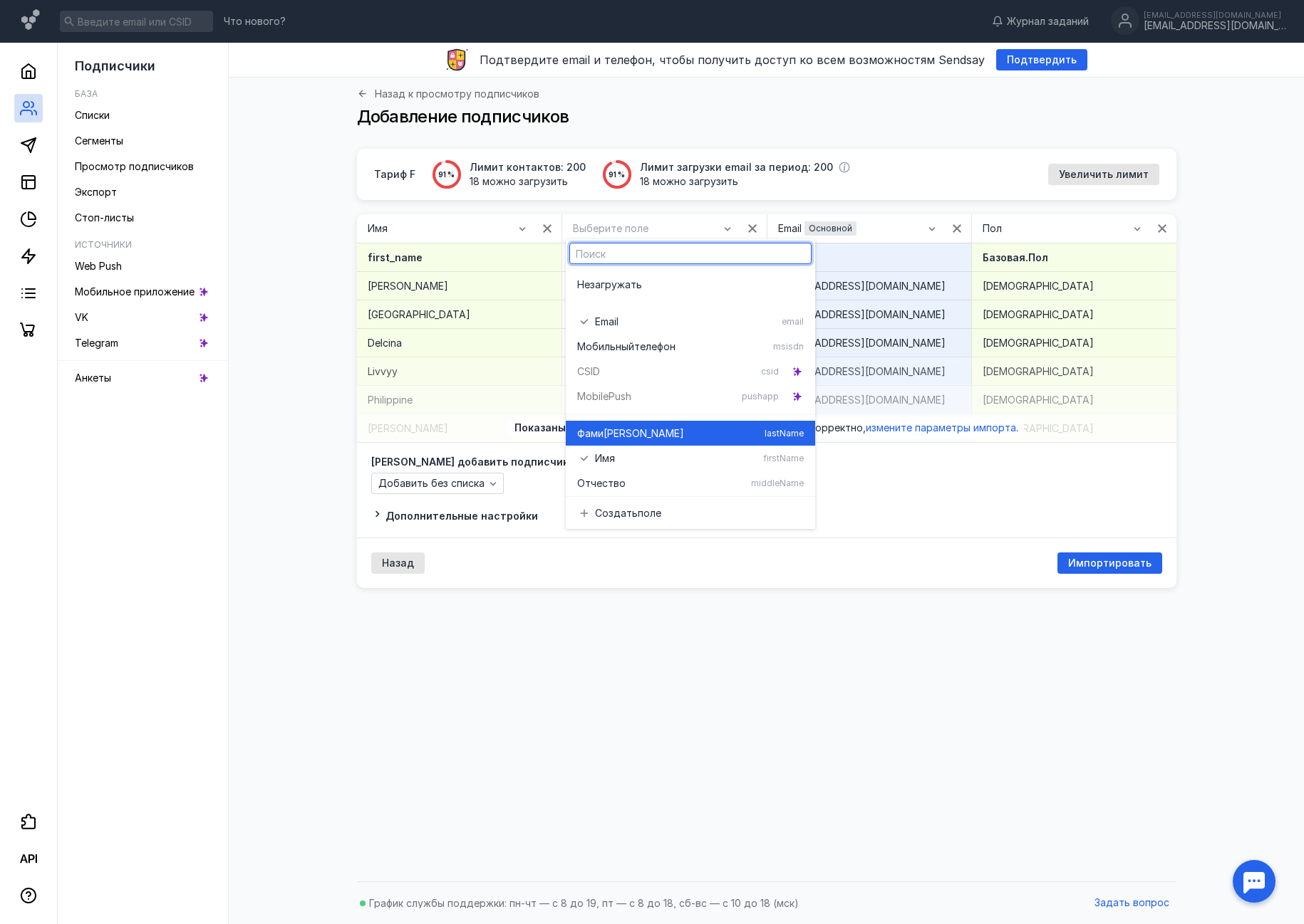
click at [606, 439] on span "[PERSON_NAME]" at bounding box center [644, 433] width 81 height 14
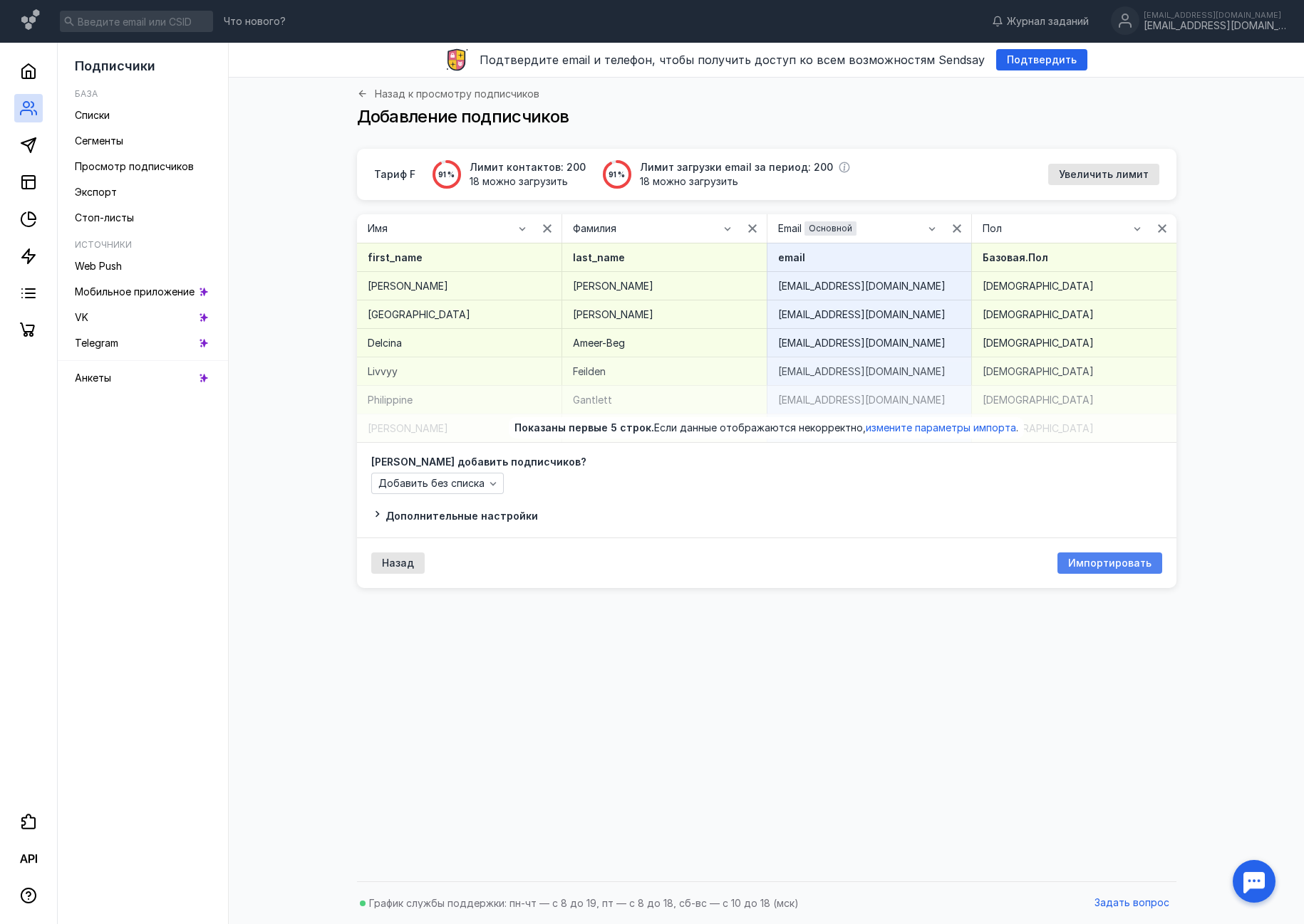
click at [1131, 562] on span "Импортировать" at bounding box center [1110, 563] width 84 height 12
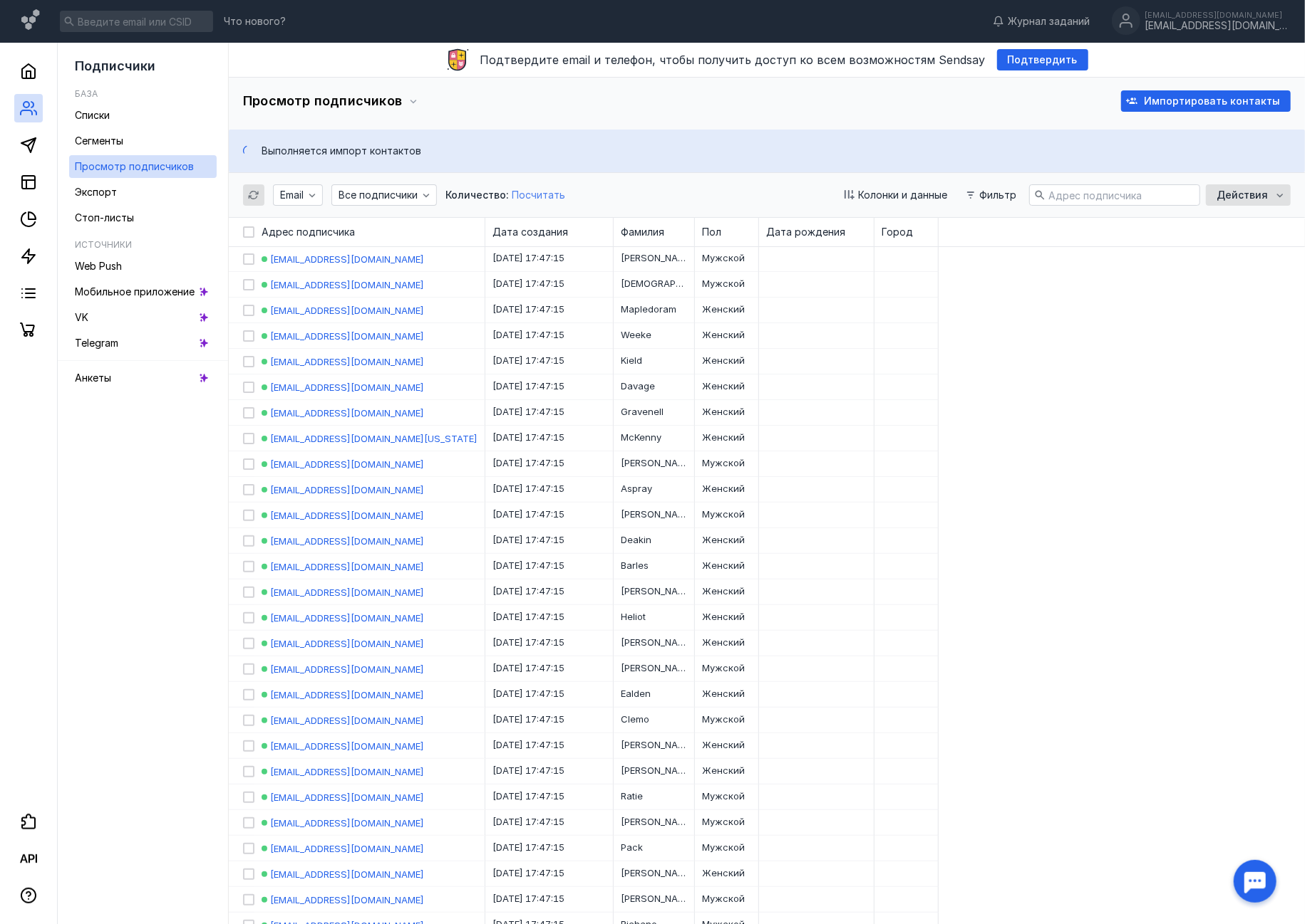
click at [545, 196] on span "Посчитать" at bounding box center [538, 194] width 54 height 12
click at [1196, 20] on div "[EMAIL_ADDRESS][DOMAIN_NAME]" at bounding box center [1216, 25] width 143 height 12
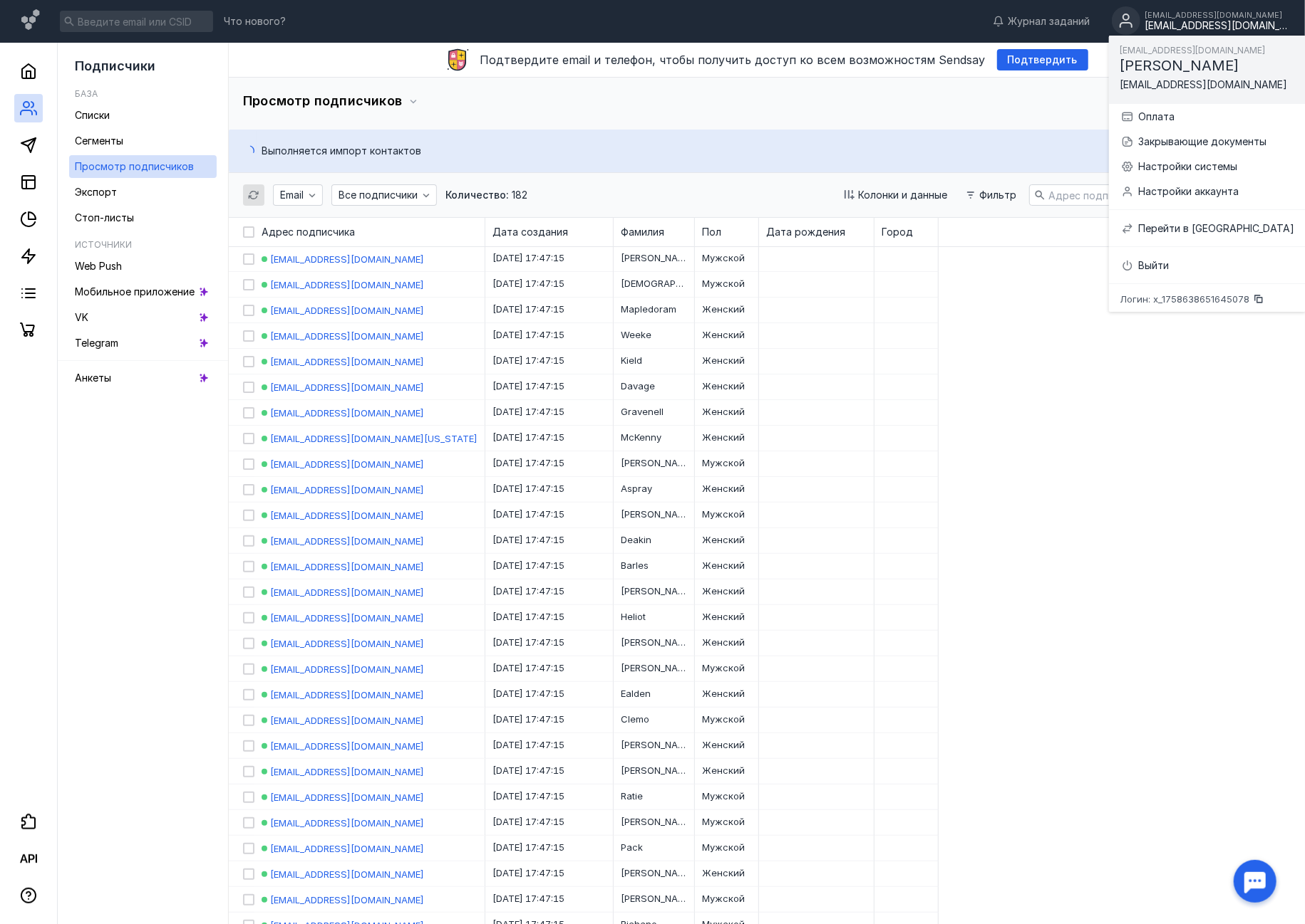
click at [1196, 20] on div "[EMAIL_ADDRESS][DOMAIN_NAME]" at bounding box center [1216, 25] width 143 height 12
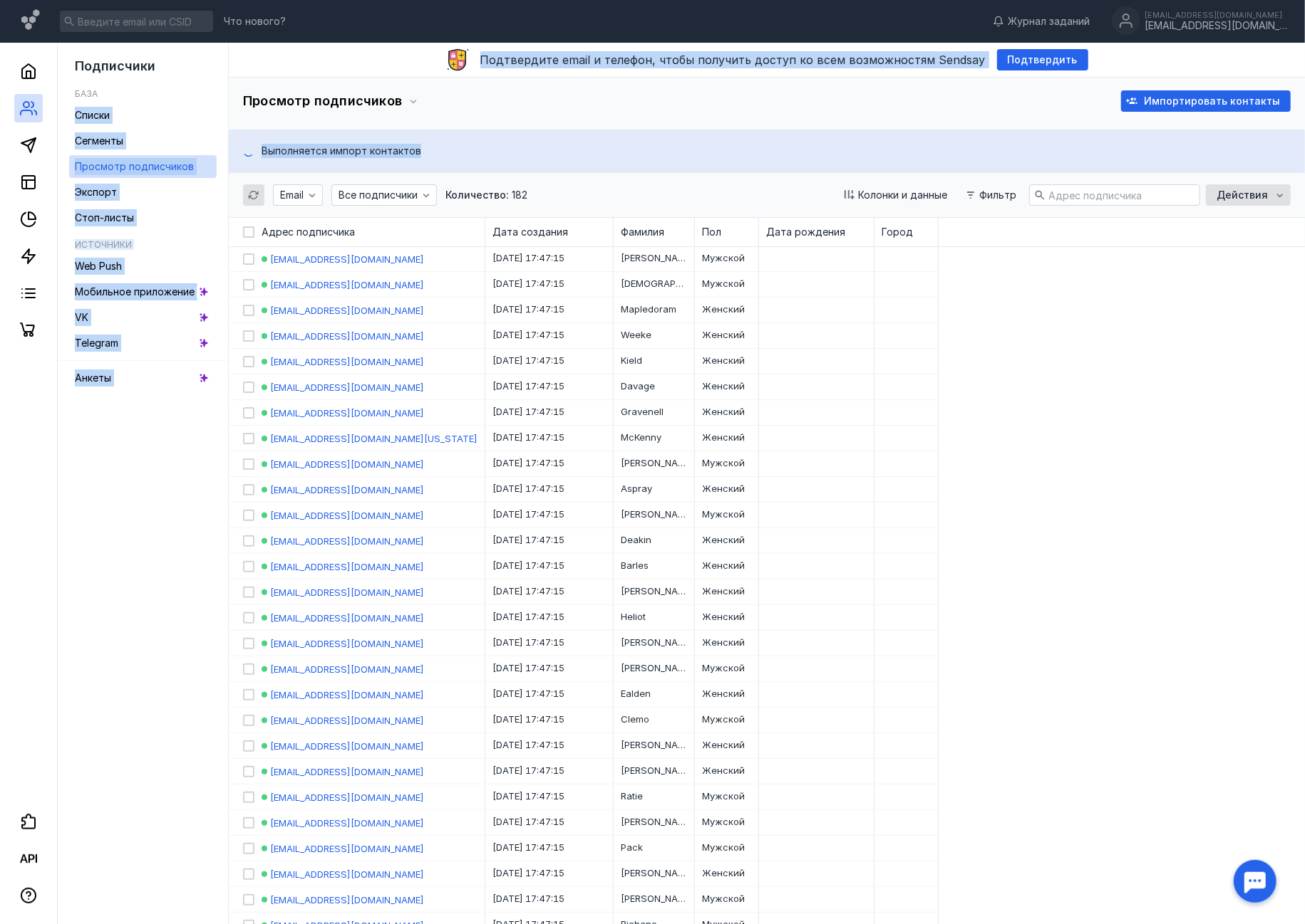
drag, startPoint x: 536, startPoint y: 146, endPoint x: 225, endPoint y: 79, distance: 318.1
click at [225, 79] on div "Подписчики База Списки Сегменты Просмотр подписчиков Экспорт Стоп-листы Источни…" at bounding box center [652, 850] width 1305 height 1614
click at [437, 120] on div "Просмотр подписчиков Импортировать контакты В карточке подписчика можно посмотр…" at bounding box center [766, 103] width 1076 height 52
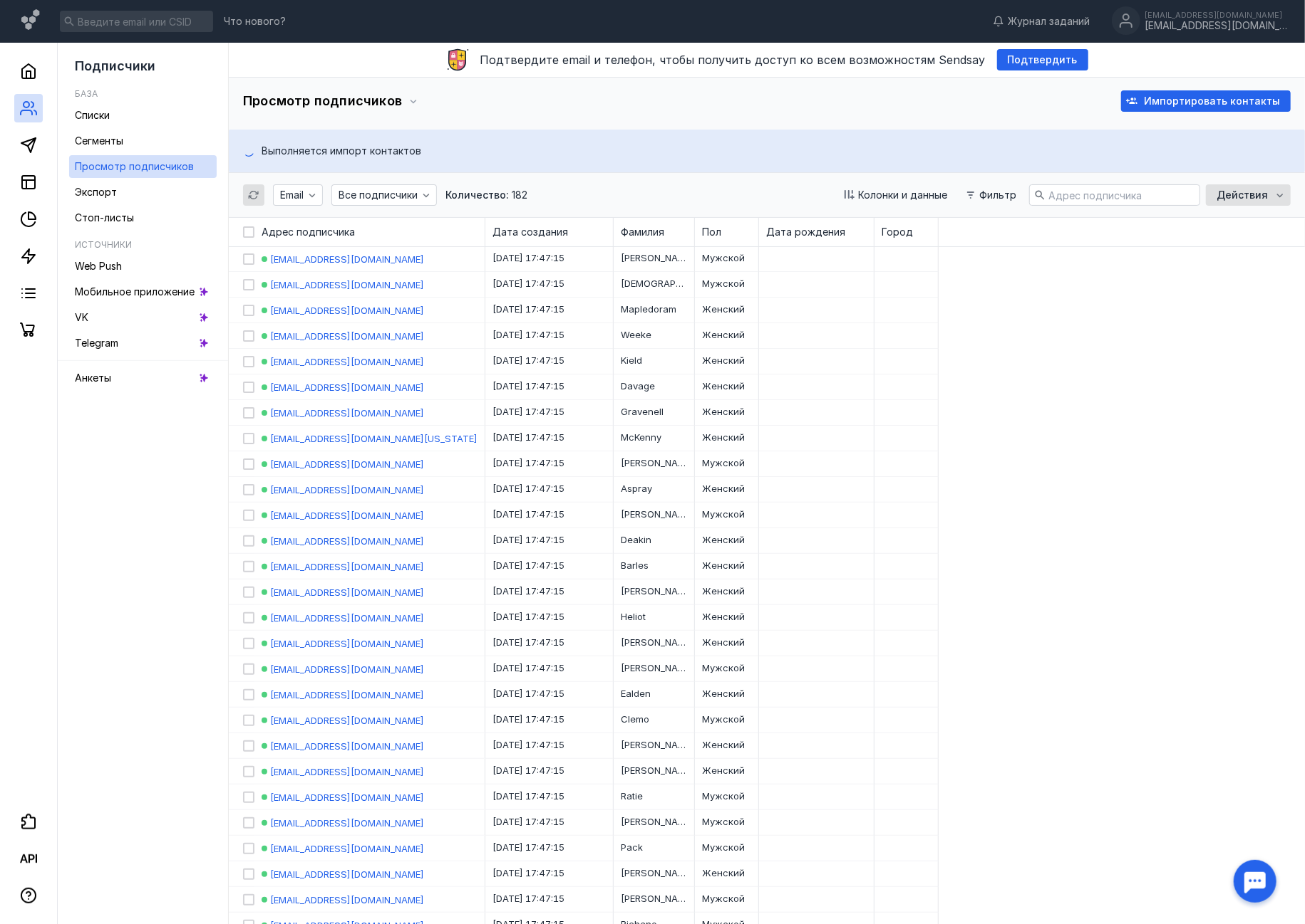
click at [391, 97] on span "Просмотр подписчиков" at bounding box center [322, 100] width 159 height 16
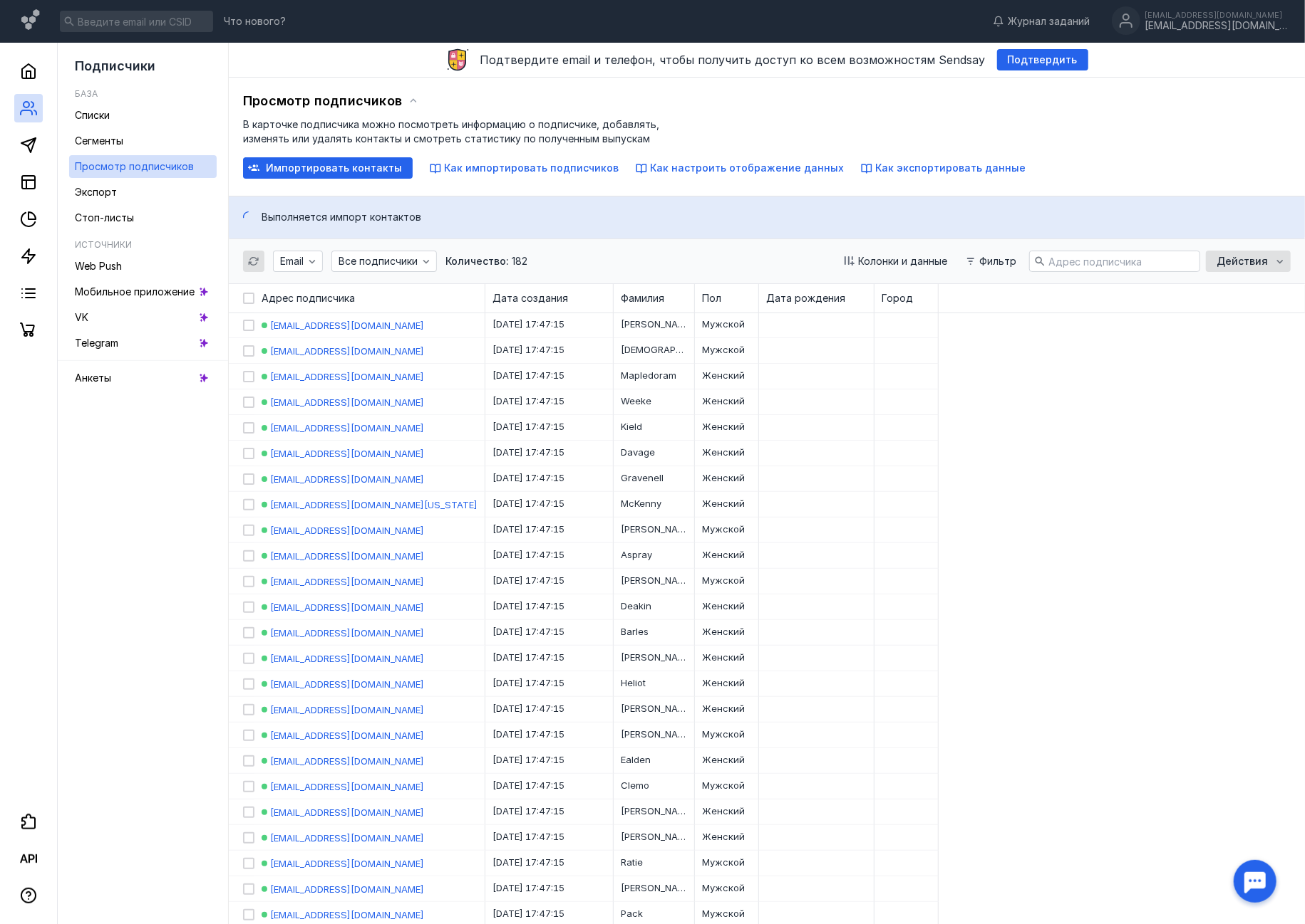
click at [417, 102] on div "Просмотр подписчиков" at bounding box center [767, 100] width 1048 height 22
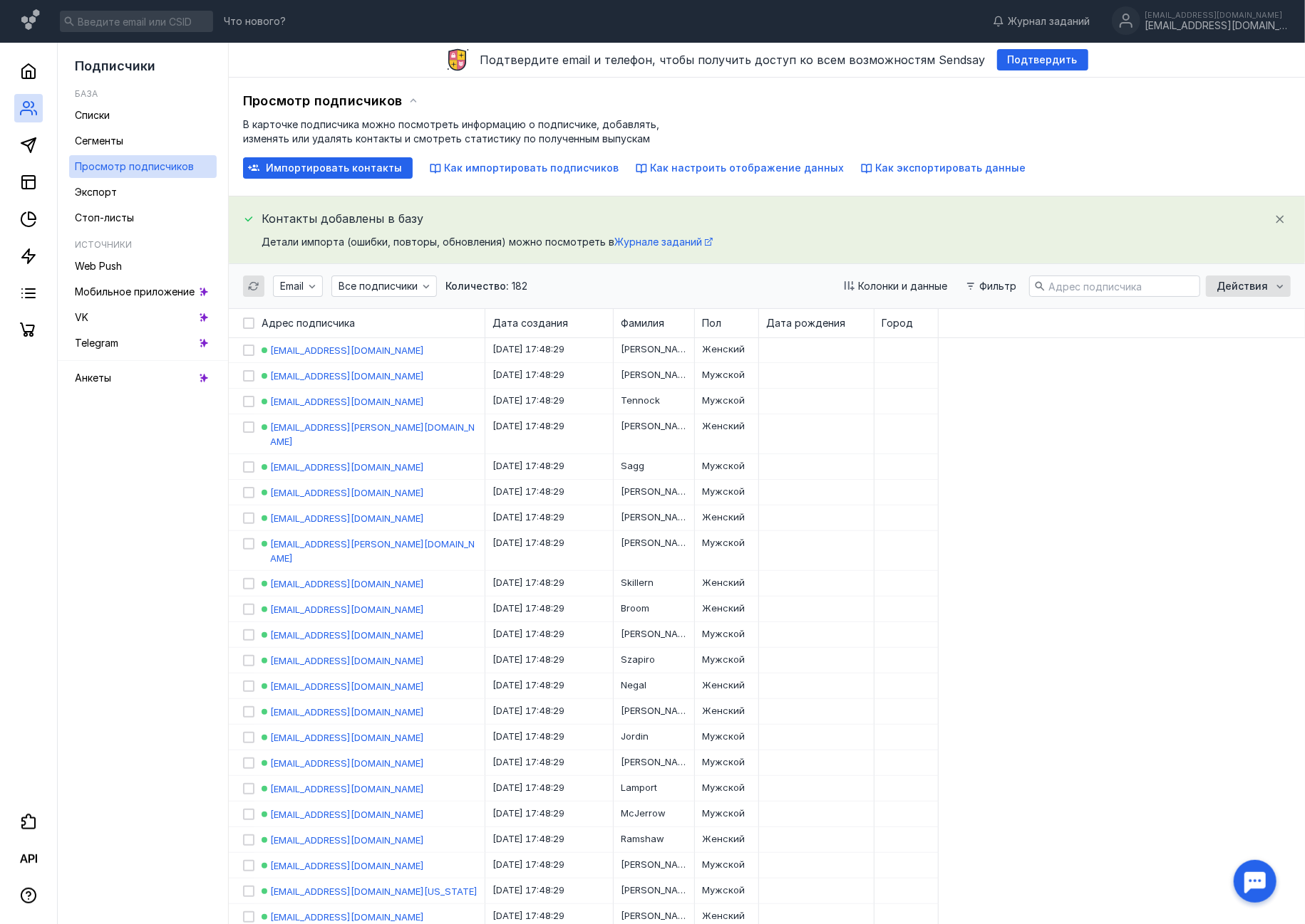
click at [408, 101] on icon at bounding box center [413, 101] width 11 height 11
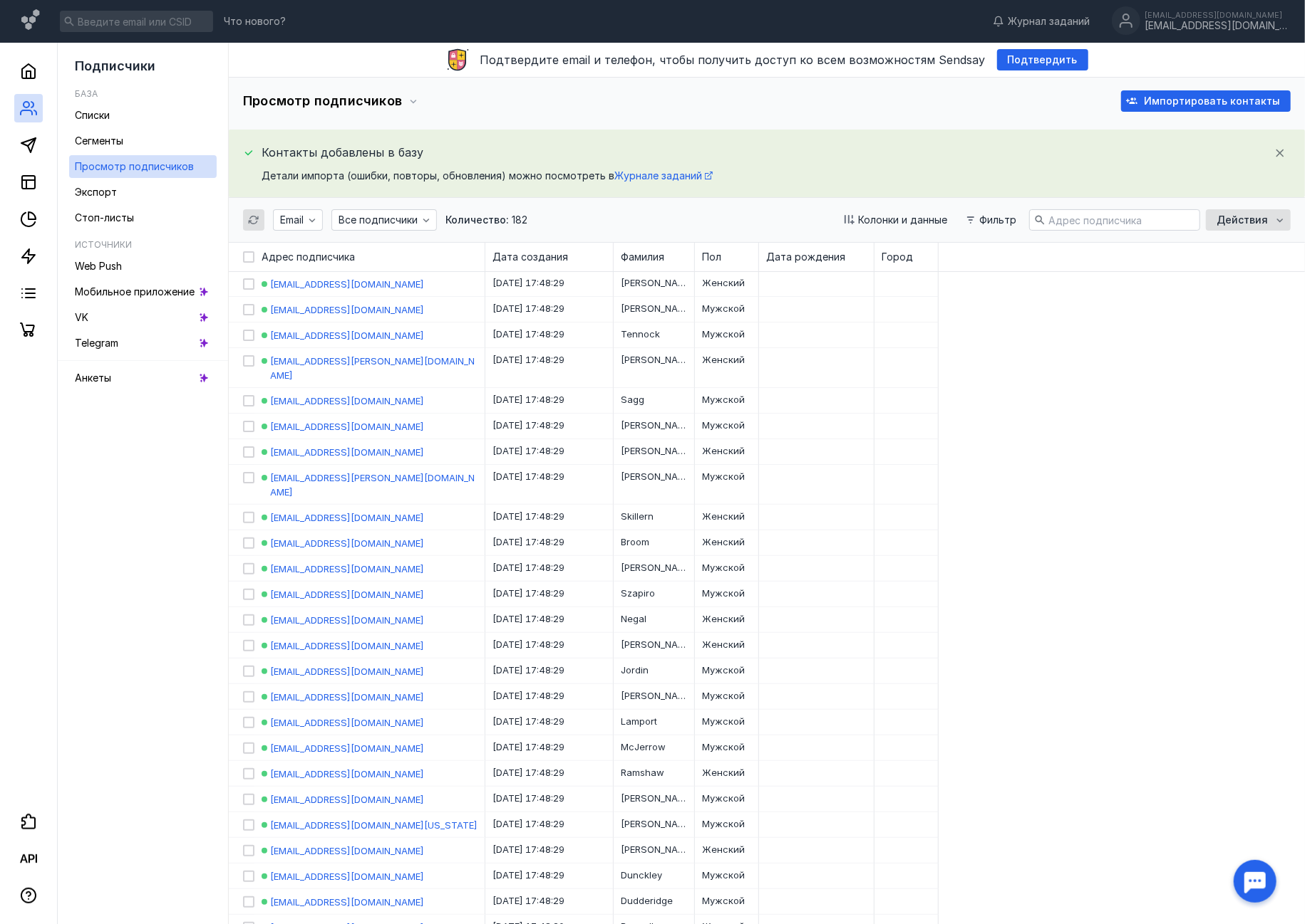
click at [592, 211] on div "Email Все подписчики Количество: 182 Колонки и данные Фильтр Действия" at bounding box center [767, 220] width 1048 height 44
click at [1280, 151] on icon "button" at bounding box center [1280, 153] width 11 height 11
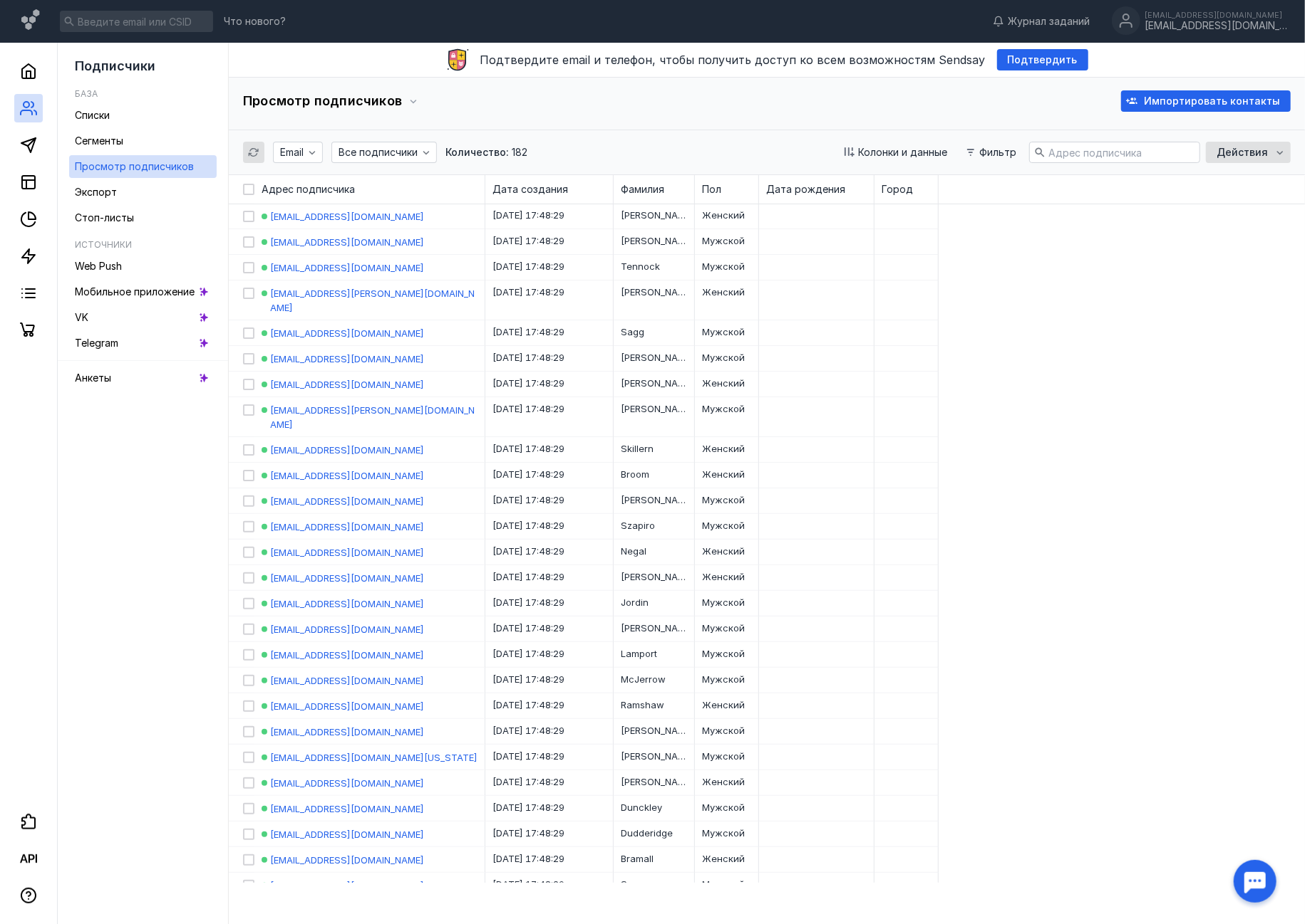
click at [521, 150] on span "182" at bounding box center [520, 152] width 16 height 14
